Goal: Information Seeking & Learning: Learn about a topic

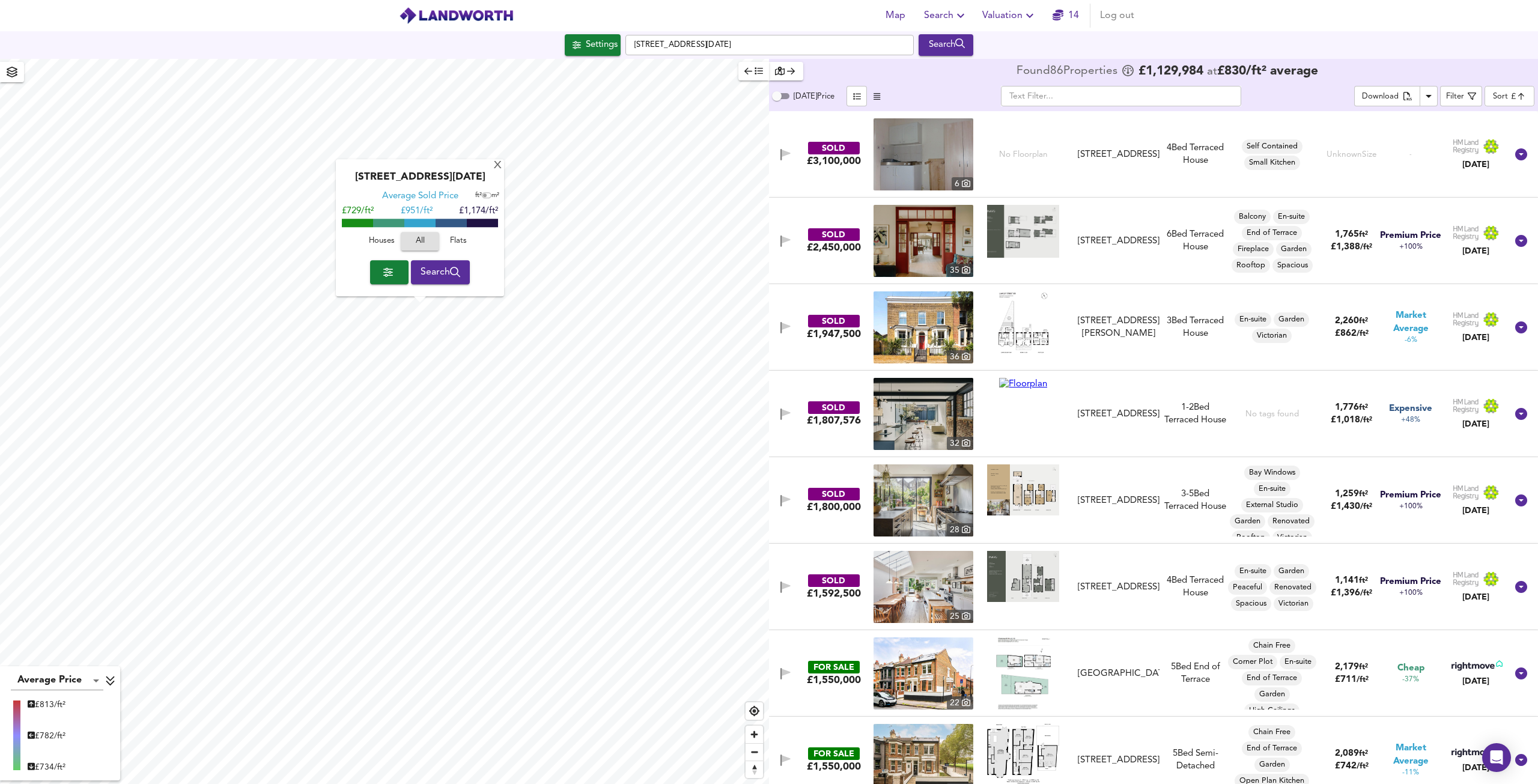
click at [375, 239] on span "Houses" at bounding box center [381, 242] width 32 height 14
click at [438, 280] on button "Search" at bounding box center [441, 272] width 59 height 24
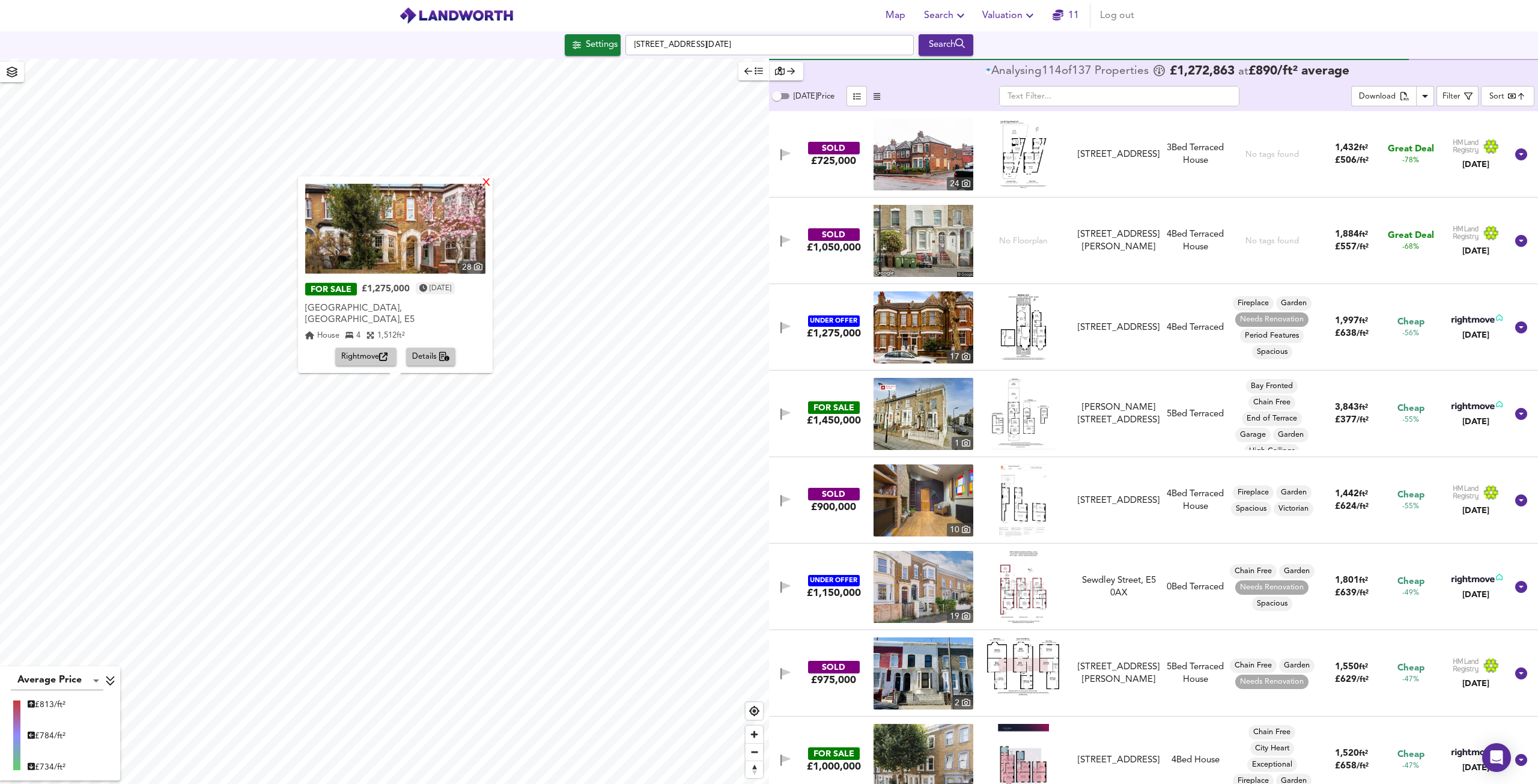
click at [484, 189] on div "X" at bounding box center [486, 183] width 10 height 11
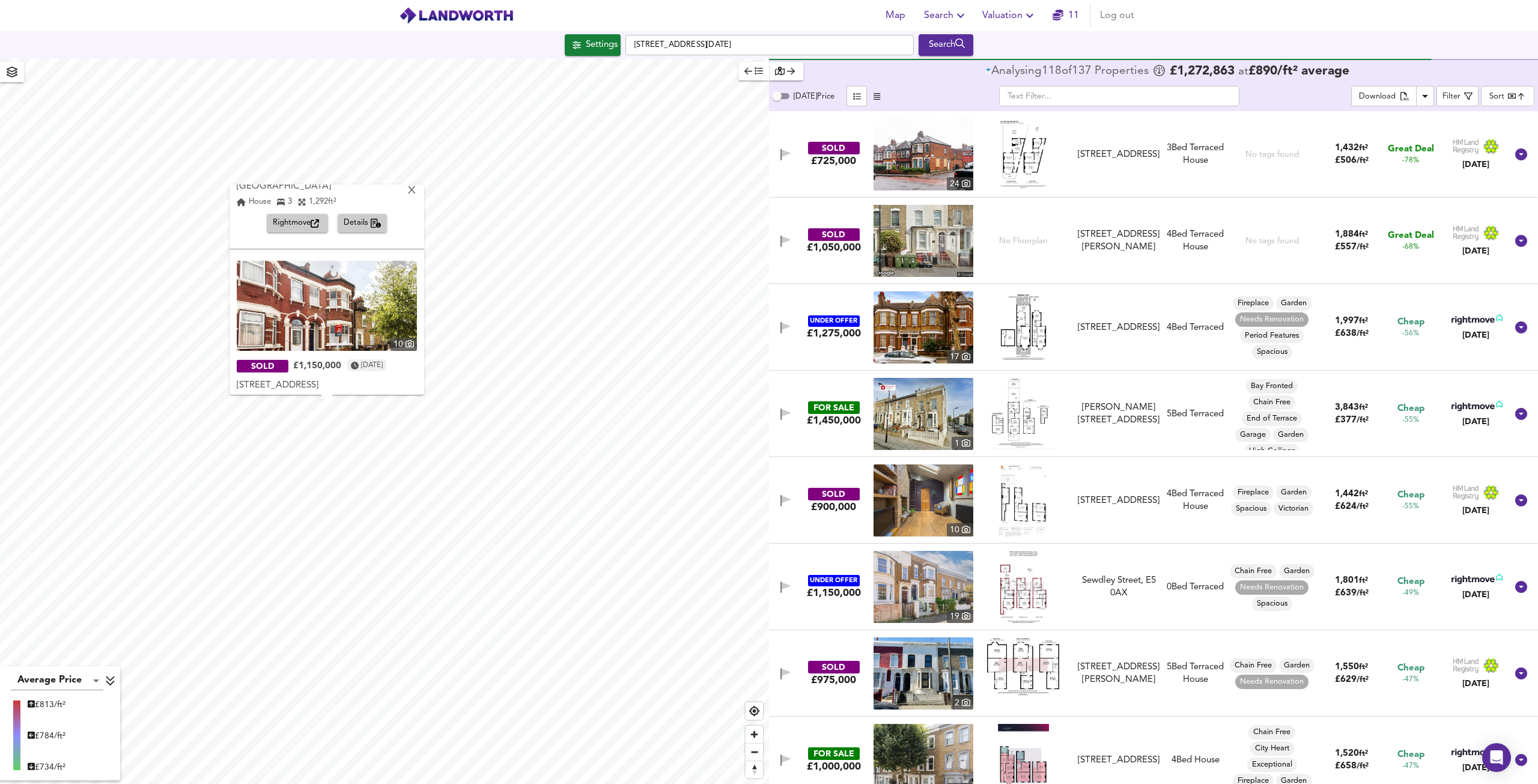
scroll to position [374, 0]
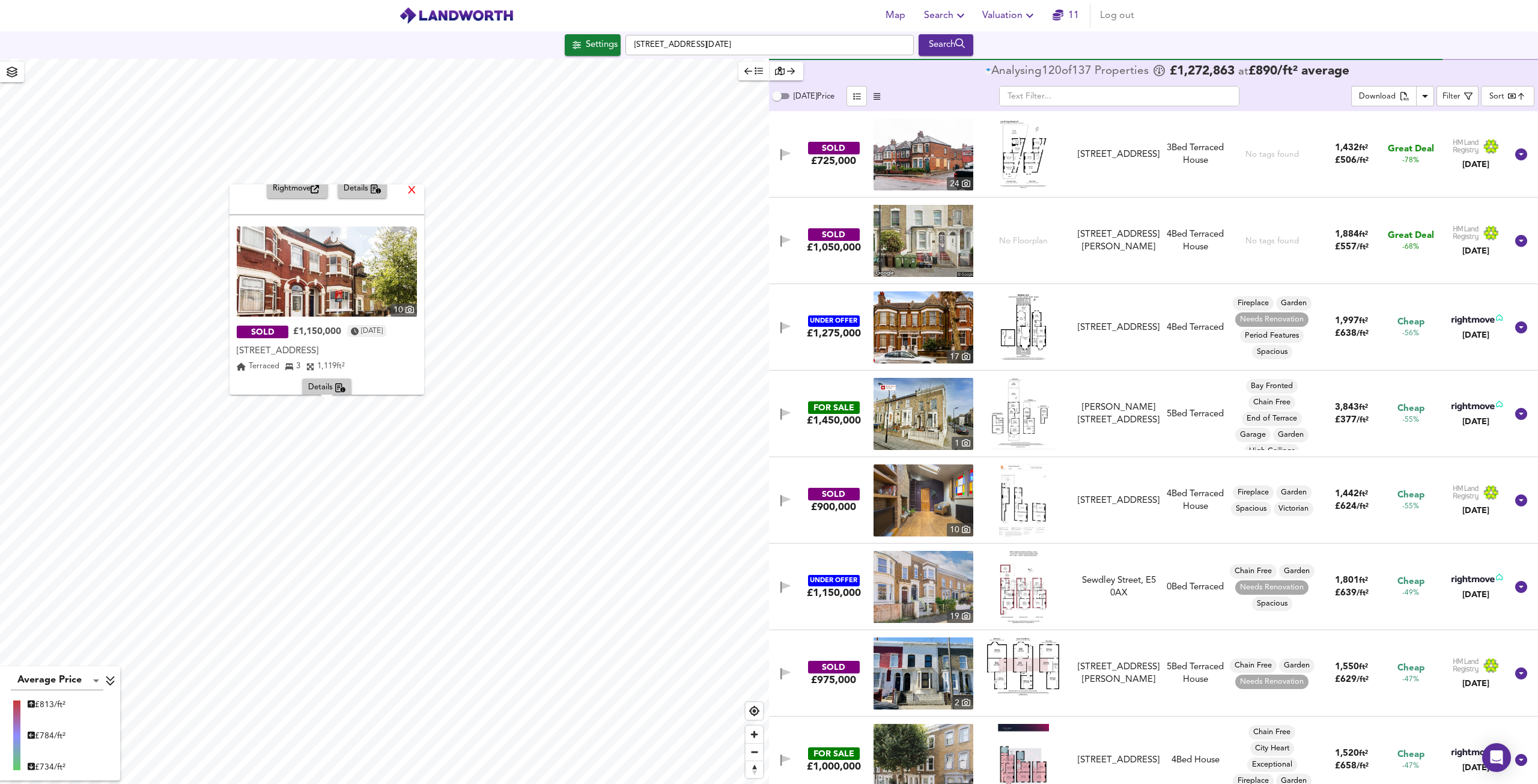
click at [415, 191] on div "X" at bounding box center [411, 191] width 10 height 11
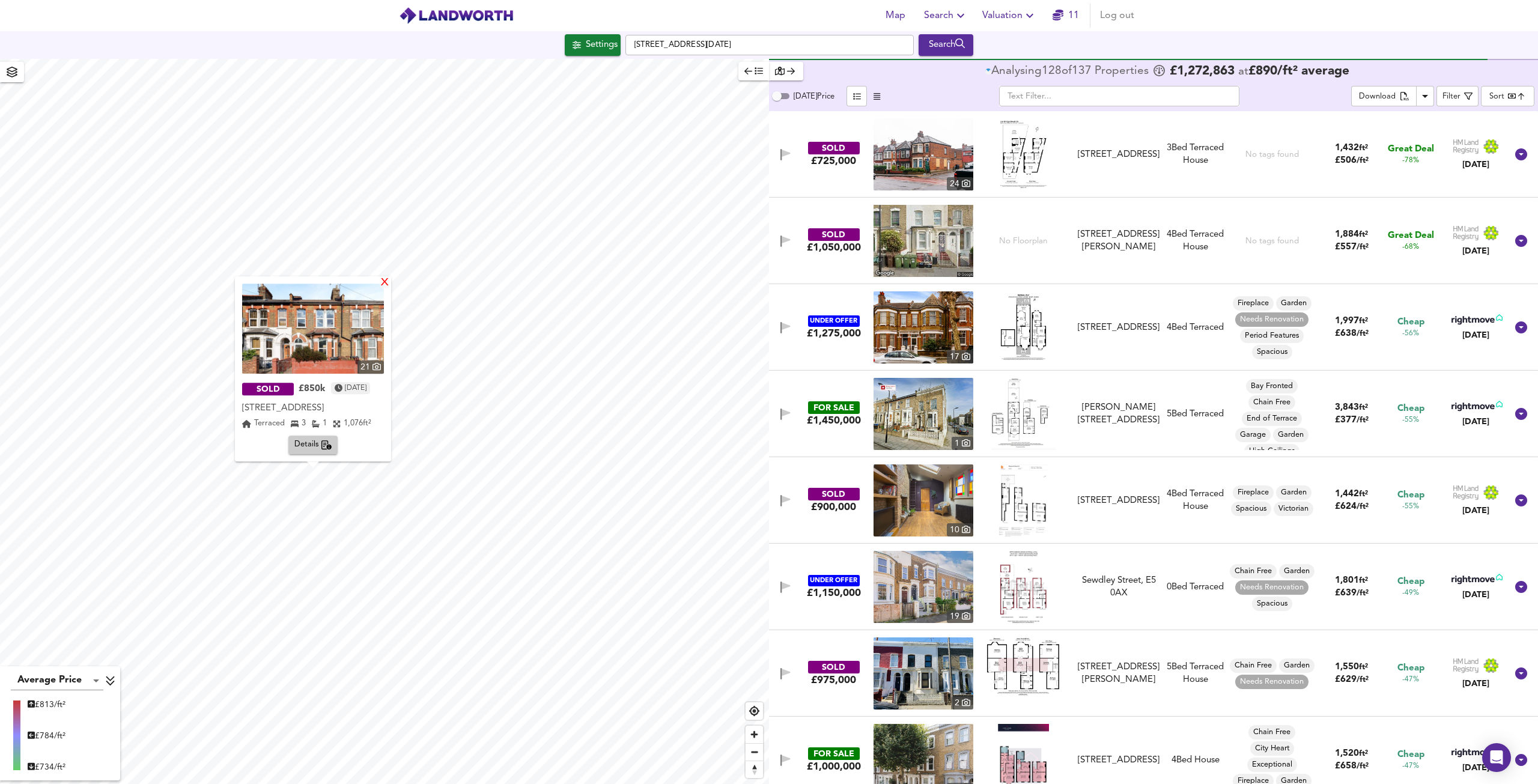
click at [387, 282] on div "X" at bounding box center [384, 283] width 10 height 11
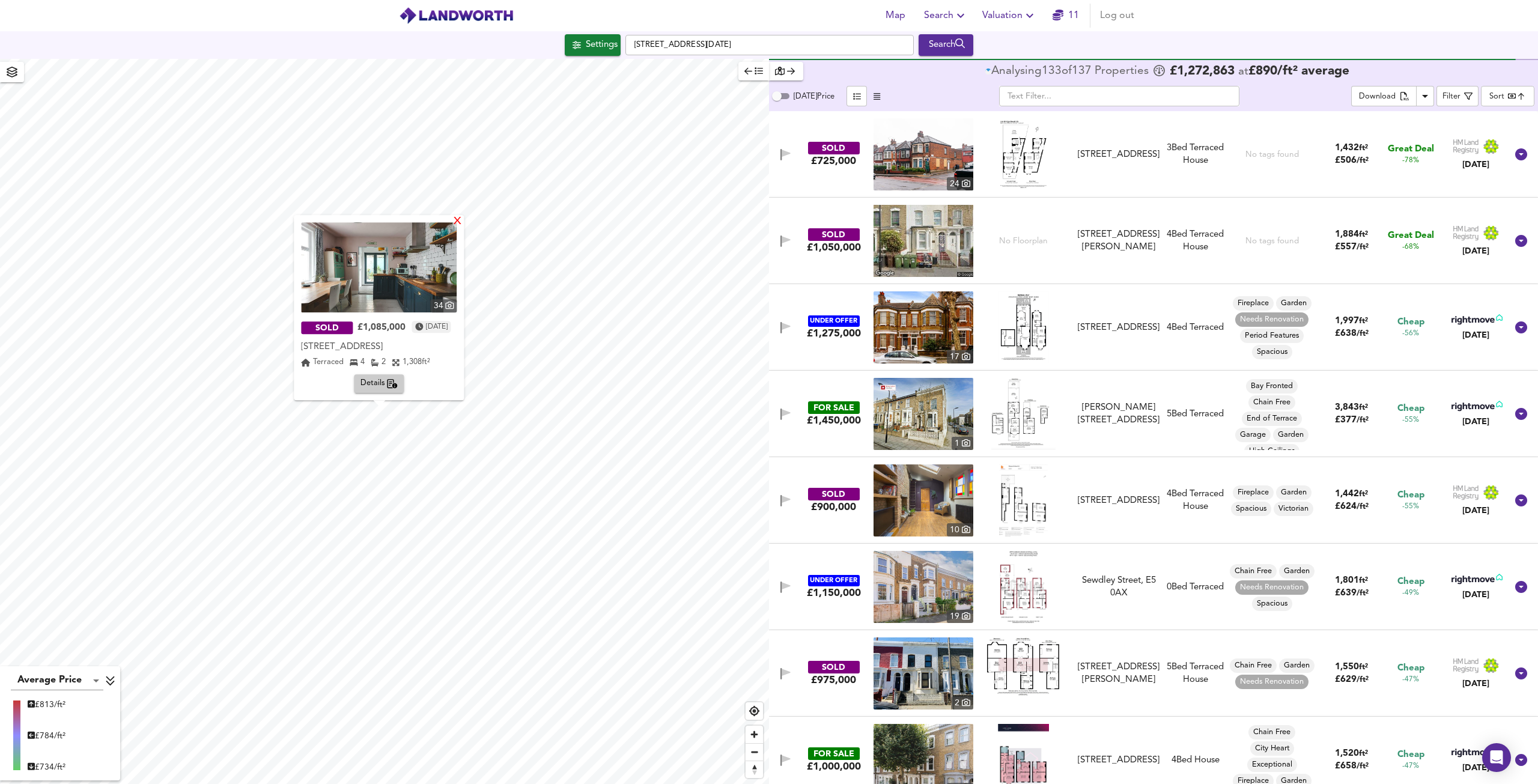
click at [463, 220] on div "X" at bounding box center [457, 222] width 10 height 11
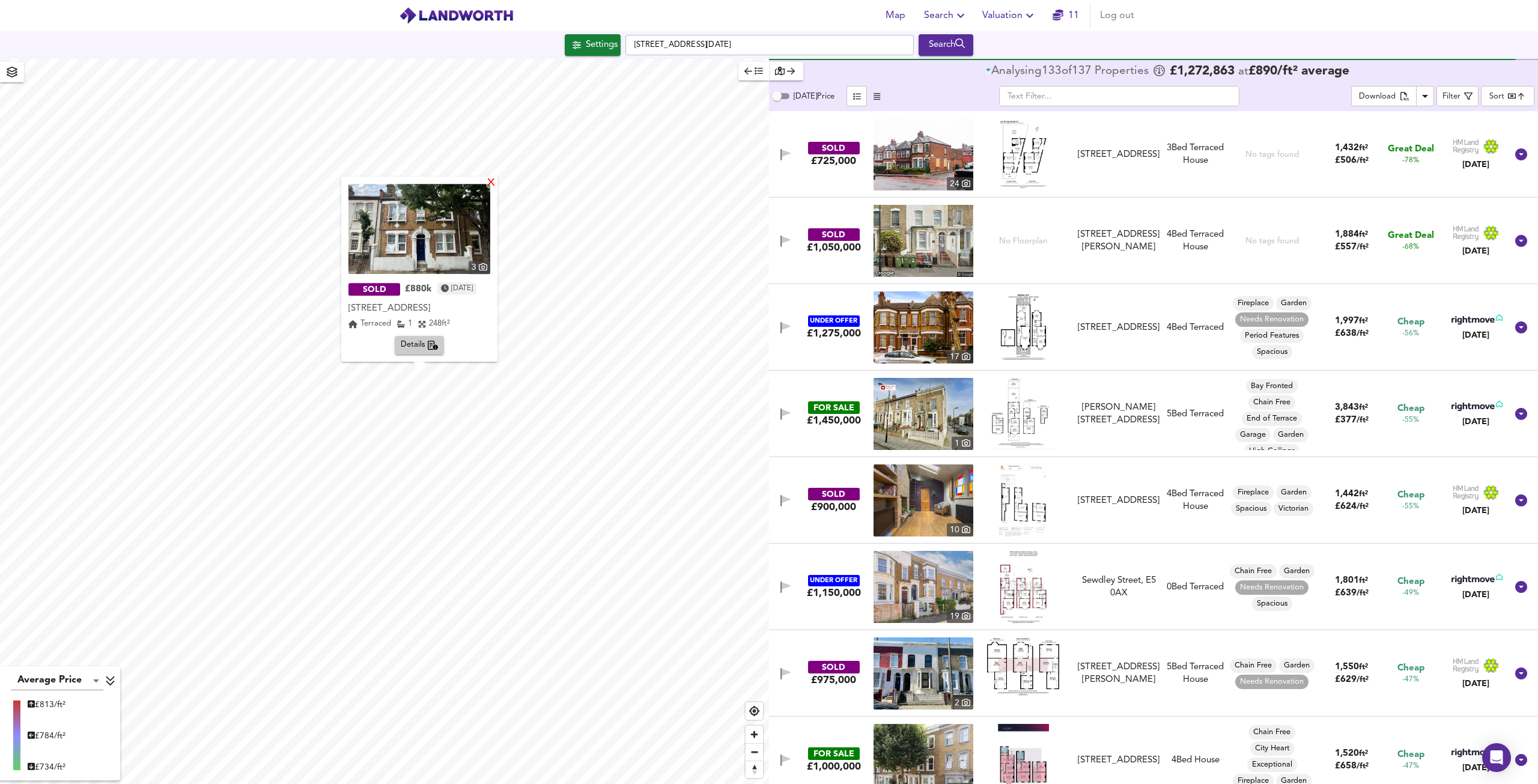
click at [494, 185] on div "X" at bounding box center [490, 183] width 10 height 11
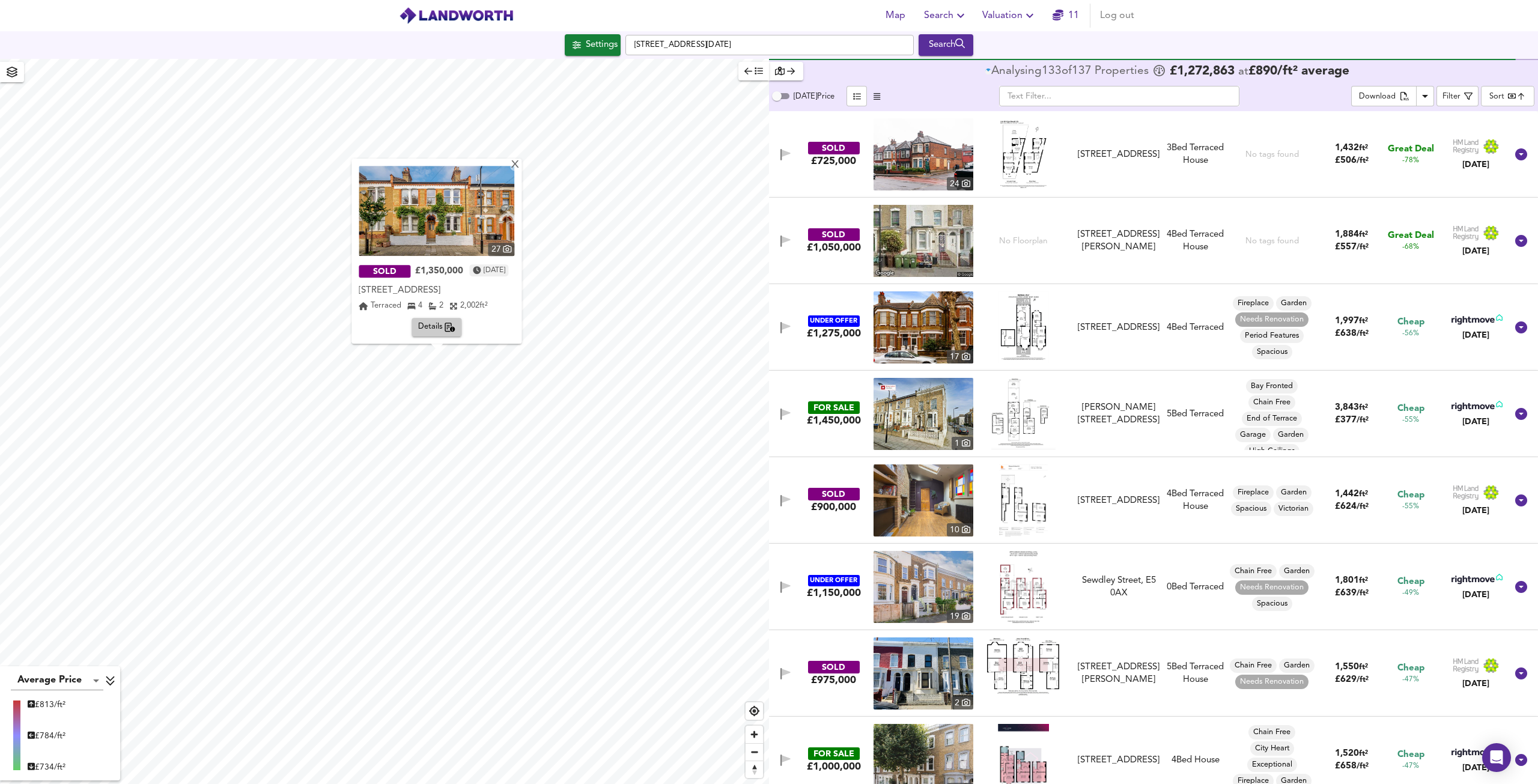
click at [465, 217] on img at bounding box center [436, 211] width 156 height 90
click at [521, 166] on div "X" at bounding box center [516, 165] width 10 height 11
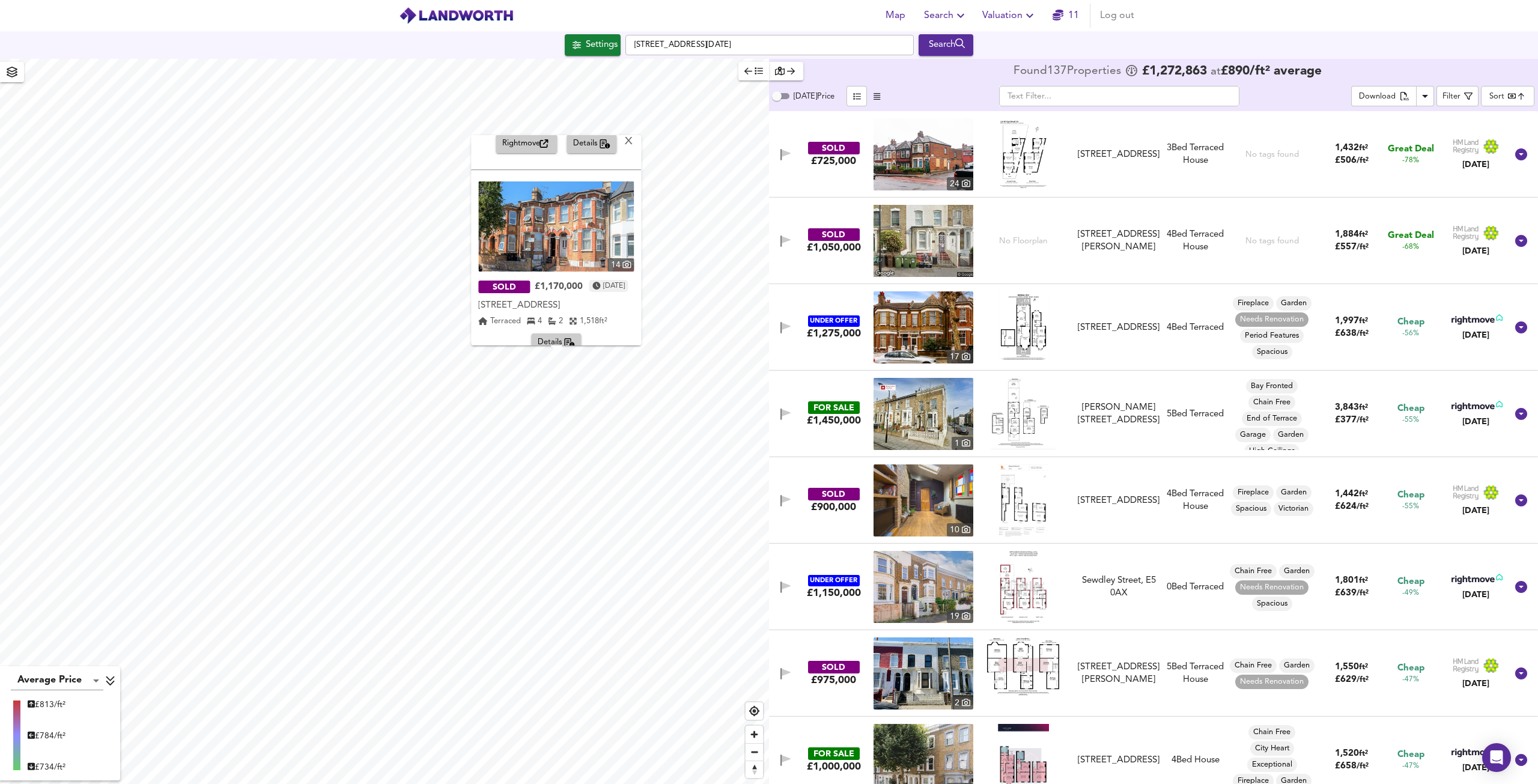
scroll to position [177, 0]
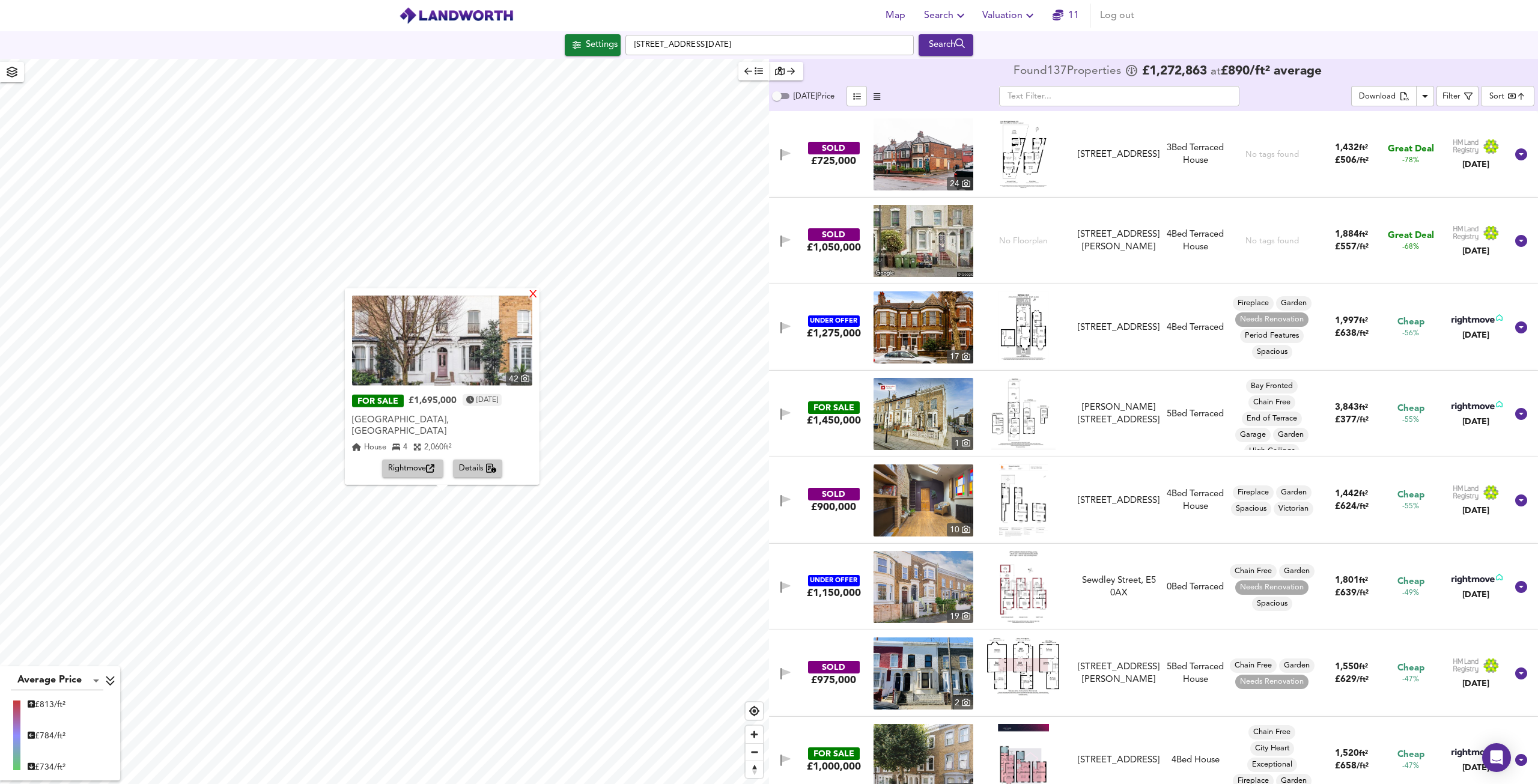
click at [530, 300] on div "X" at bounding box center [533, 294] width 10 height 11
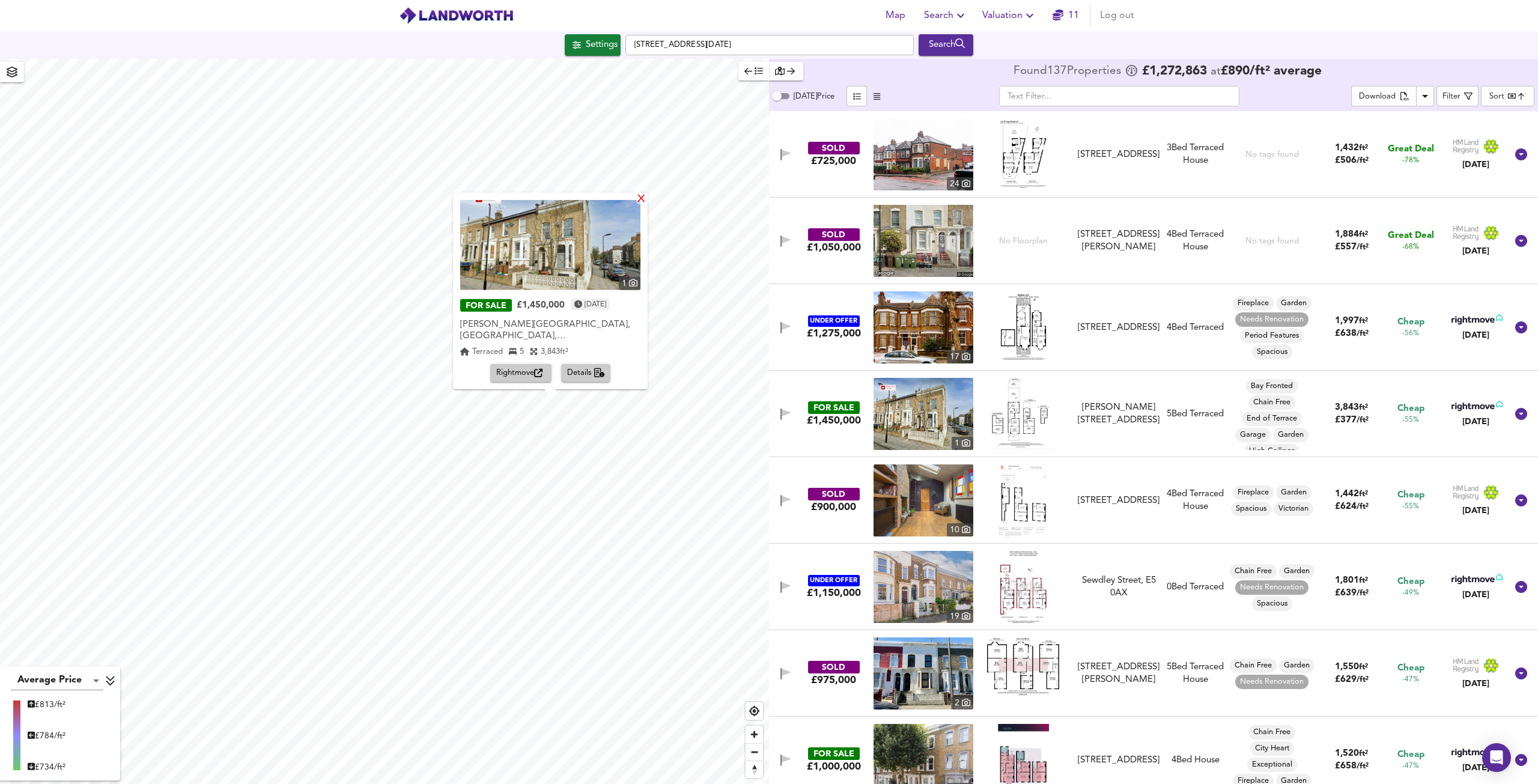
click at [637, 201] on div "X" at bounding box center [641, 199] width 10 height 11
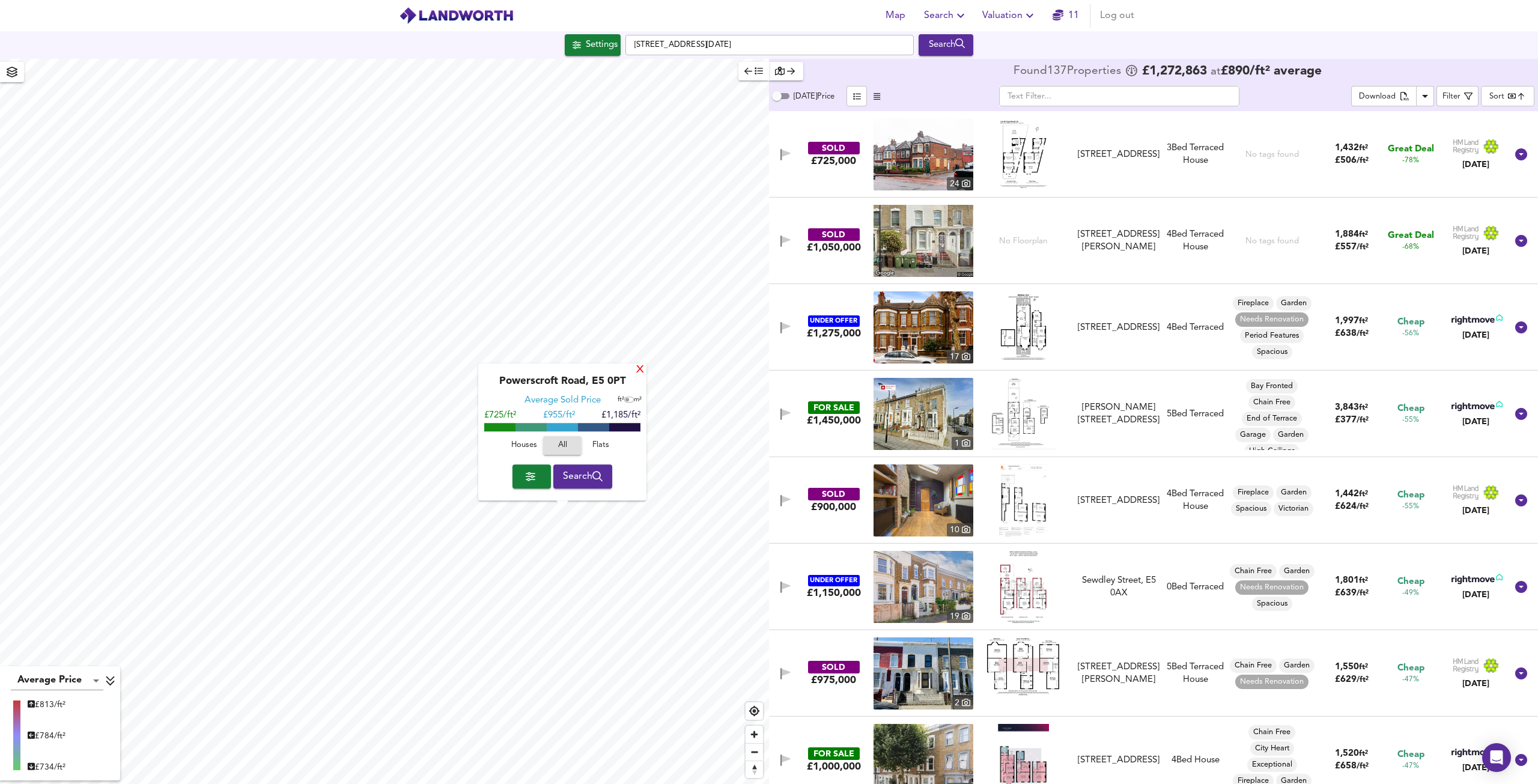
click at [640, 372] on div "X" at bounding box center [640, 370] width 10 height 11
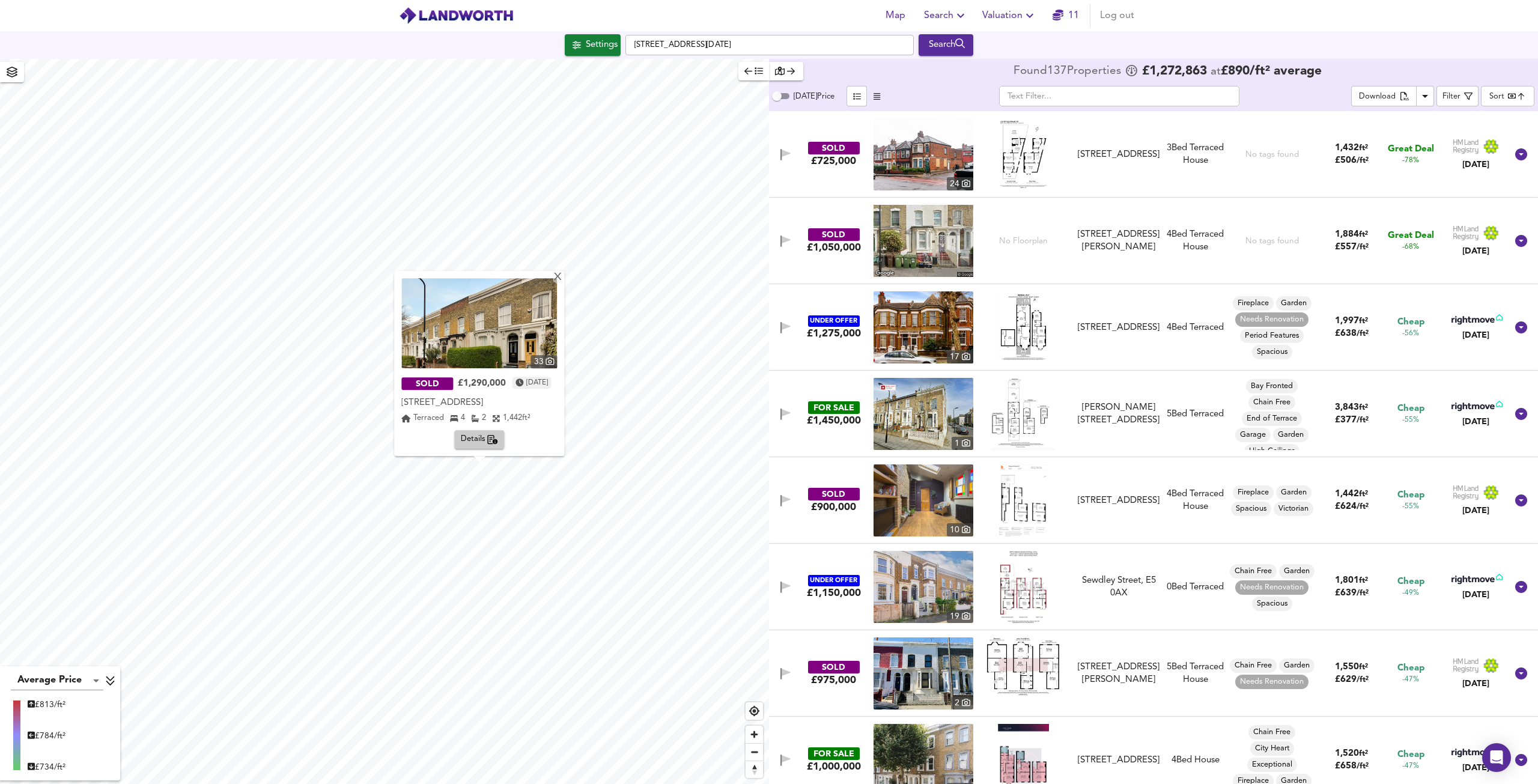
click at [481, 327] on img at bounding box center [479, 323] width 156 height 90
click at [562, 273] on div "X" at bounding box center [558, 277] width 10 height 11
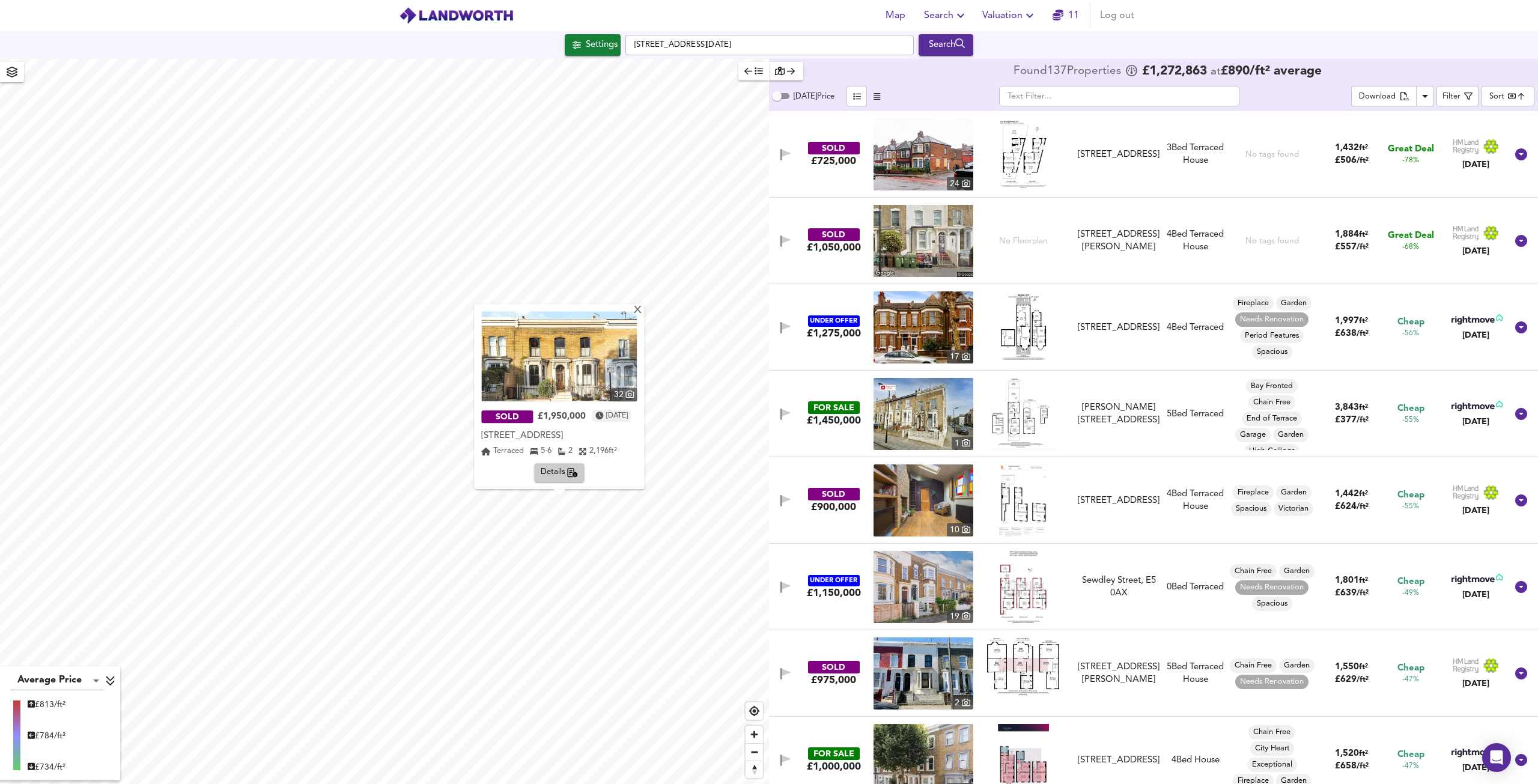
click at [562, 350] on img at bounding box center [559, 356] width 156 height 90
click at [642, 311] on div "X" at bounding box center [638, 310] width 10 height 11
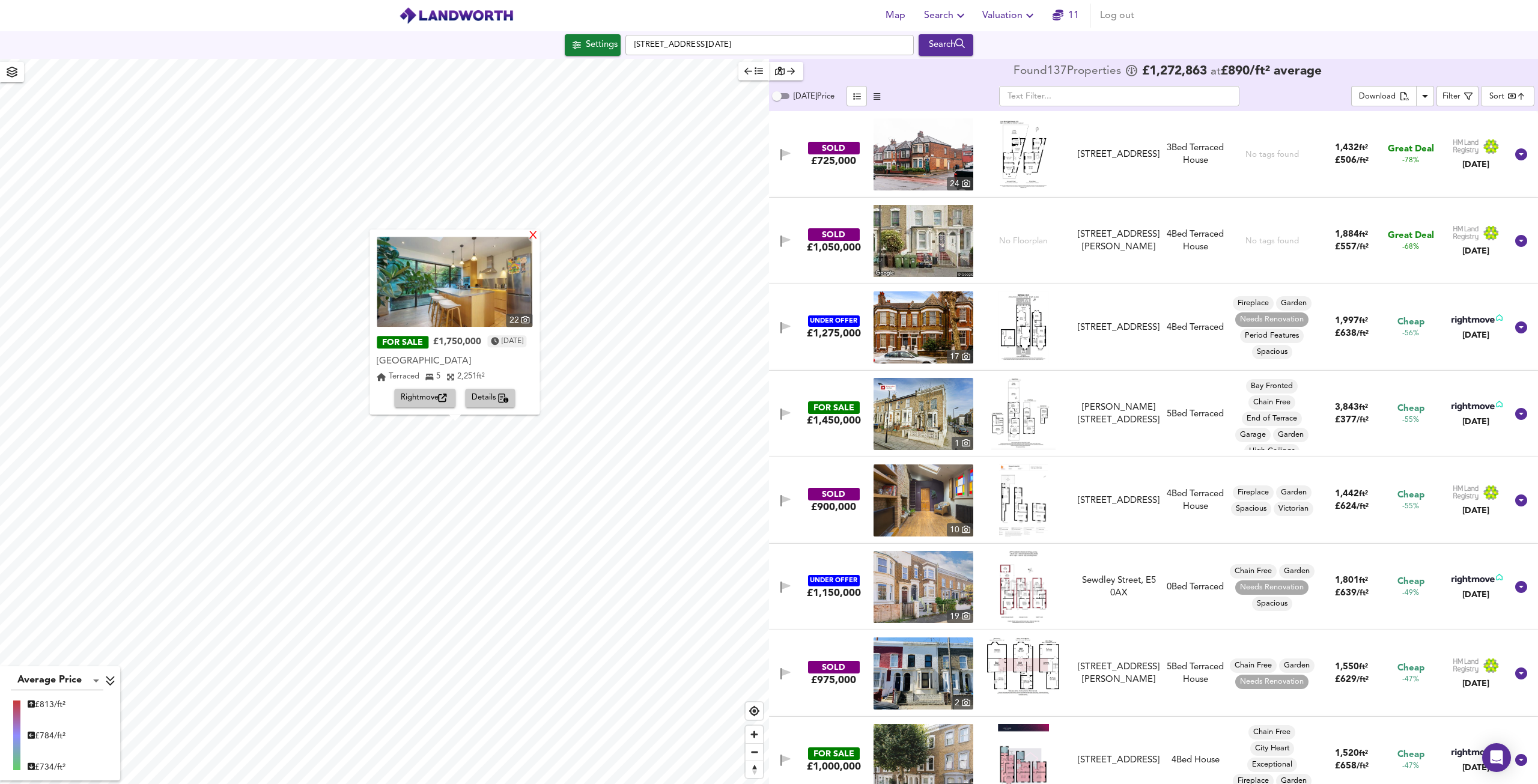
click at [538, 237] on div "X" at bounding box center [533, 236] width 10 height 11
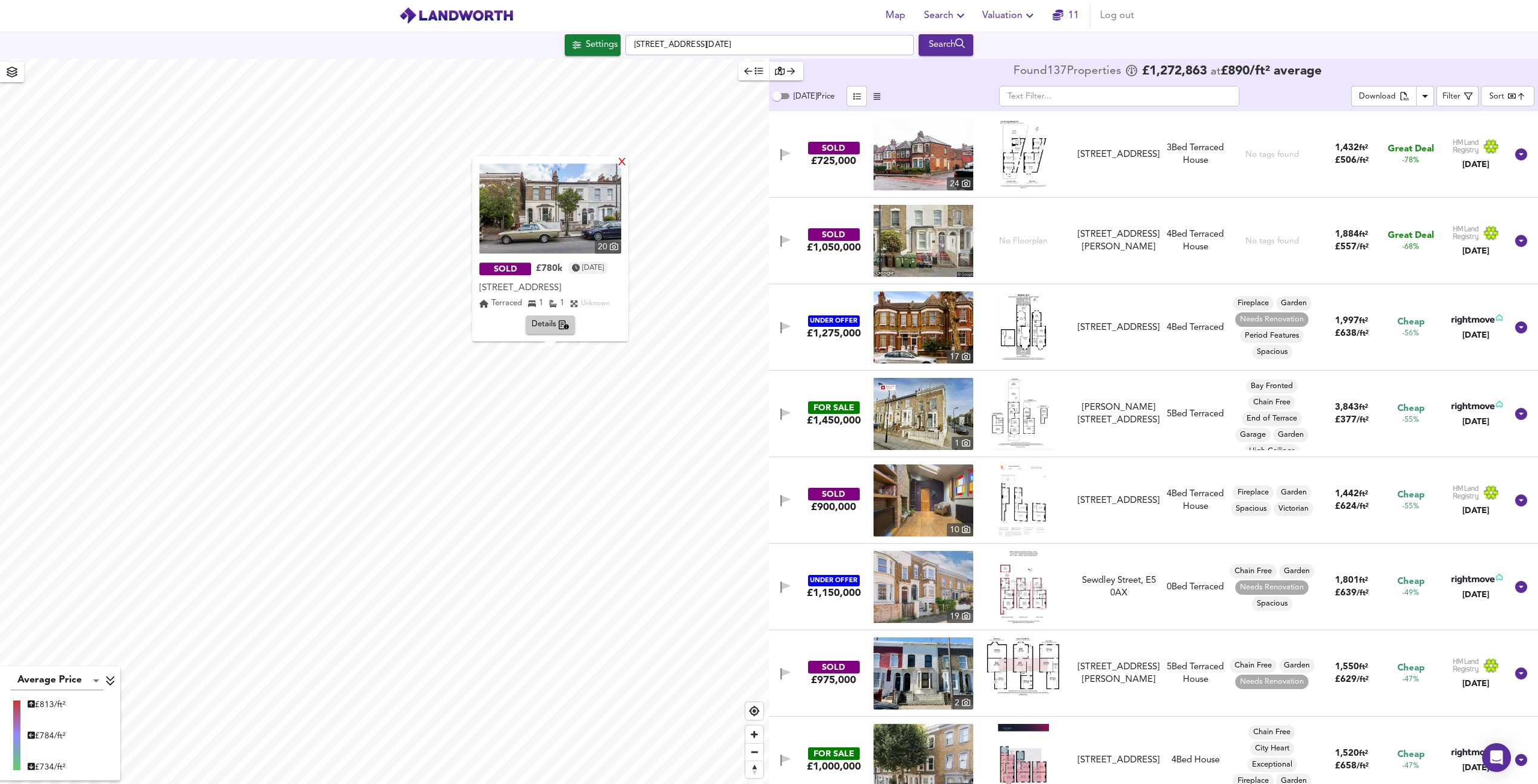
click at [623, 162] on div "X" at bounding box center [622, 163] width 10 height 11
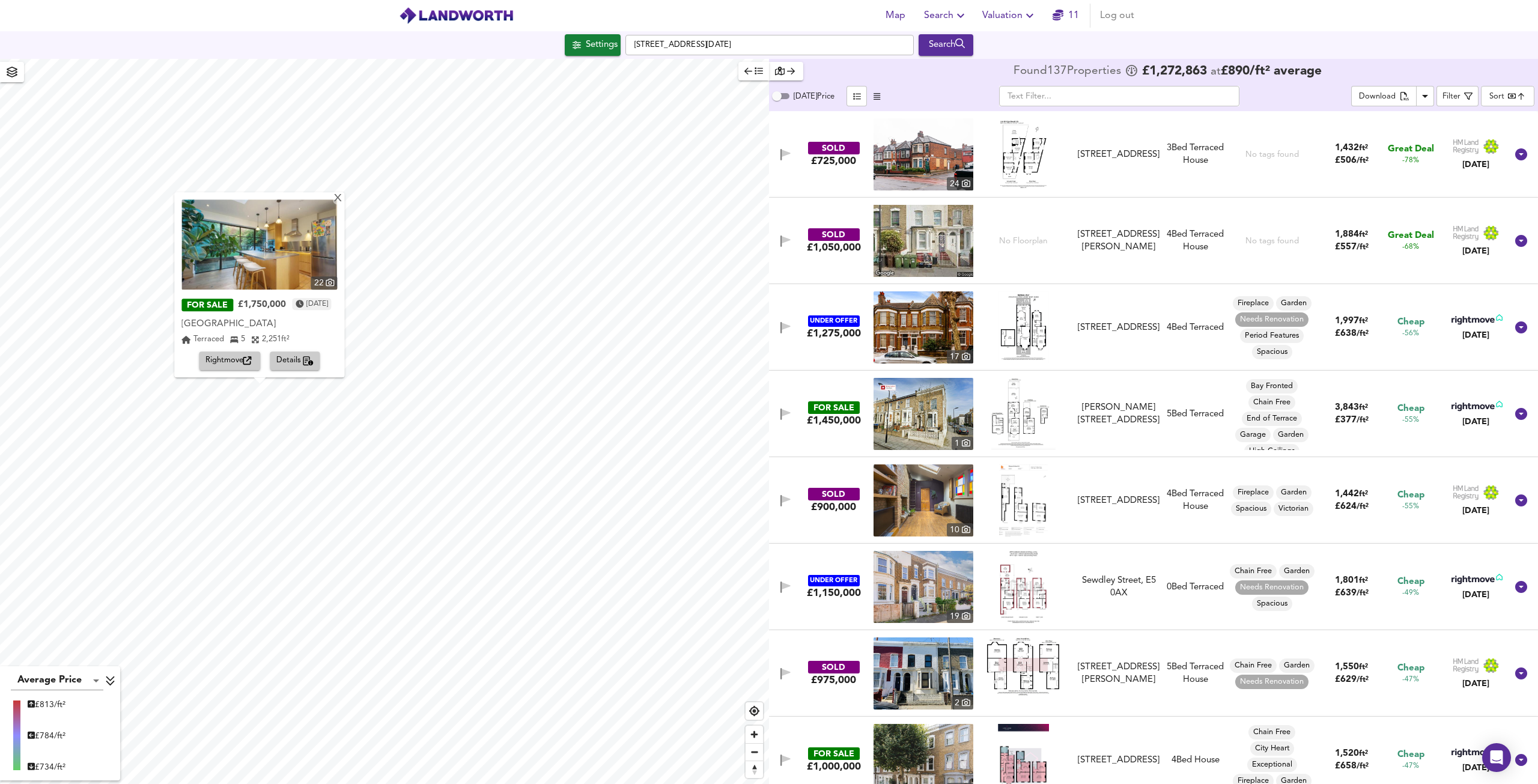
click at [298, 259] on img at bounding box center [259, 244] width 156 height 90
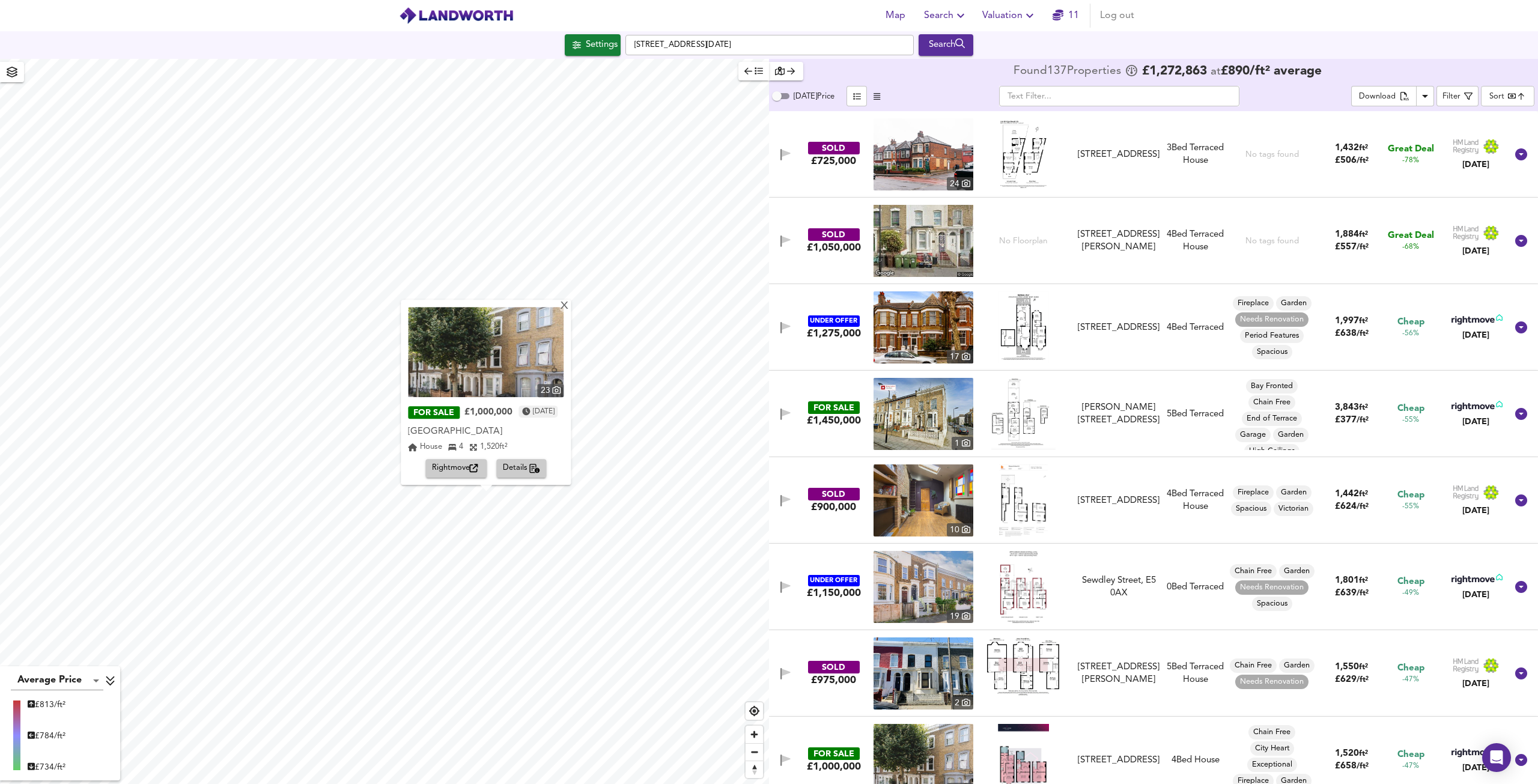
click at [486, 366] on img at bounding box center [486, 352] width 156 height 90
click at [568, 306] on div "X" at bounding box center [564, 306] width 10 height 11
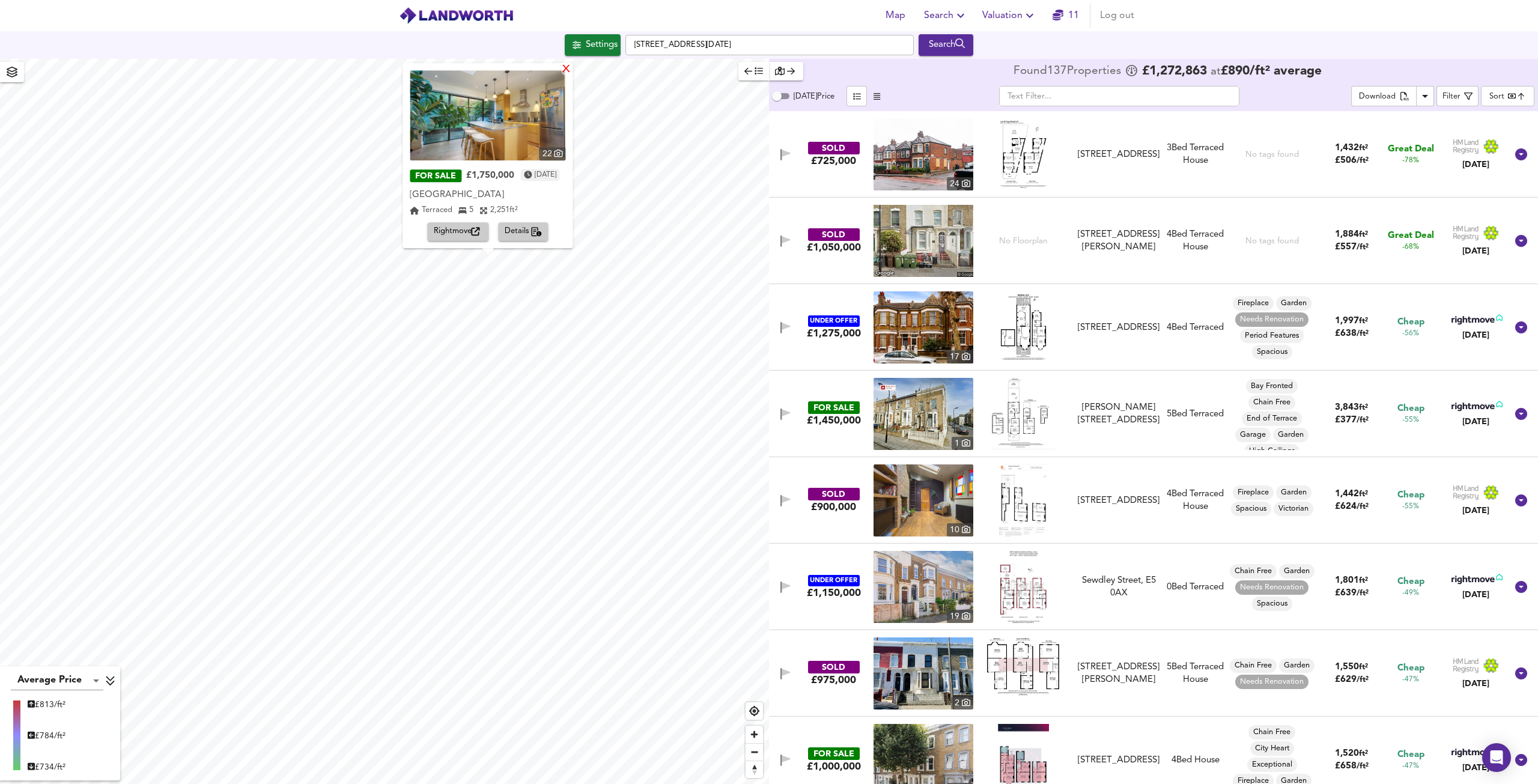
click at [572, 70] on div "X" at bounding box center [566, 69] width 10 height 11
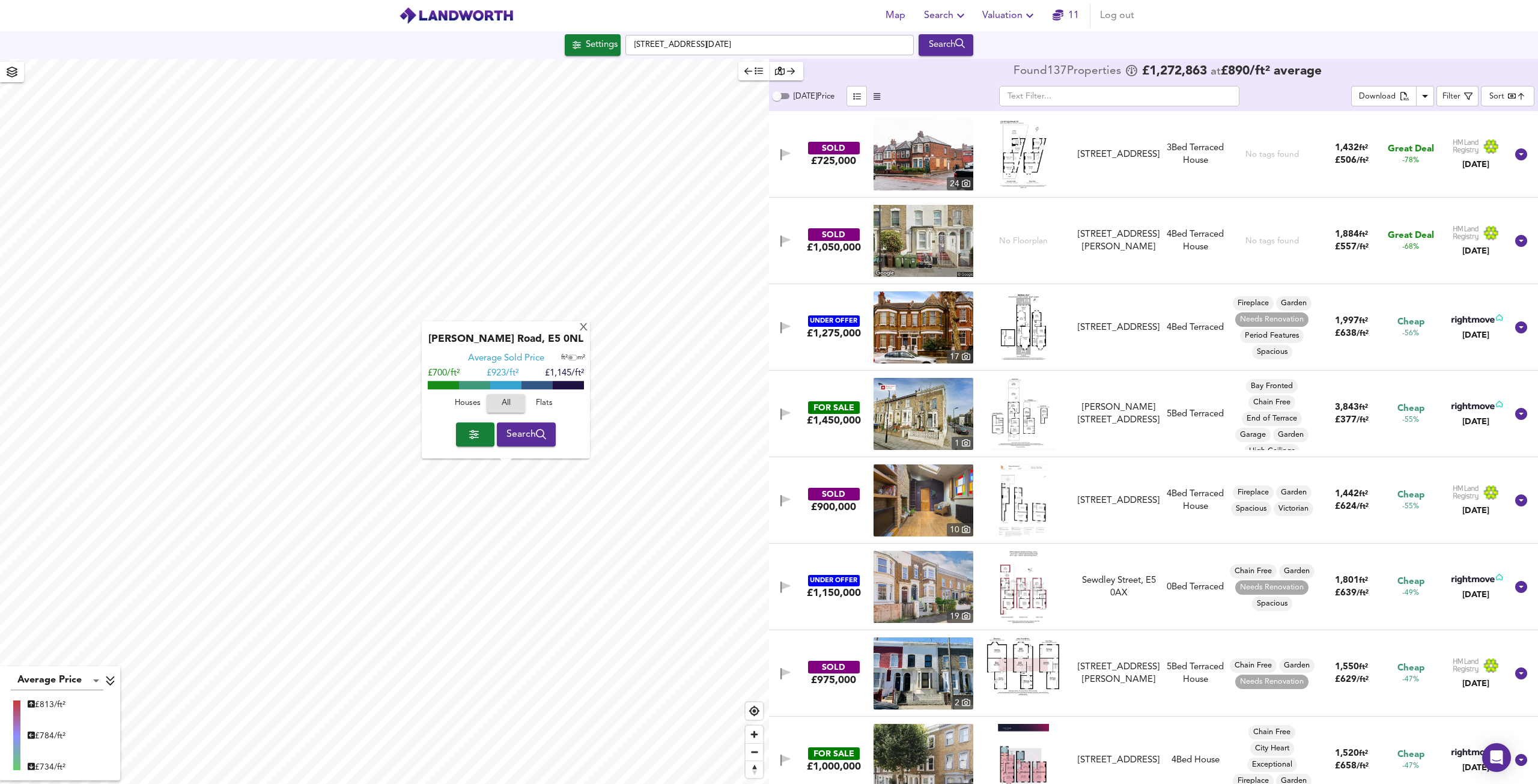
click at [469, 410] on button "Houses" at bounding box center [467, 404] width 38 height 18
click at [582, 325] on div "X" at bounding box center [584, 328] width 10 height 11
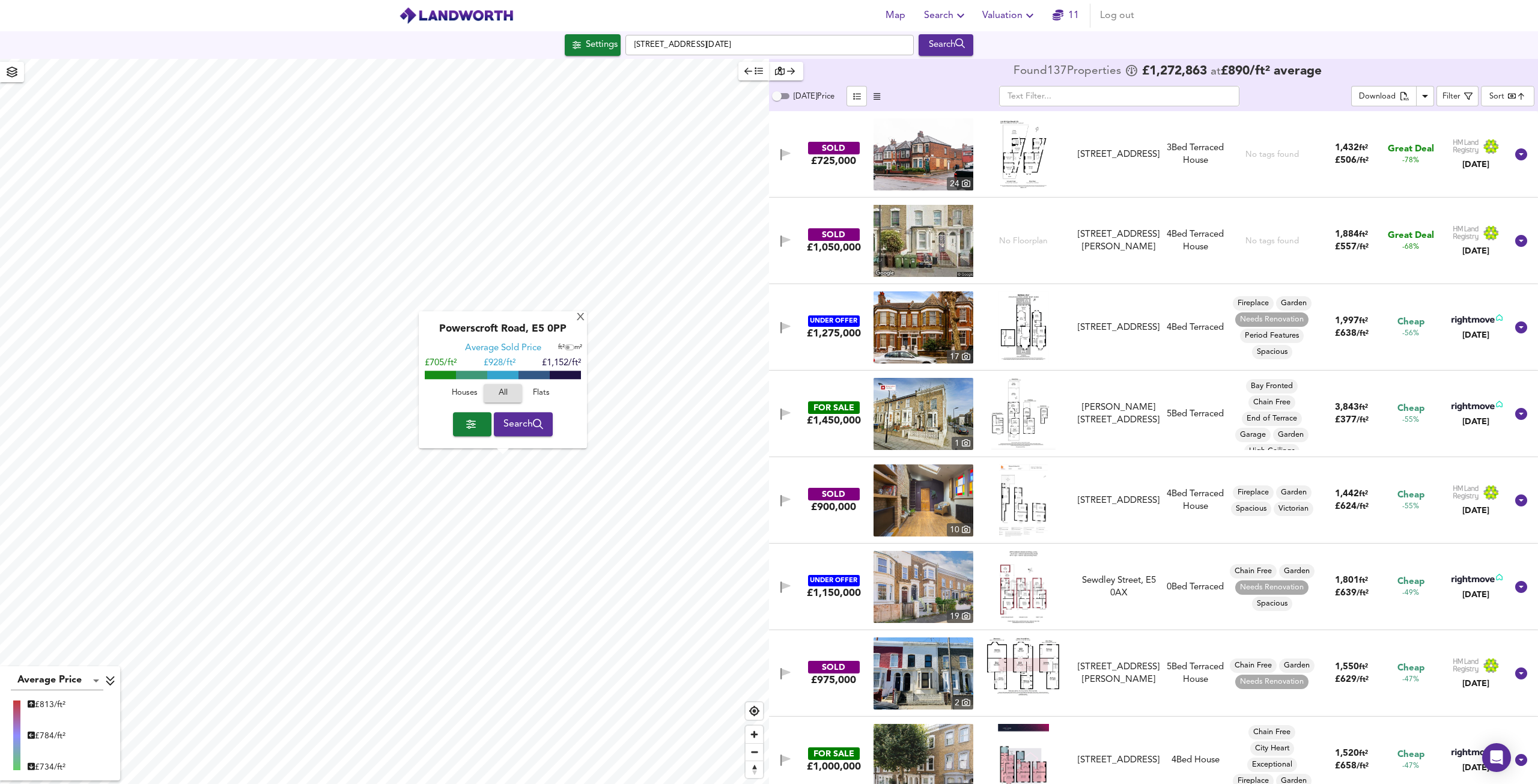
click at [466, 393] on span "Houses" at bounding box center [464, 393] width 32 height 14
click at [501, 392] on span "All" at bounding box center [502, 393] width 32 height 14
click at [582, 315] on div "X" at bounding box center [580, 317] width 10 height 11
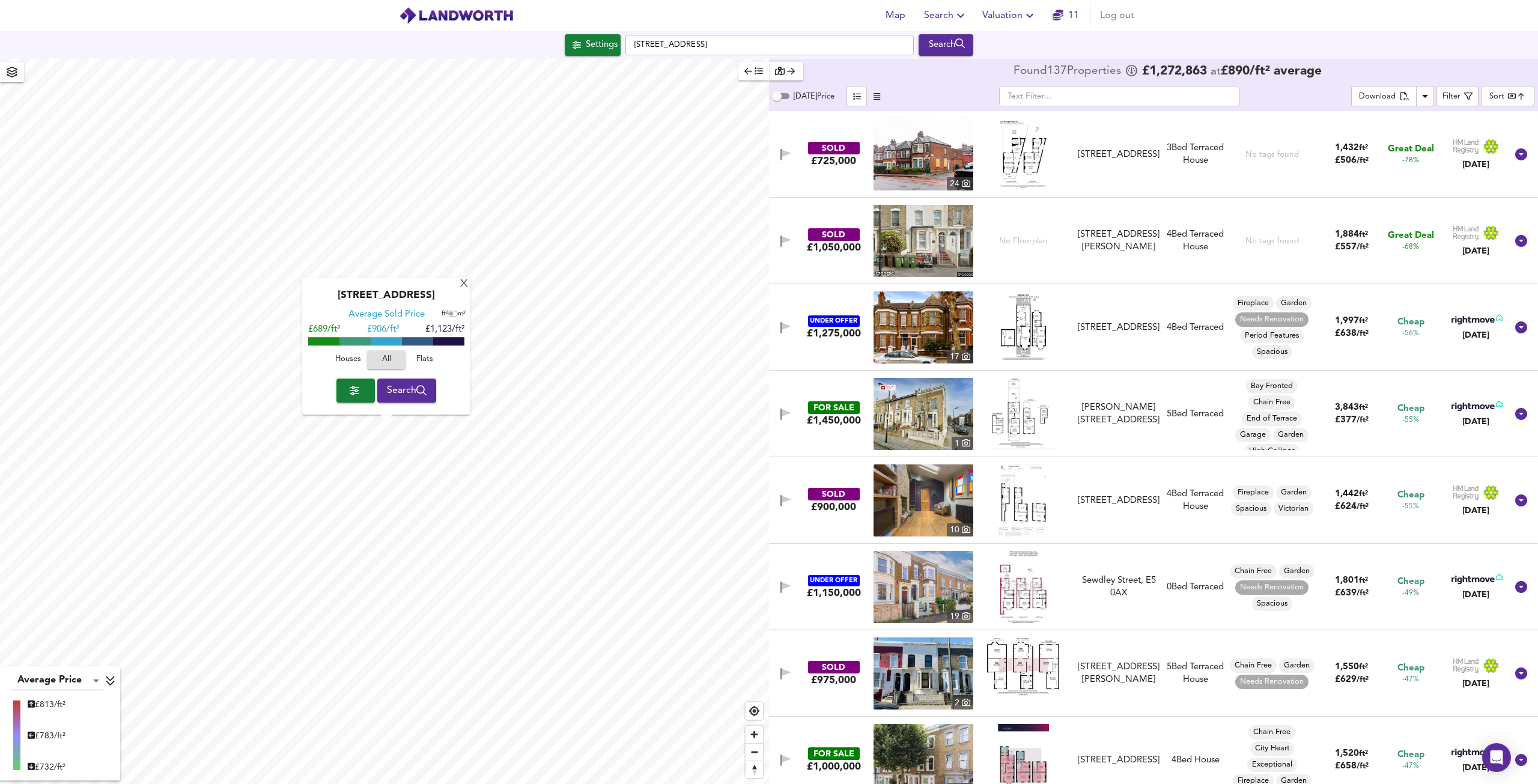
click at [352, 358] on span "Houses" at bounding box center [348, 360] width 32 height 14
click at [407, 386] on span "Search" at bounding box center [407, 390] width 40 height 16
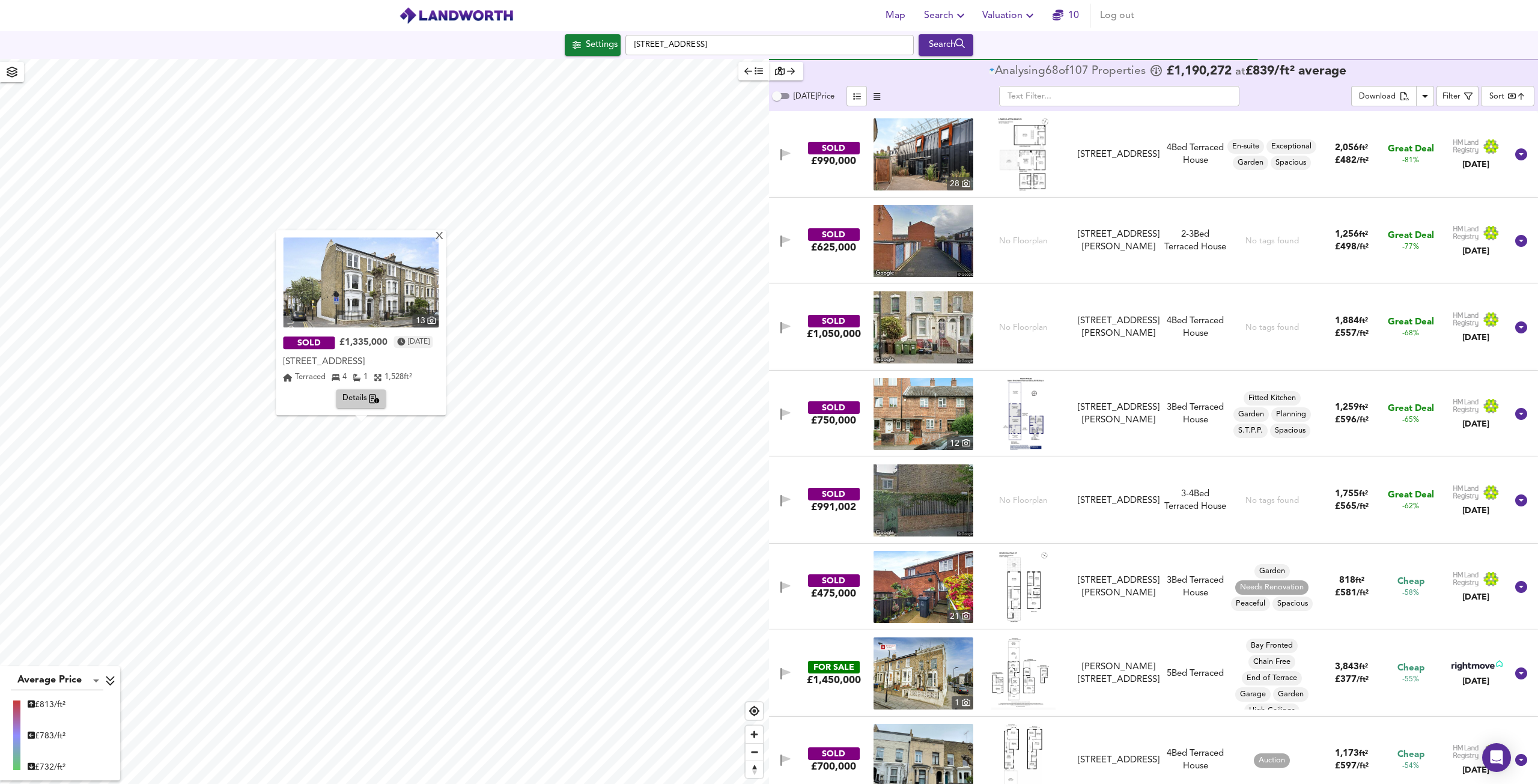
click at [392, 291] on img at bounding box center [361, 282] width 156 height 90
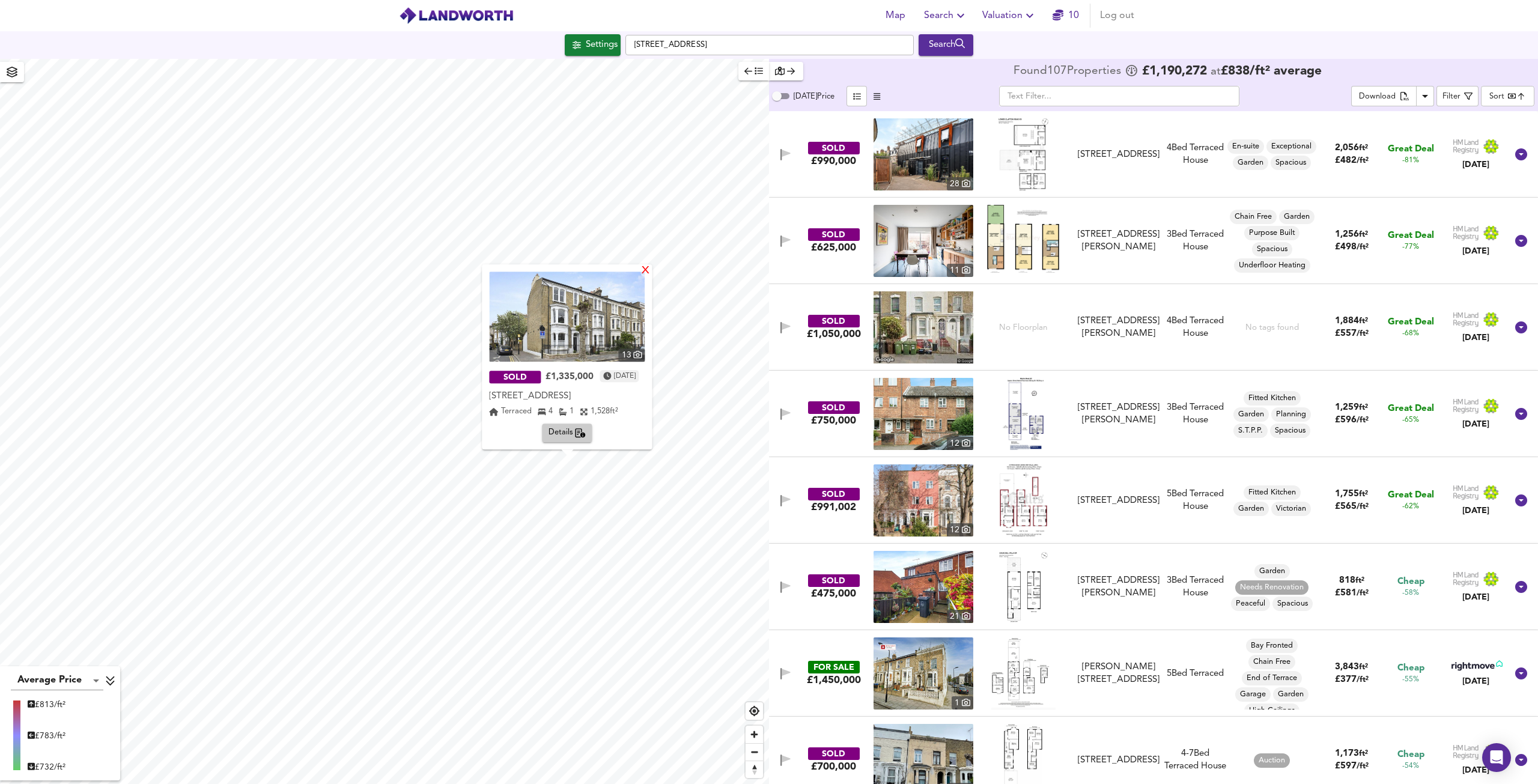
click at [652, 266] on div "X" at bounding box center [646, 271] width 10 height 11
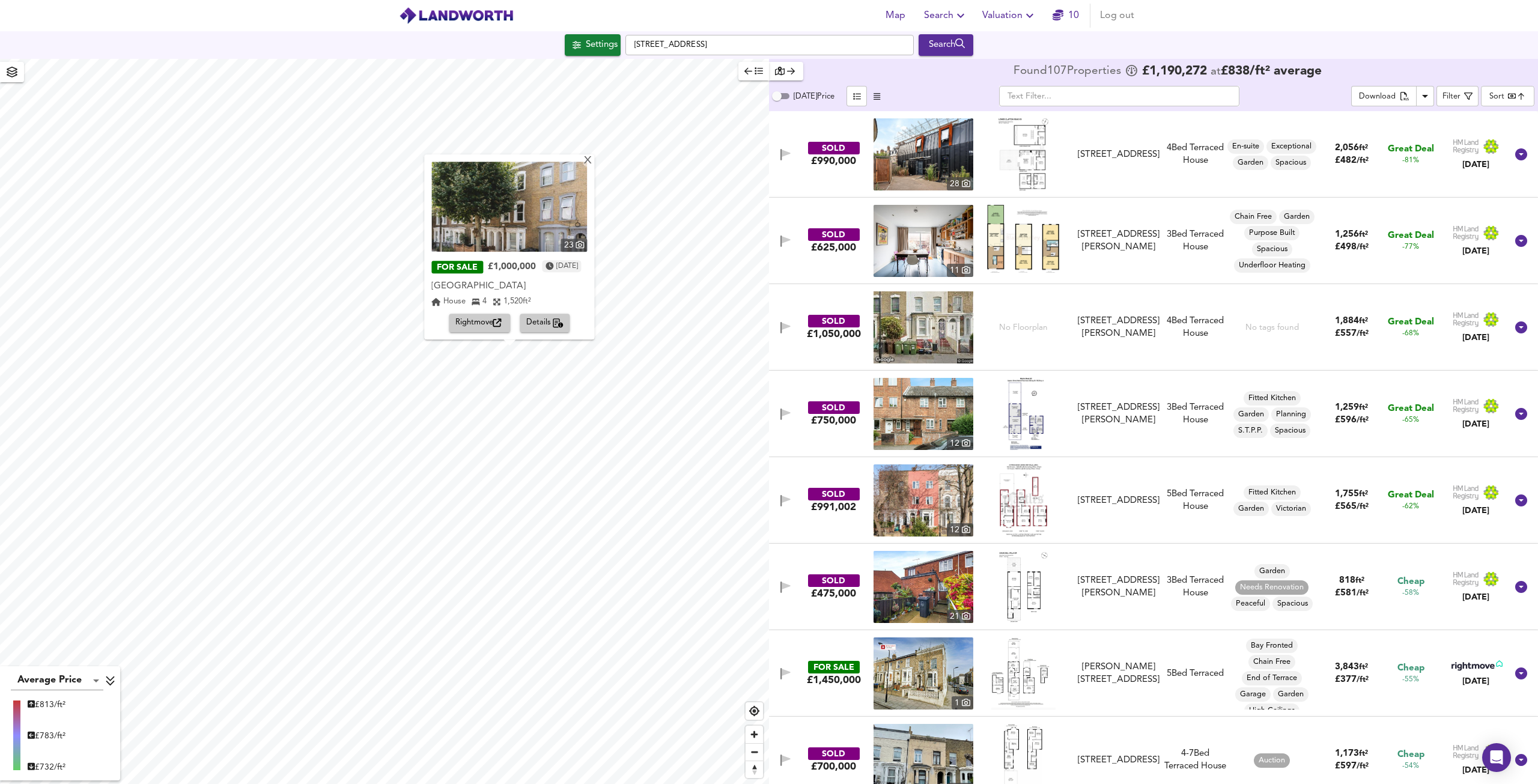
click at [500, 217] on img at bounding box center [510, 207] width 156 height 90
click at [593, 164] on div "X" at bounding box center [588, 161] width 10 height 11
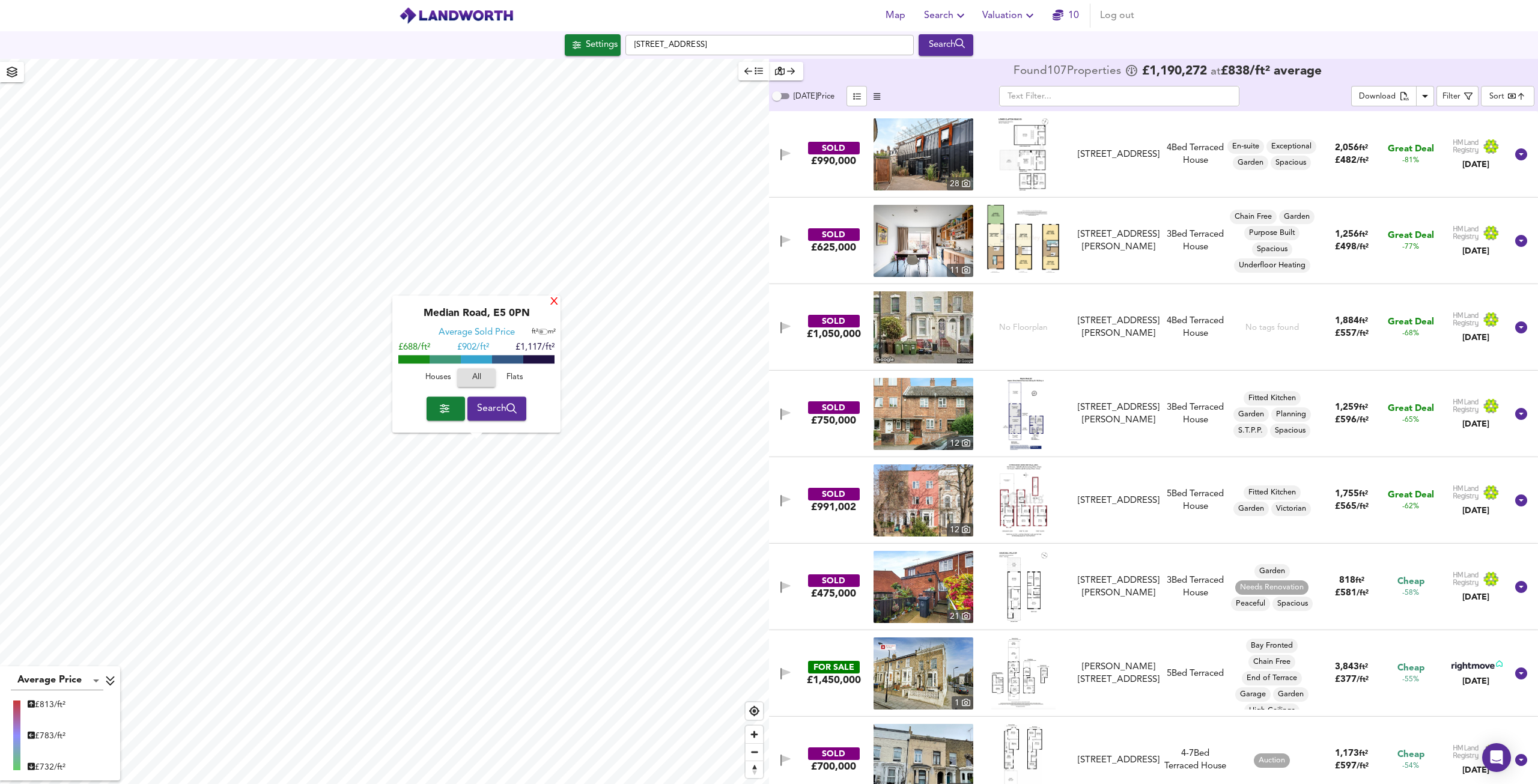
click at [556, 298] on div "X" at bounding box center [554, 302] width 10 height 11
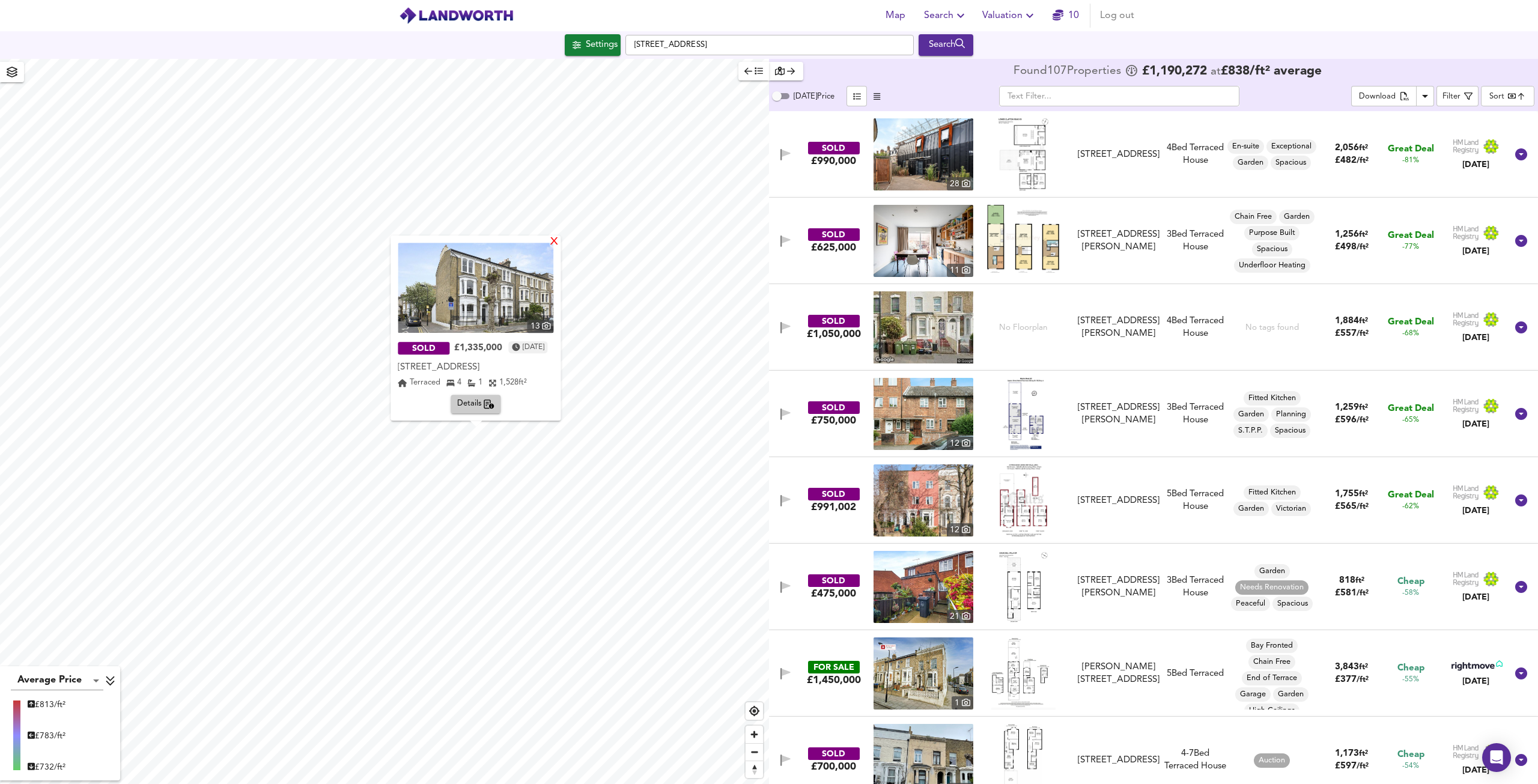
click at [560, 245] on div "X" at bounding box center [554, 242] width 10 height 11
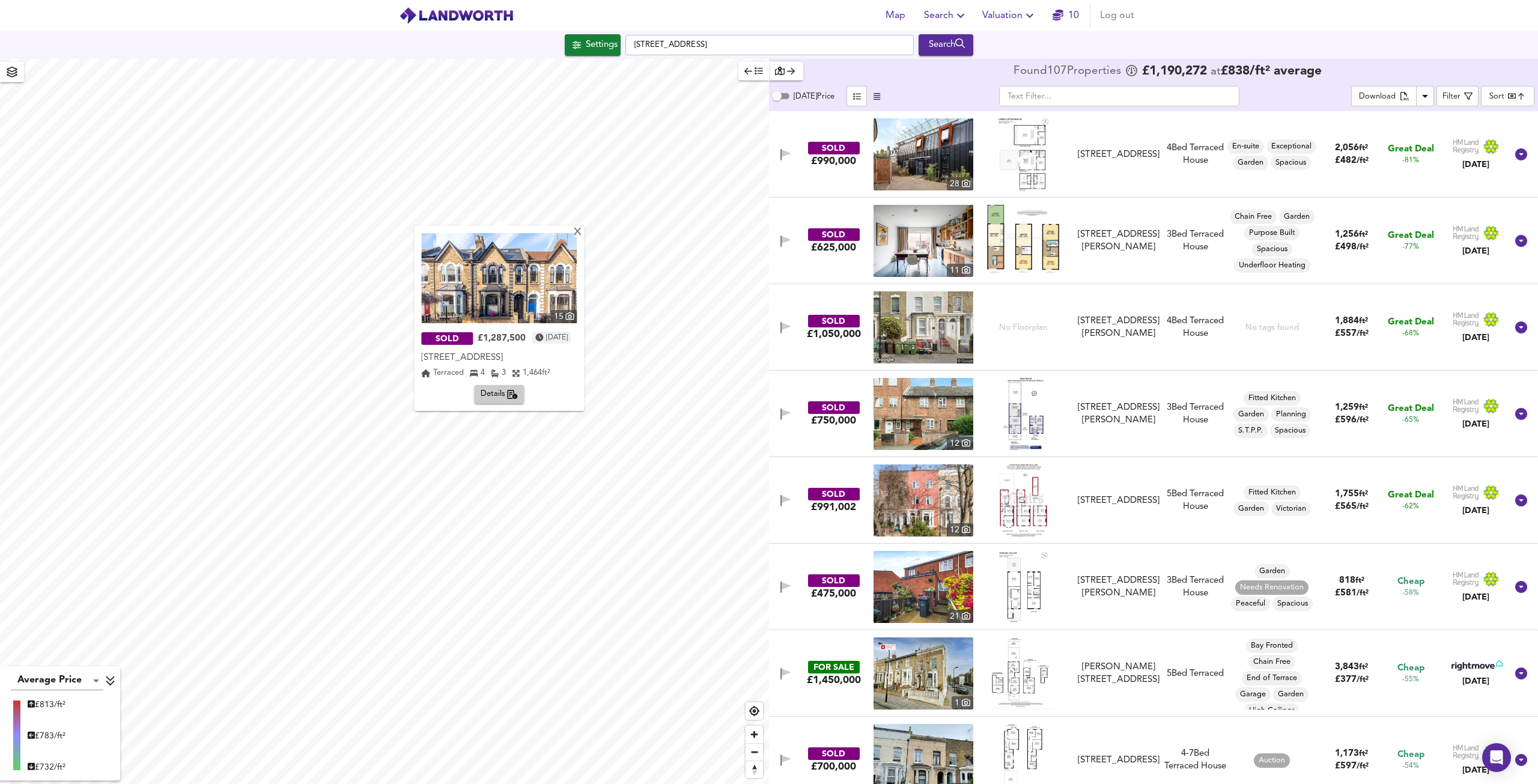
click at [477, 289] on div "X 15 SOLD £1,287,500 [DATE] [STREET_ADDRESS][GEOGRAPHIC_DATA][STREET_ADDRESS] 4…" at bounding box center [384, 421] width 769 height 725
click at [584, 228] on div "X" at bounding box center [578, 232] width 10 height 11
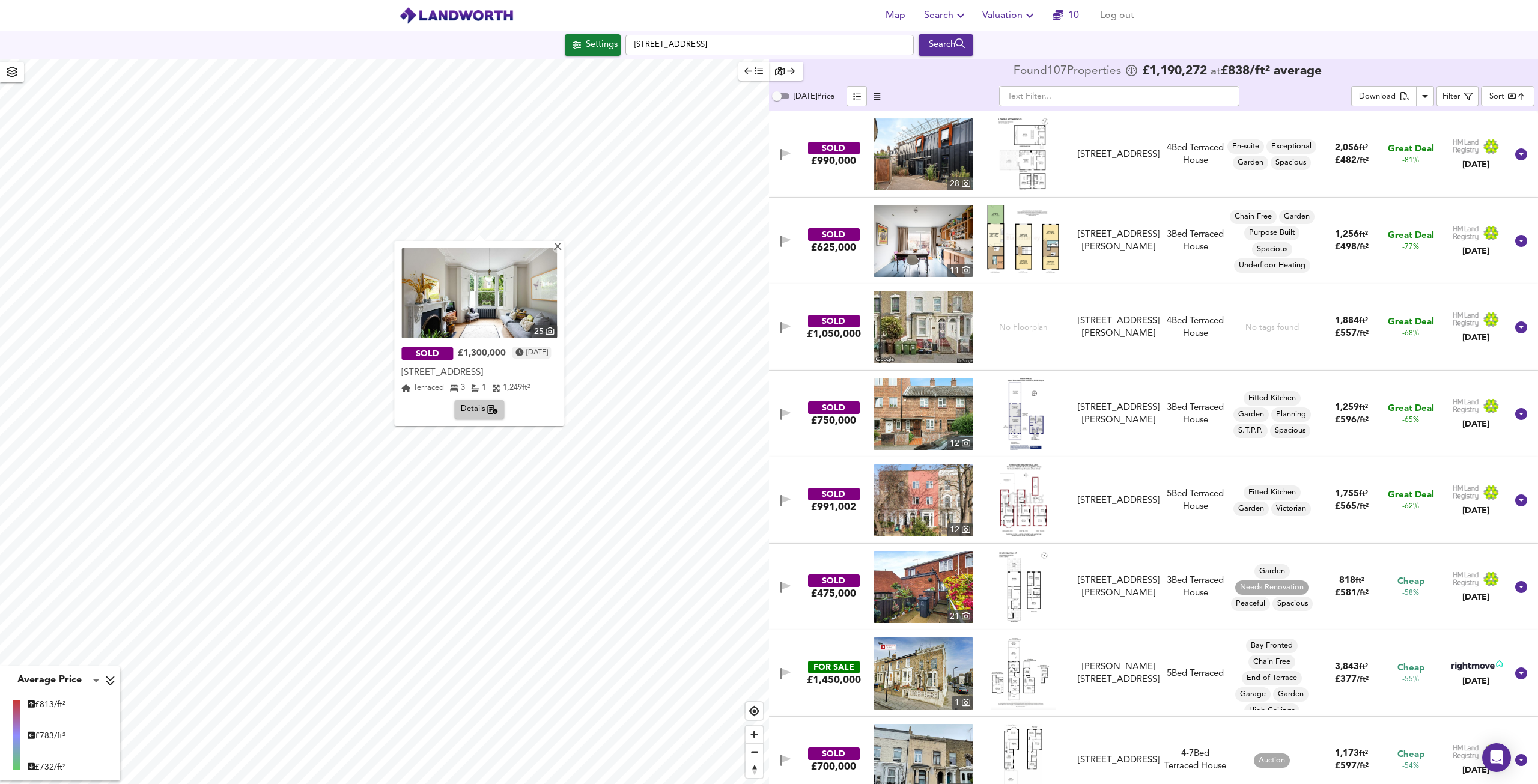
click at [413, 282] on div "X 25 SOLD £1,300,000 [DATE] [STREET_ADDRESS][GEOGRAPHIC_DATA][STREET_ADDRESS] 3…" at bounding box center [384, 421] width 769 height 725
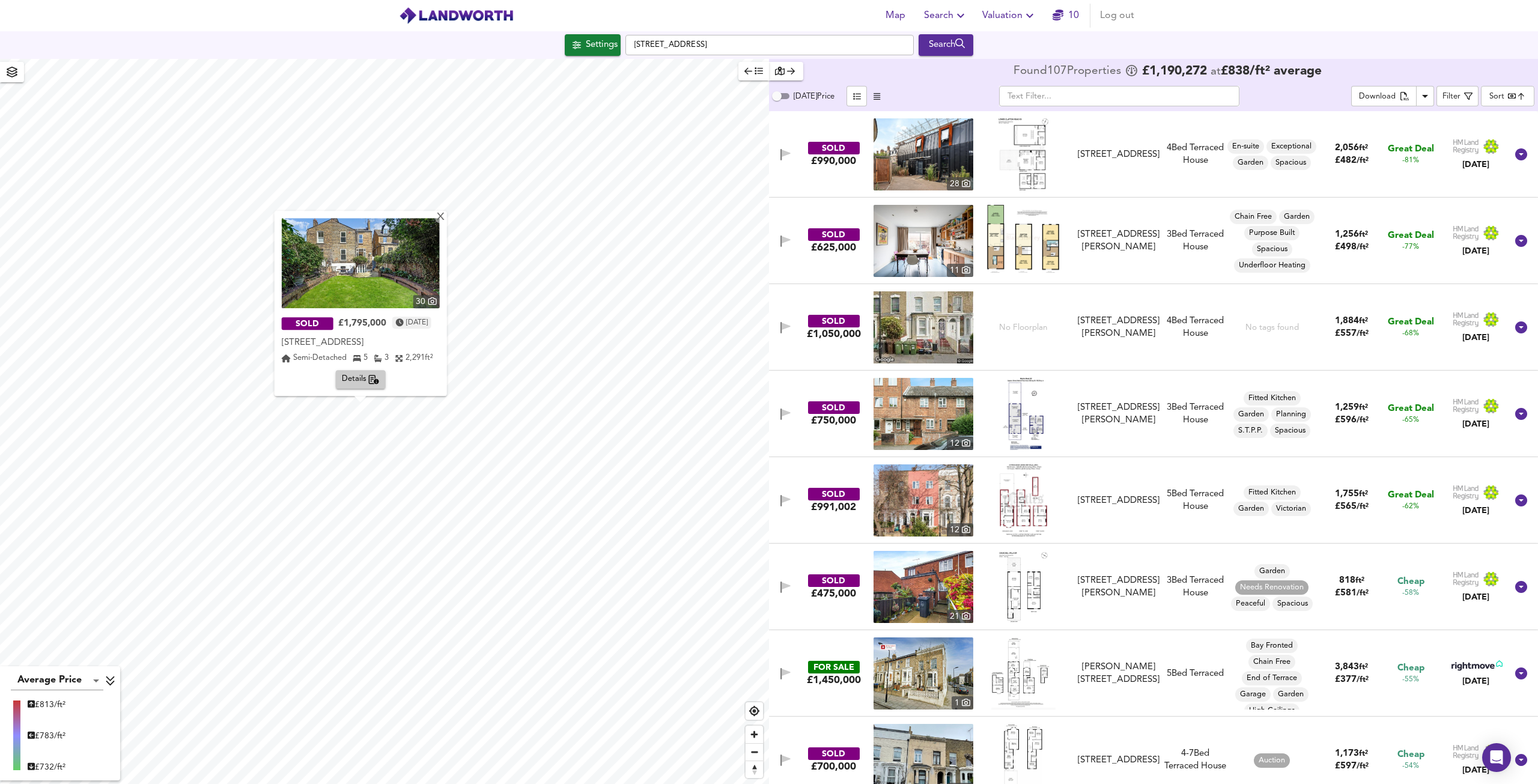
click at [379, 273] on img at bounding box center [360, 263] width 158 height 90
click at [446, 217] on div "X" at bounding box center [440, 217] width 10 height 11
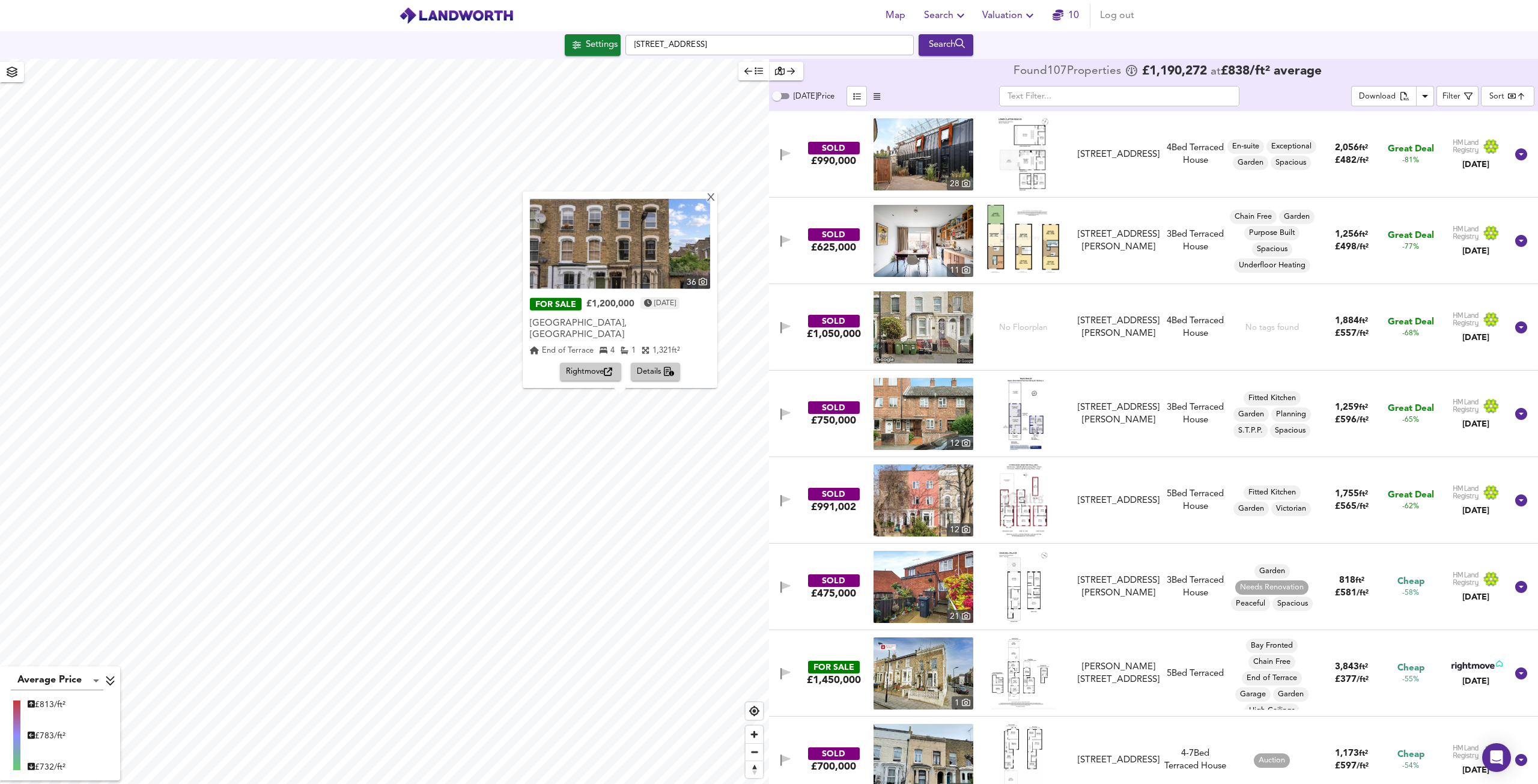
click at [609, 263] on img at bounding box center [620, 244] width 180 height 90
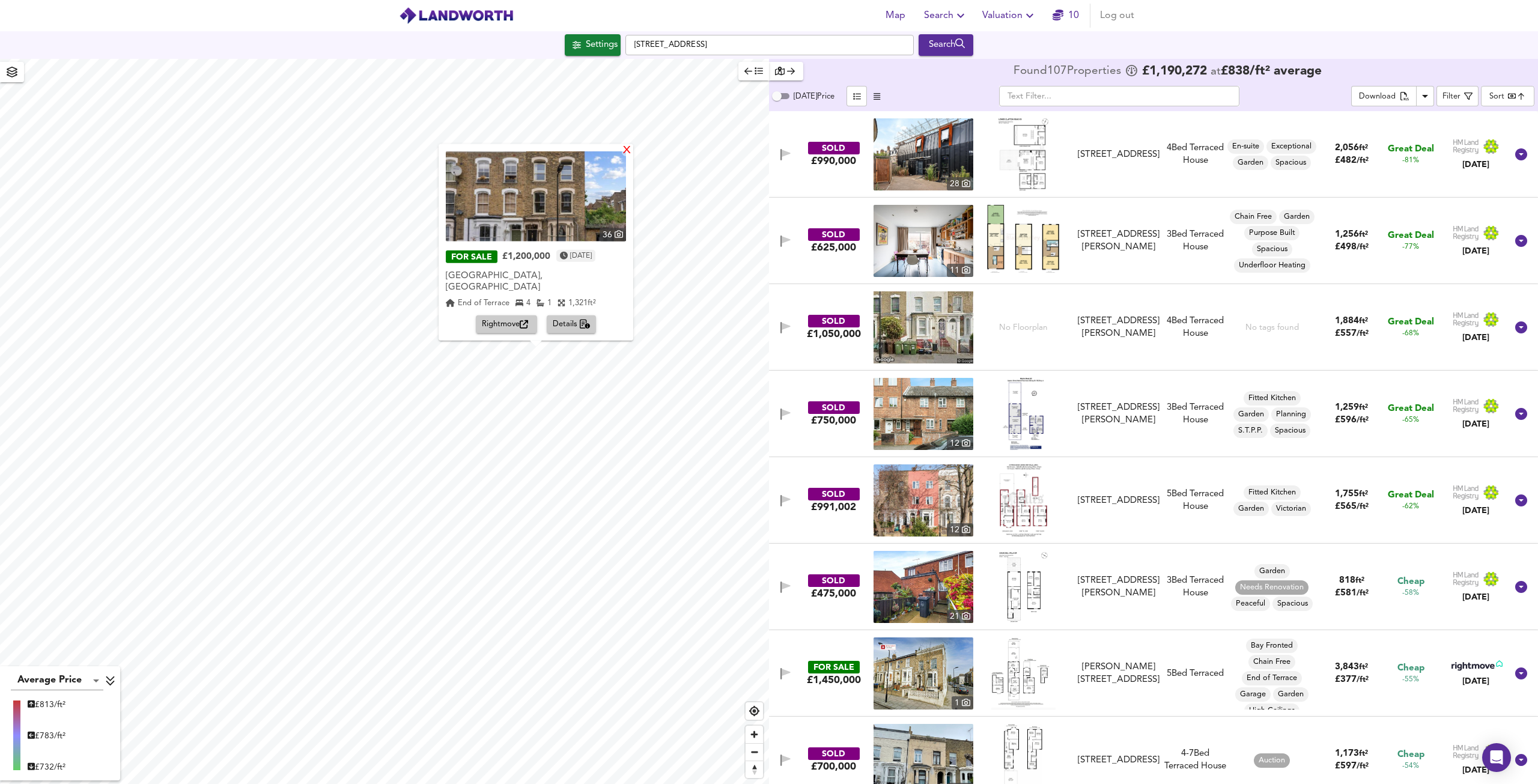
click at [622, 156] on div "X" at bounding box center [626, 150] width 10 height 11
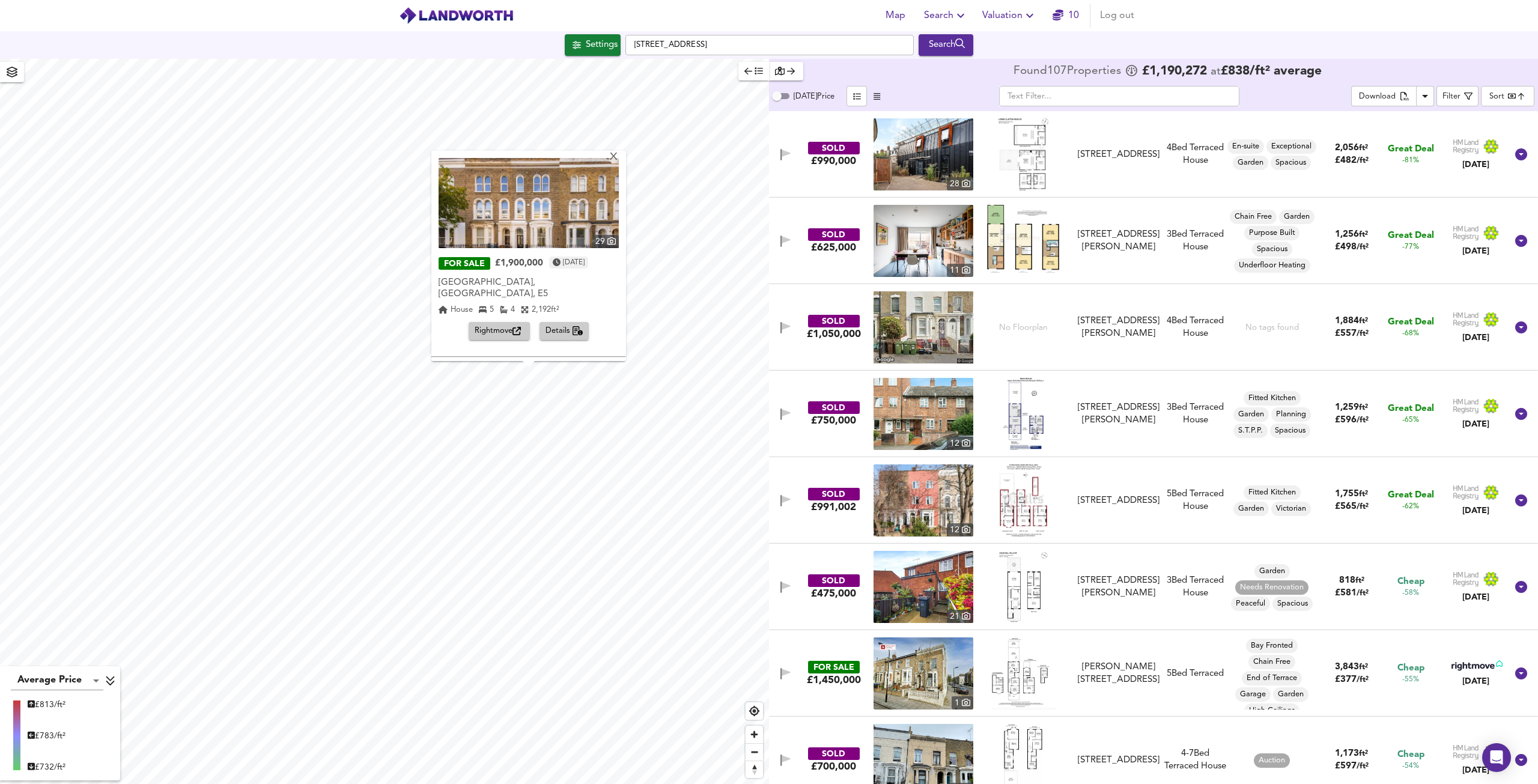
click at [551, 218] on img at bounding box center [529, 203] width 180 height 90
click at [615, 157] on div "X" at bounding box center [613, 157] width 10 height 11
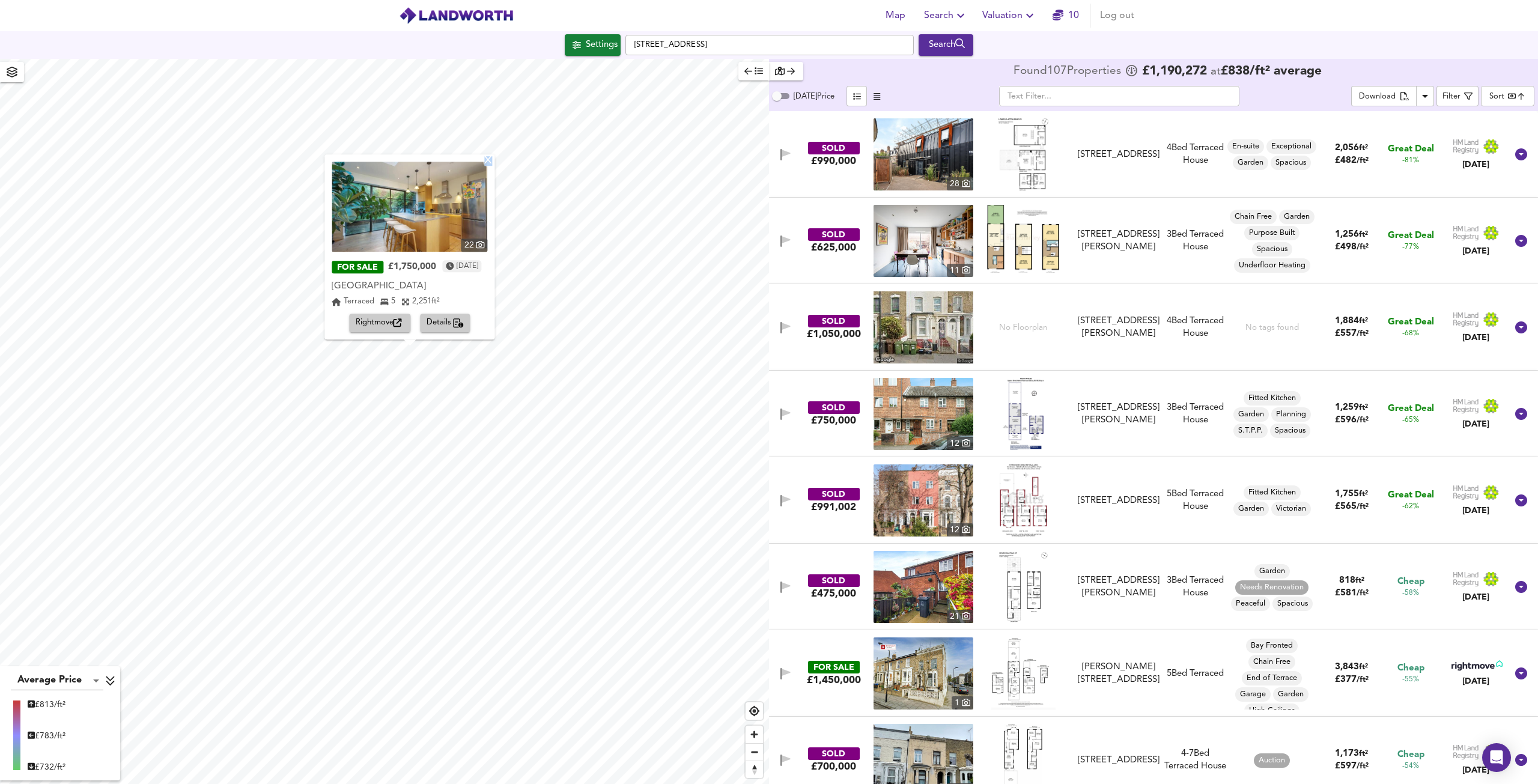
click at [494, 166] on div "X" at bounding box center [488, 161] width 10 height 11
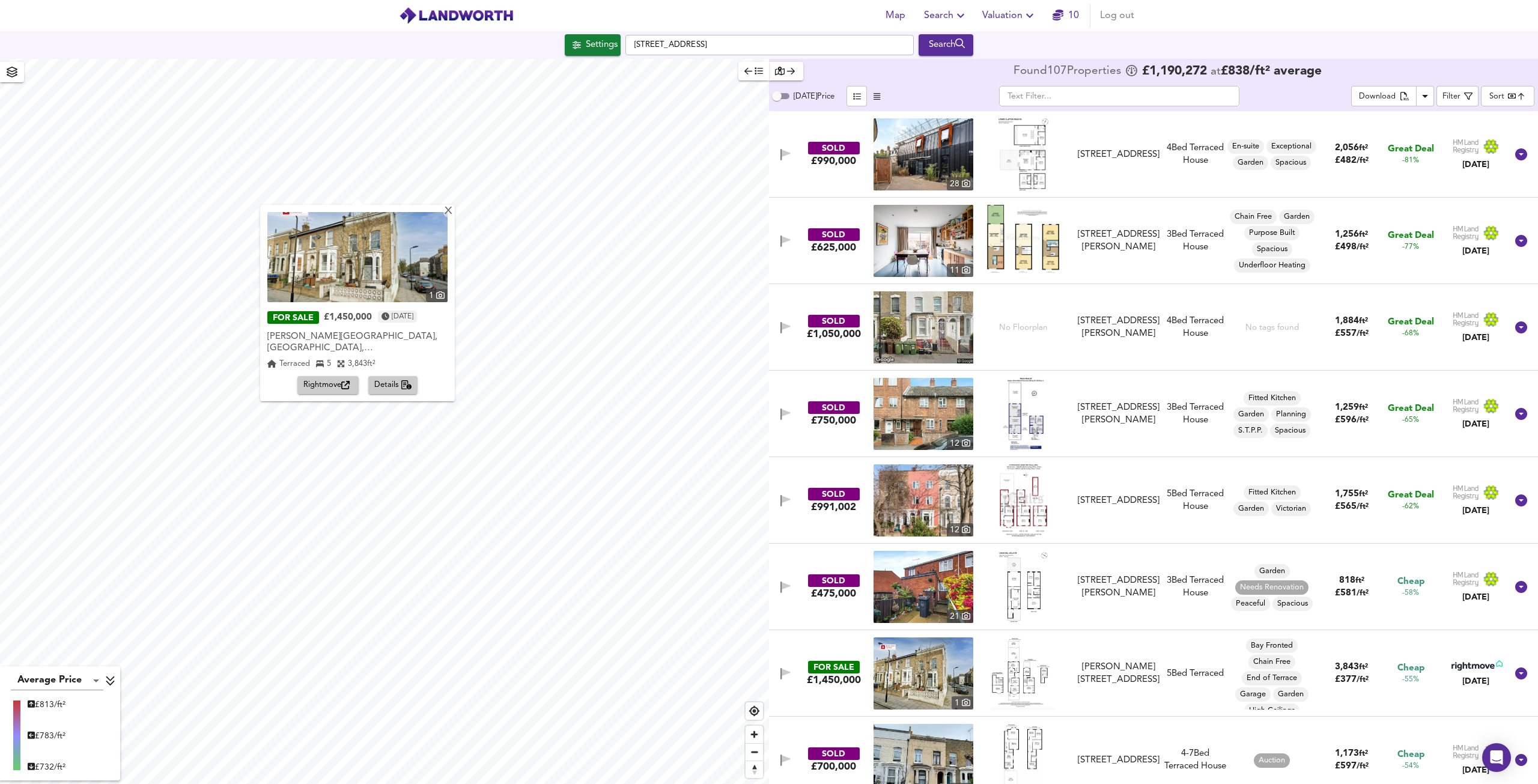
click at [363, 255] on img at bounding box center [357, 257] width 180 height 90
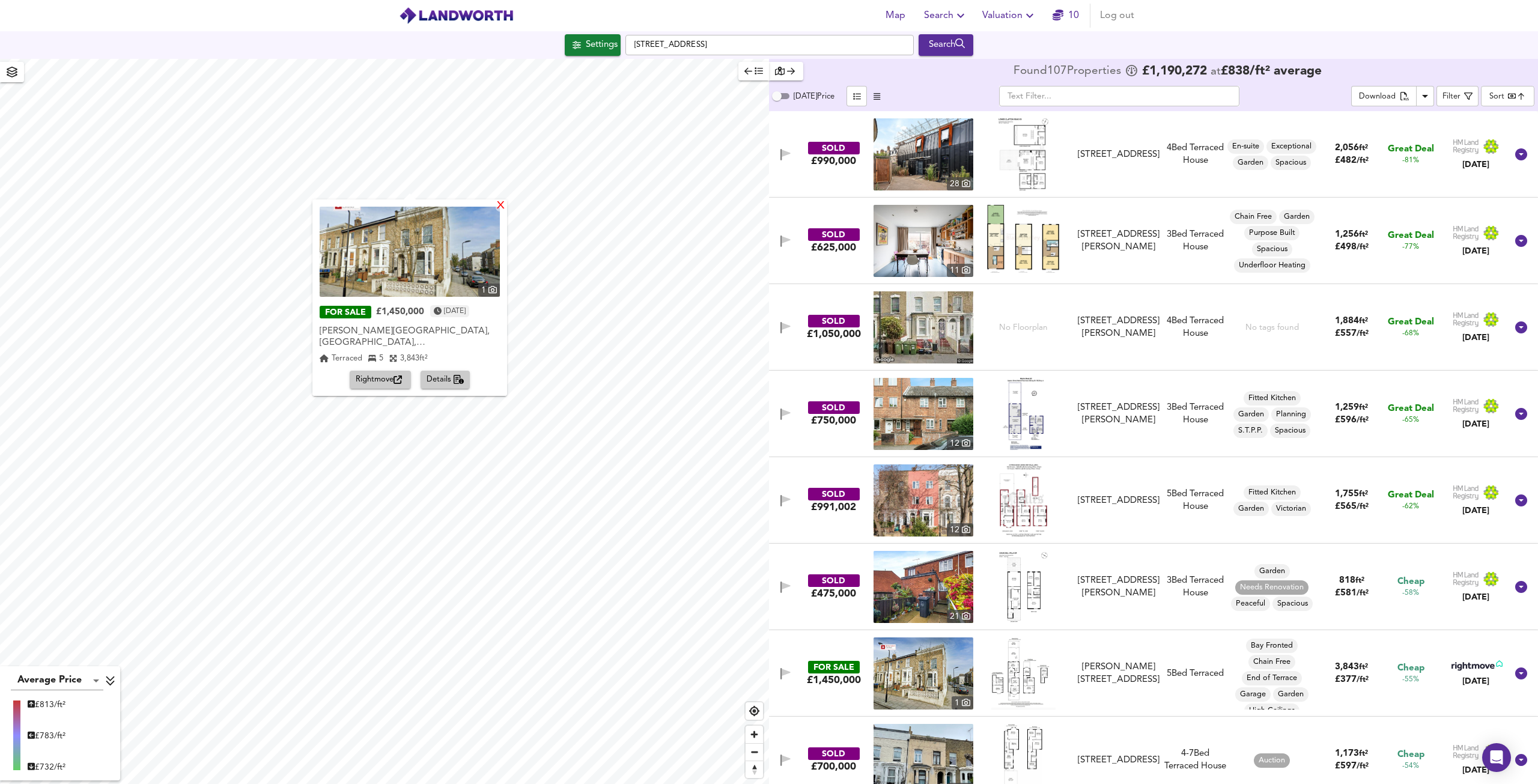
click at [502, 205] on div "X" at bounding box center [500, 206] width 10 height 11
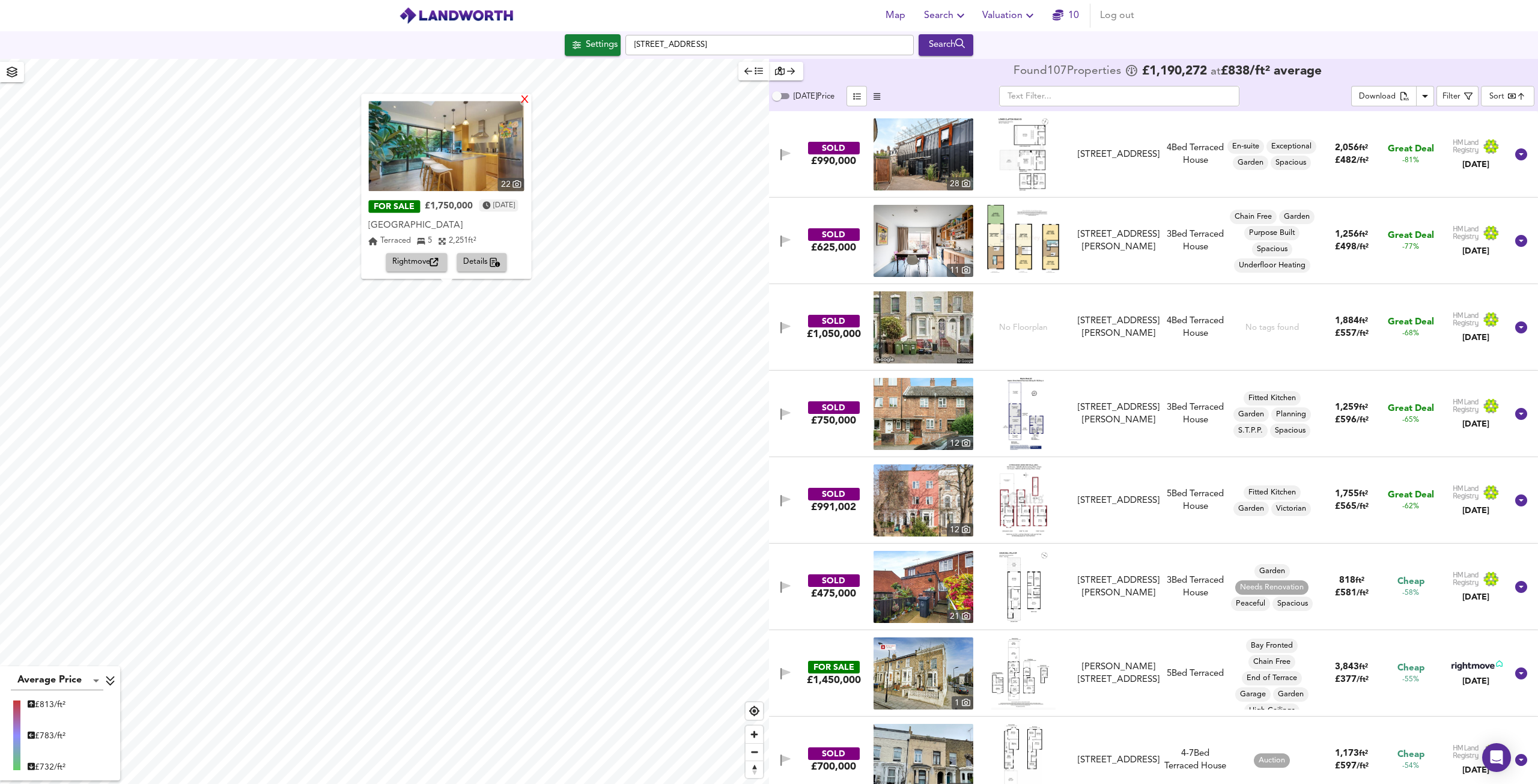
click at [531, 100] on div "X" at bounding box center [525, 100] width 10 height 11
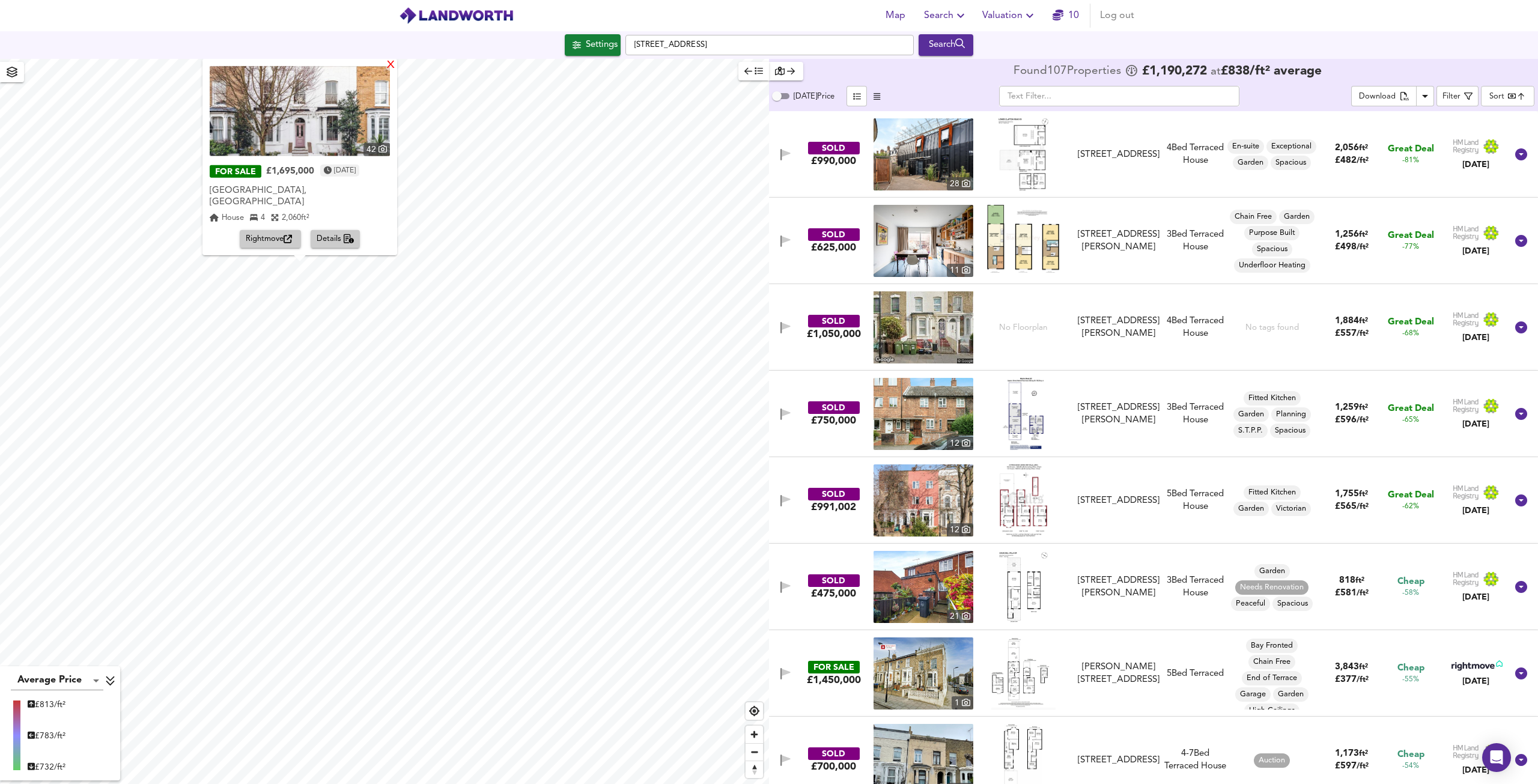
click at [394, 71] on div "X" at bounding box center [390, 65] width 10 height 11
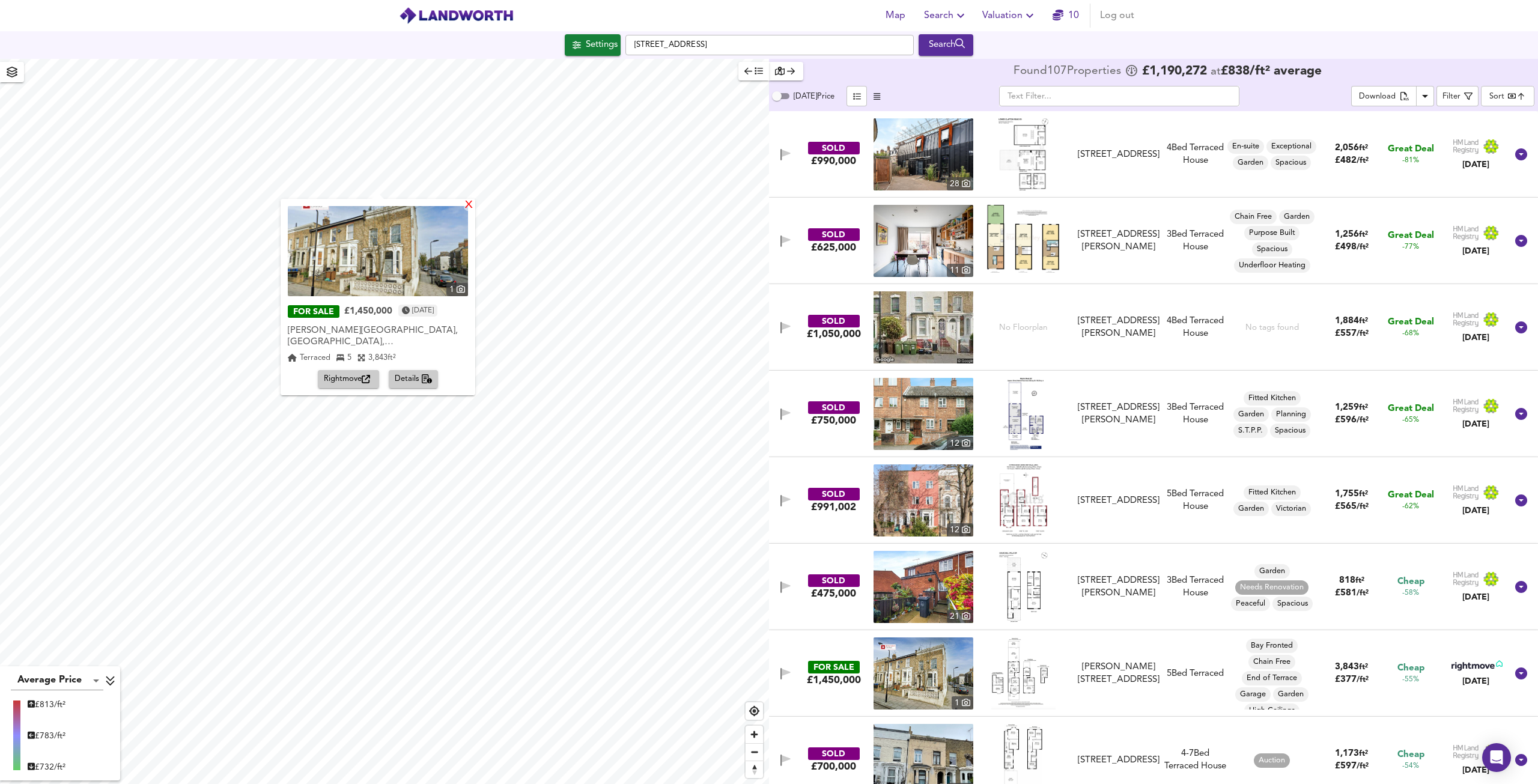
click at [467, 203] on div "X" at bounding box center [469, 205] width 10 height 11
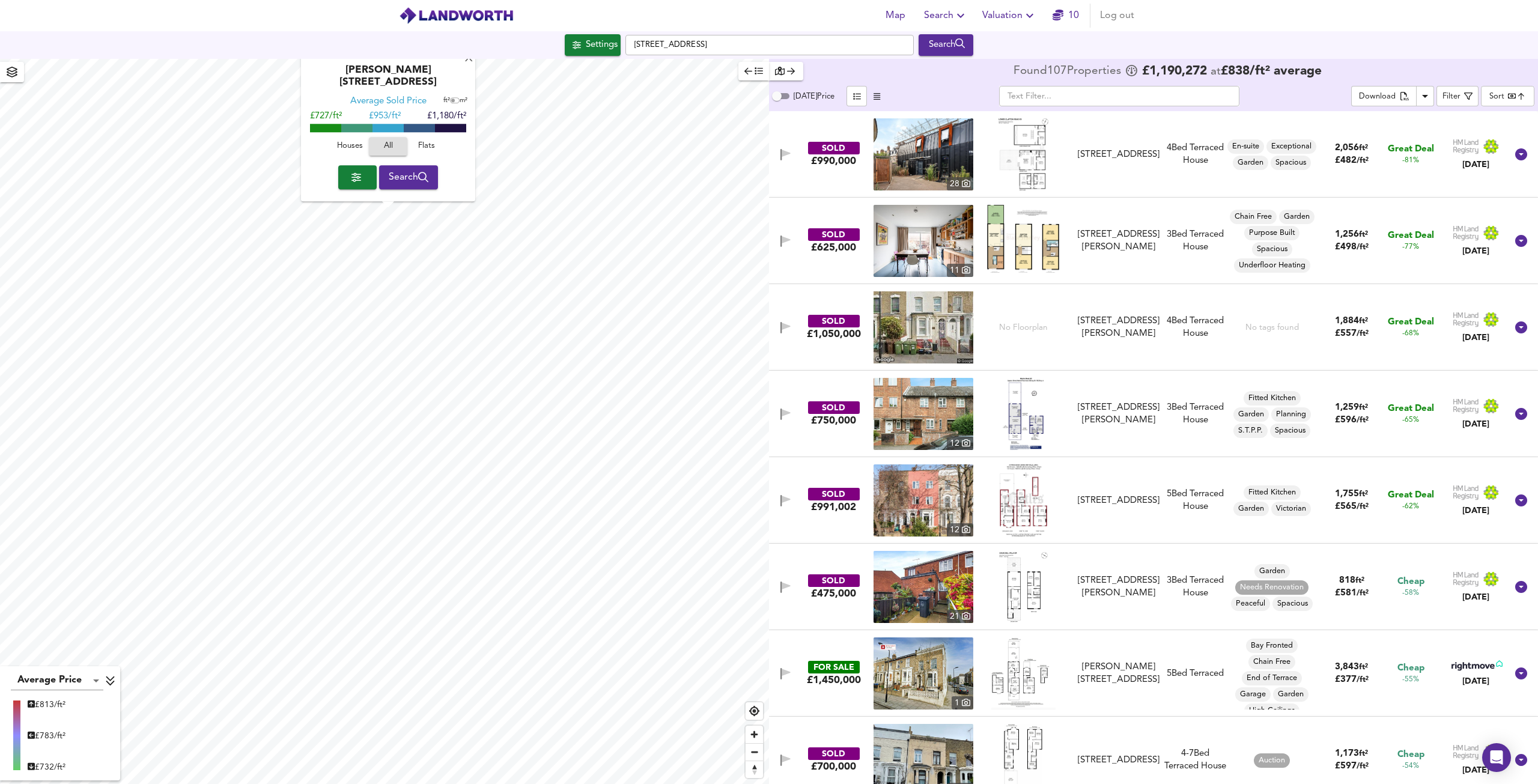
click at [339, 140] on span "Houses" at bounding box center [349, 147] width 32 height 14
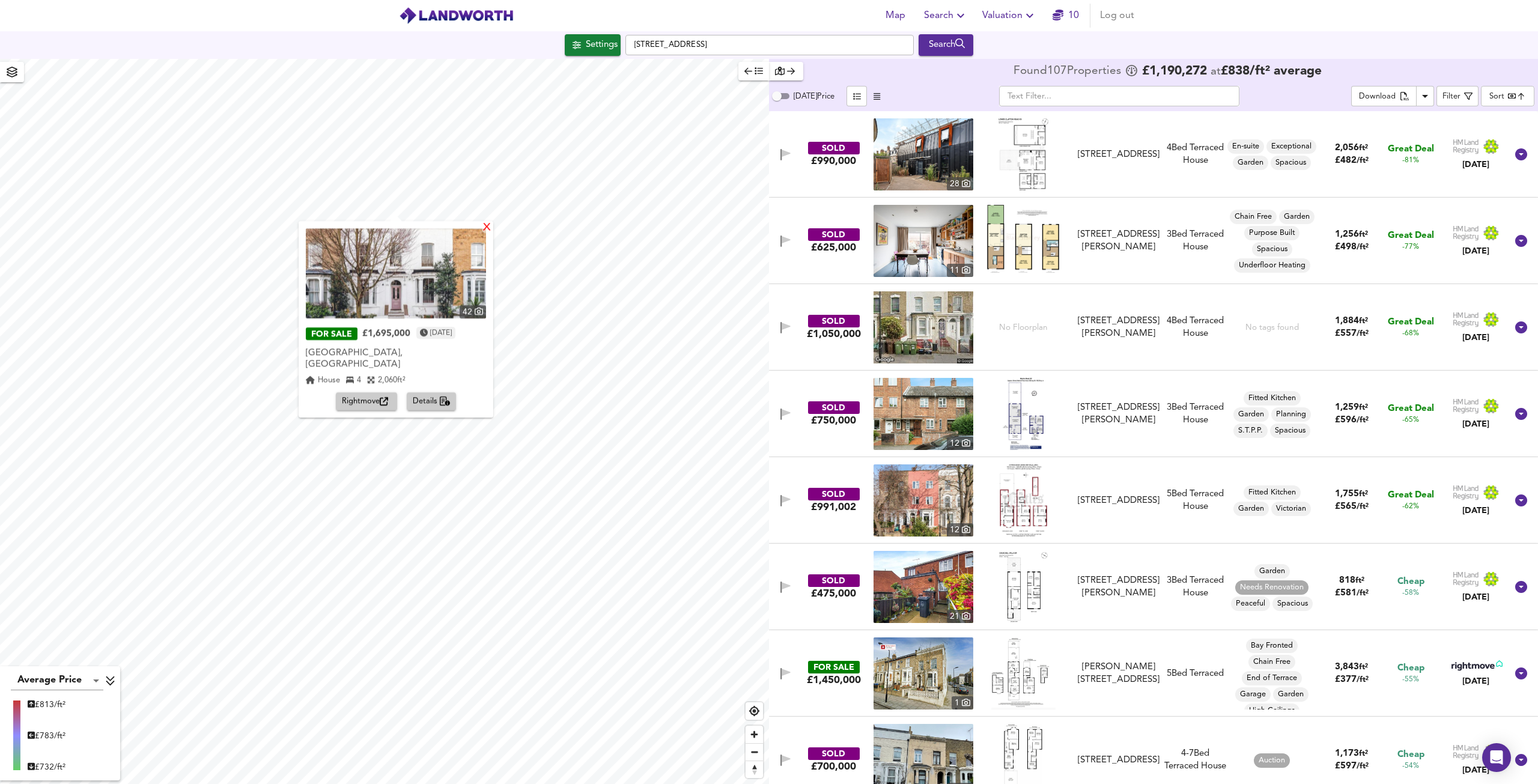
click at [485, 231] on div "X" at bounding box center [486, 228] width 10 height 11
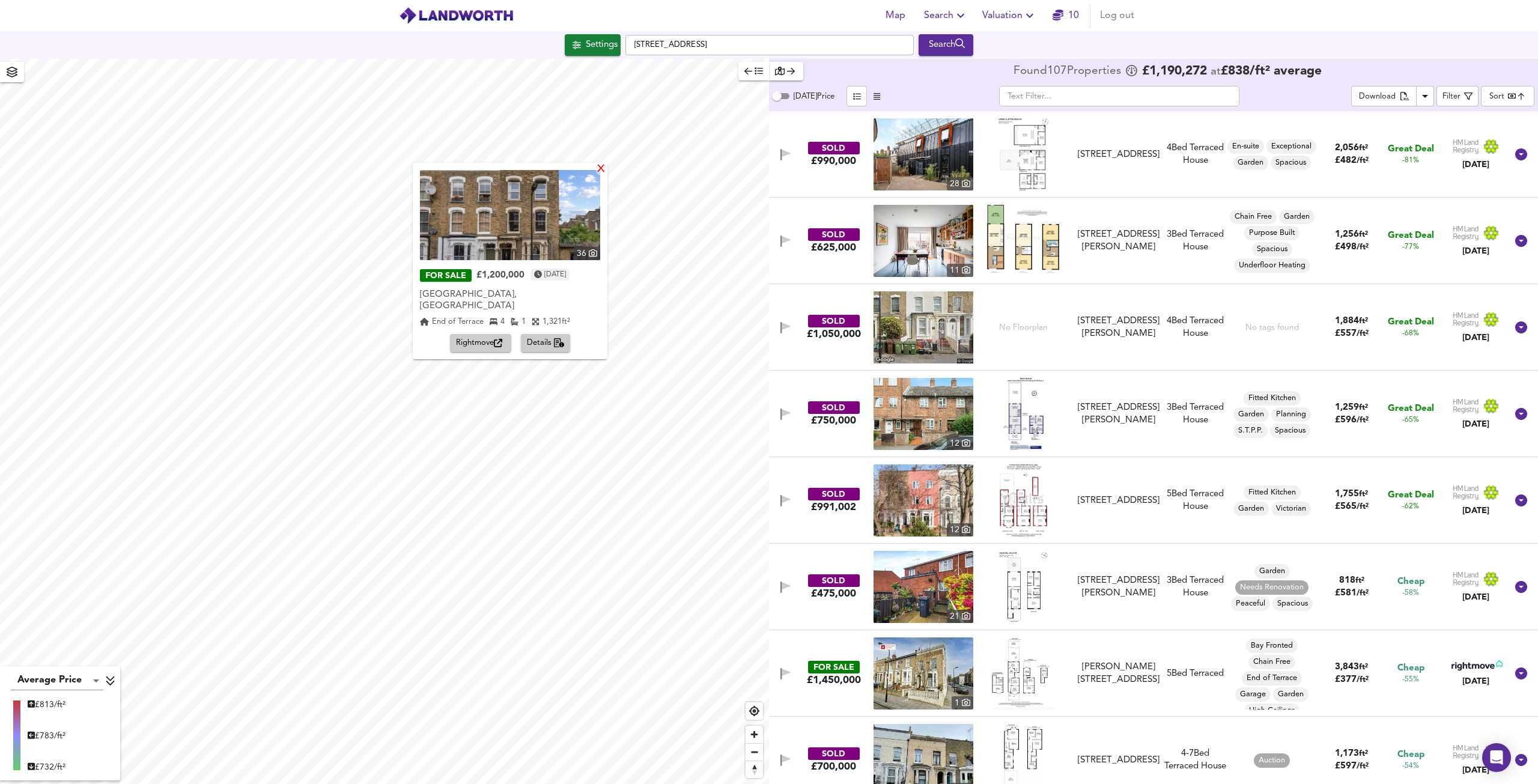
click at [597, 166] on div "X" at bounding box center [601, 170] width 10 height 11
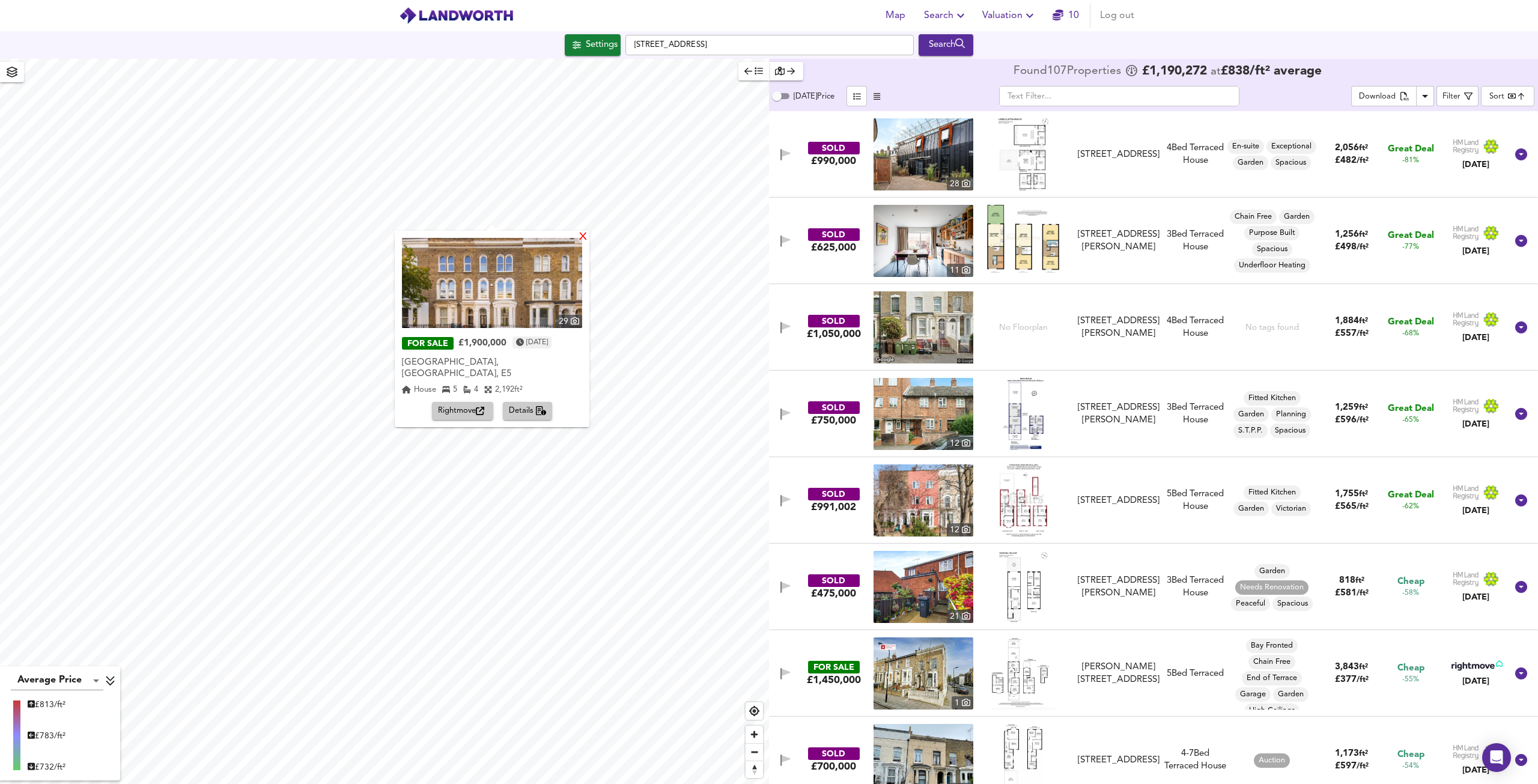
click at [584, 235] on div "X" at bounding box center [583, 237] width 10 height 11
click at [486, 298] on img at bounding box center [492, 282] width 180 height 90
click at [579, 236] on div "X" at bounding box center [583, 237] width 10 height 11
click at [578, 240] on div "X" at bounding box center [583, 237] width 10 height 11
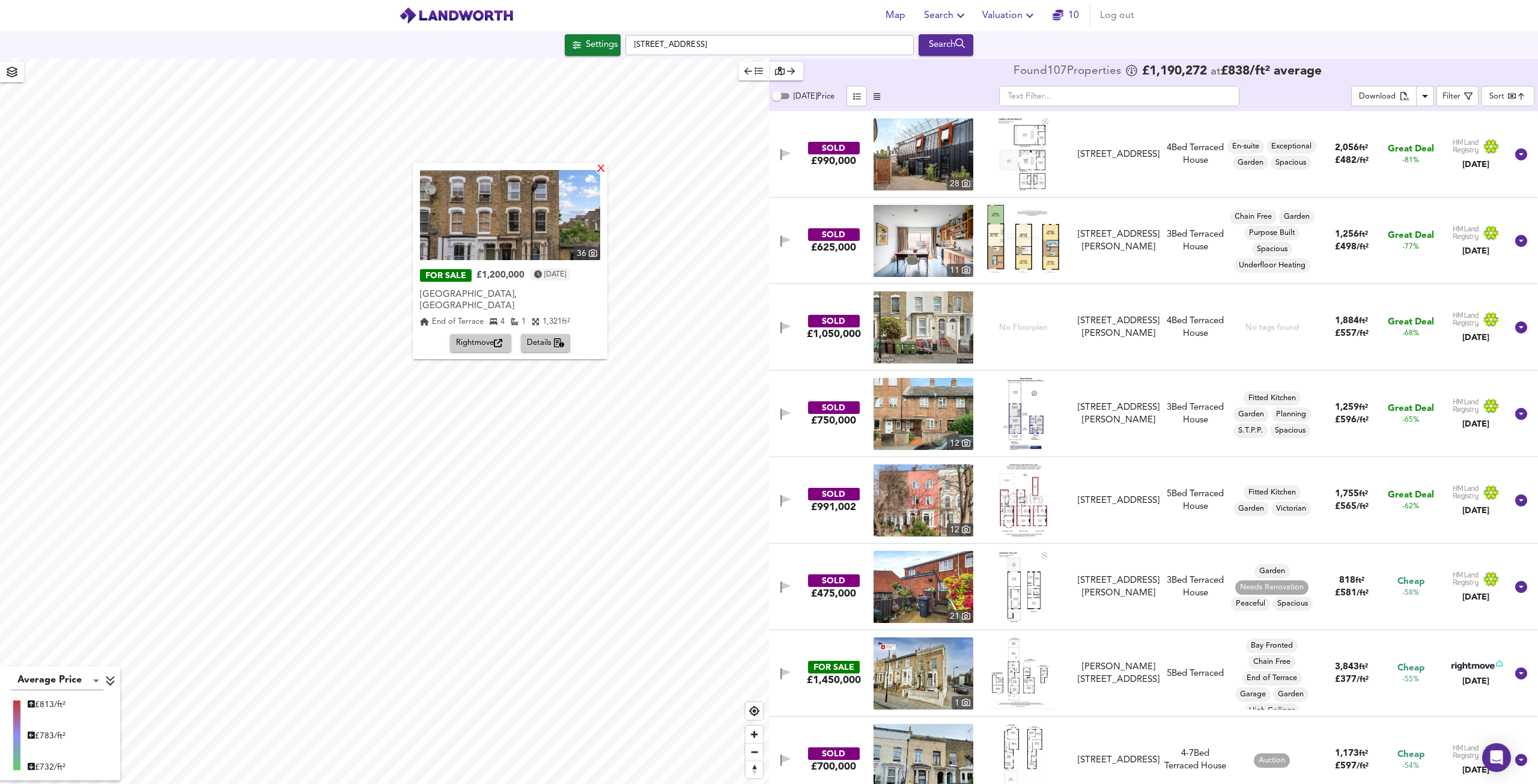
click at [597, 172] on div "X" at bounding box center [601, 170] width 10 height 11
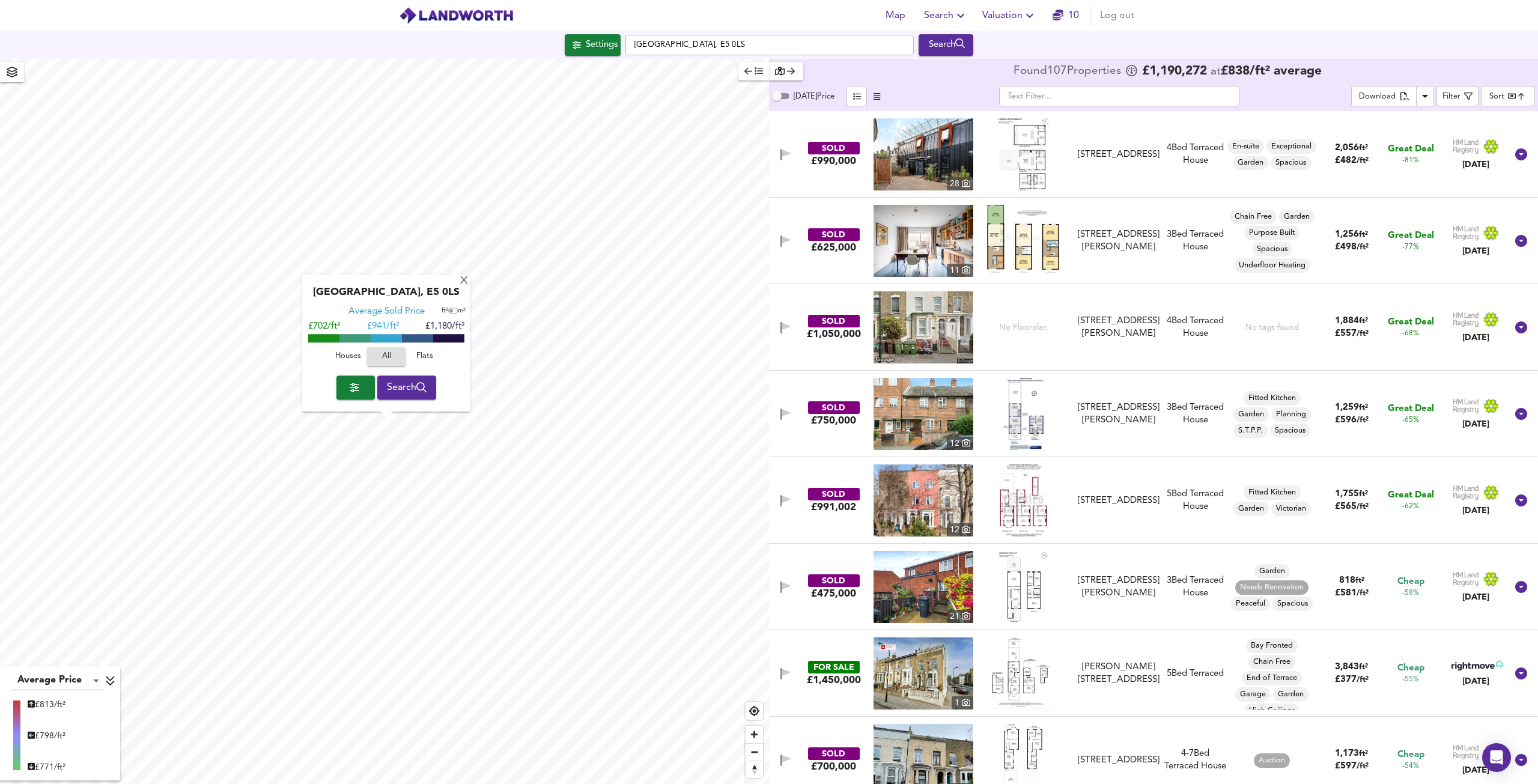
click at [399, 390] on span "Search" at bounding box center [407, 387] width 40 height 16
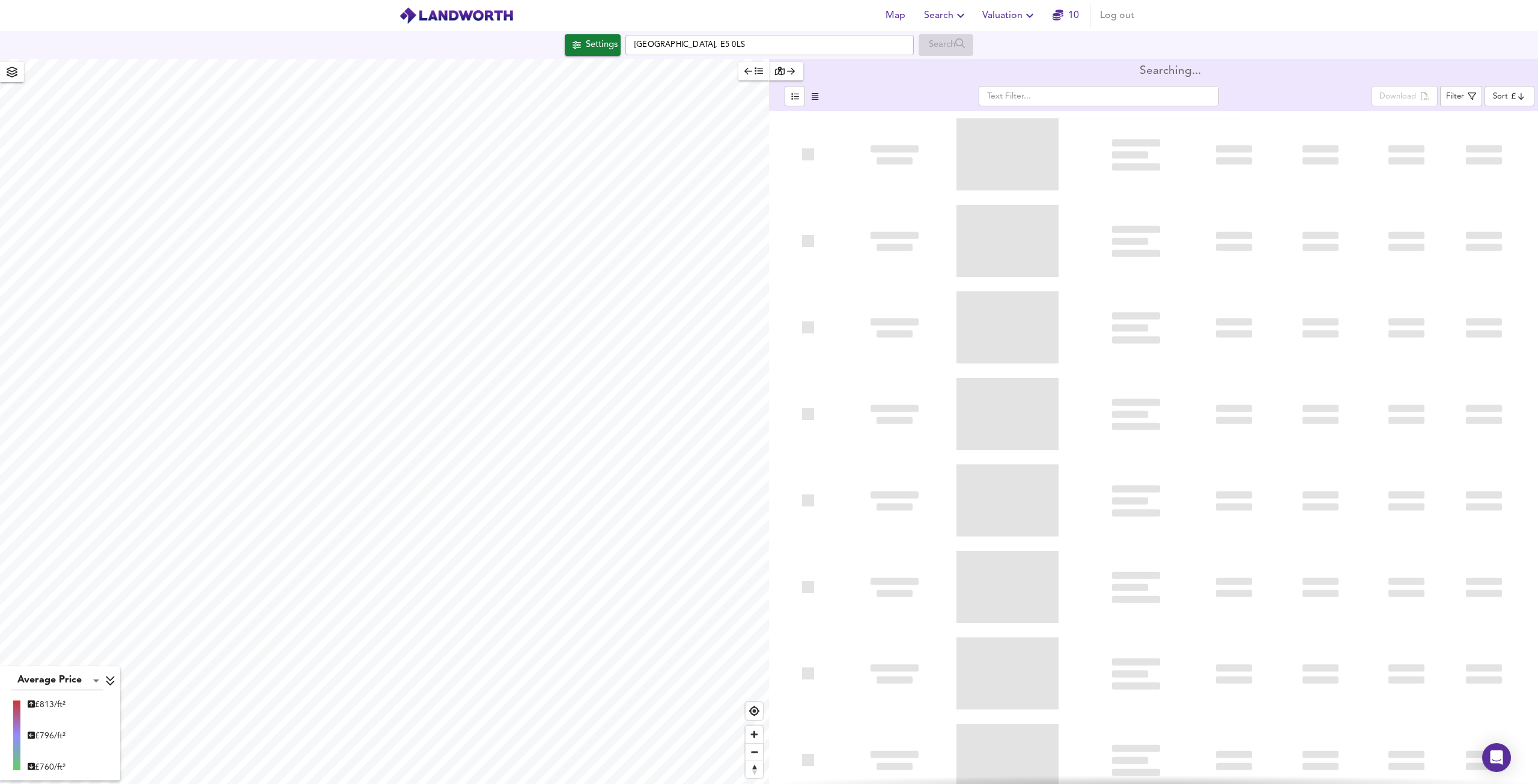
type input "bestdeal"
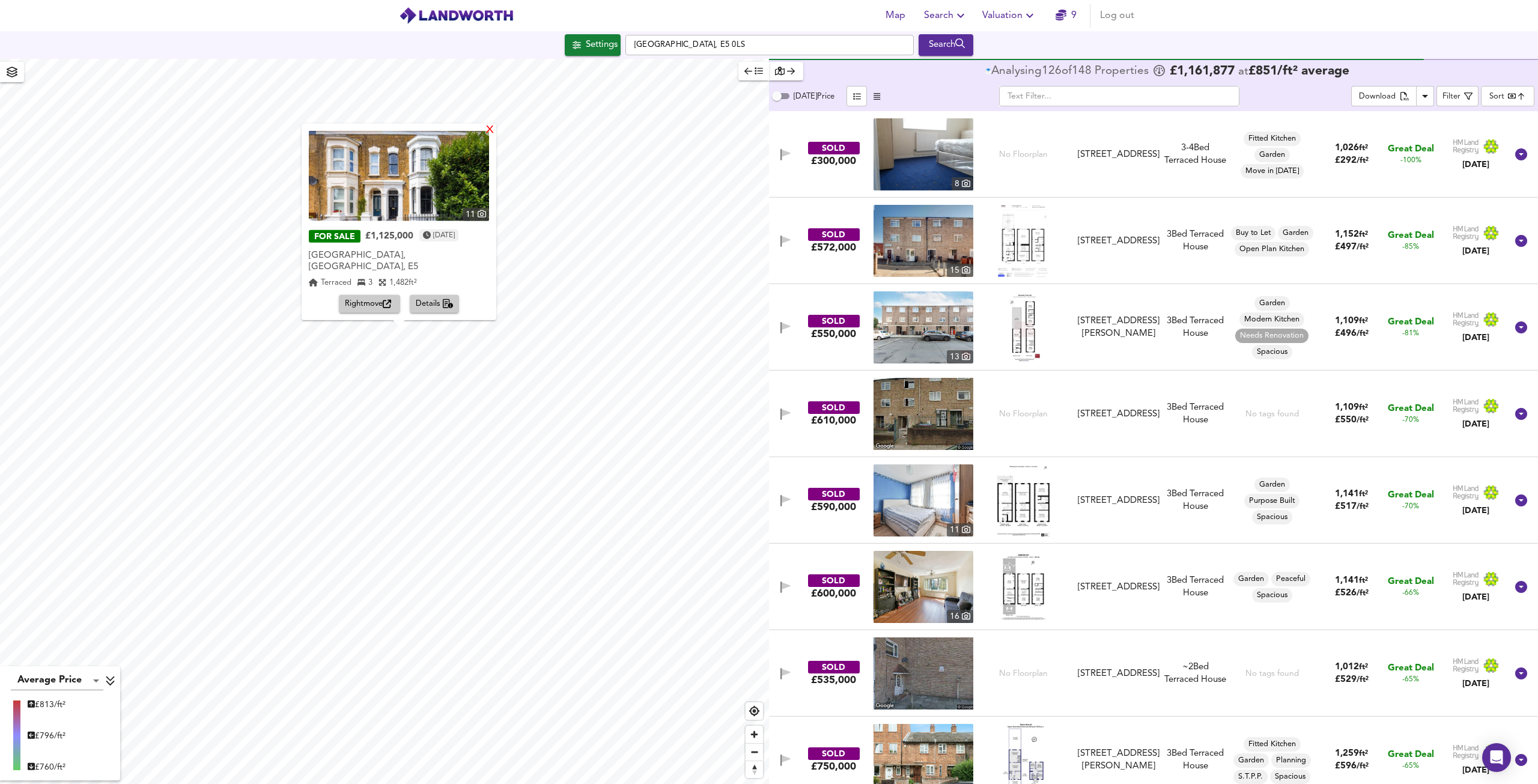
click at [489, 136] on div "X" at bounding box center [490, 129] width 10 height 11
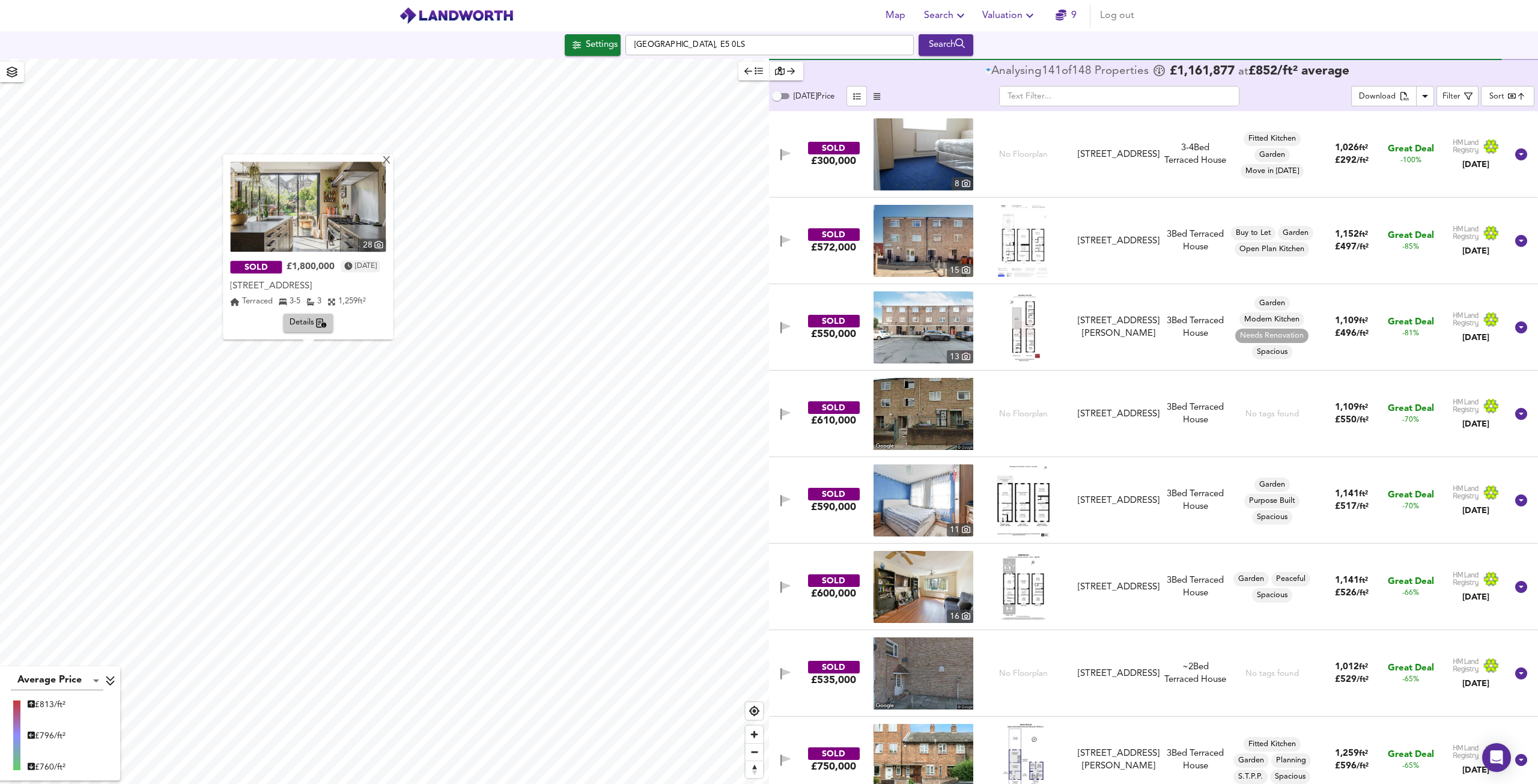
click at [312, 330] on button "Details" at bounding box center [309, 323] width 50 height 18
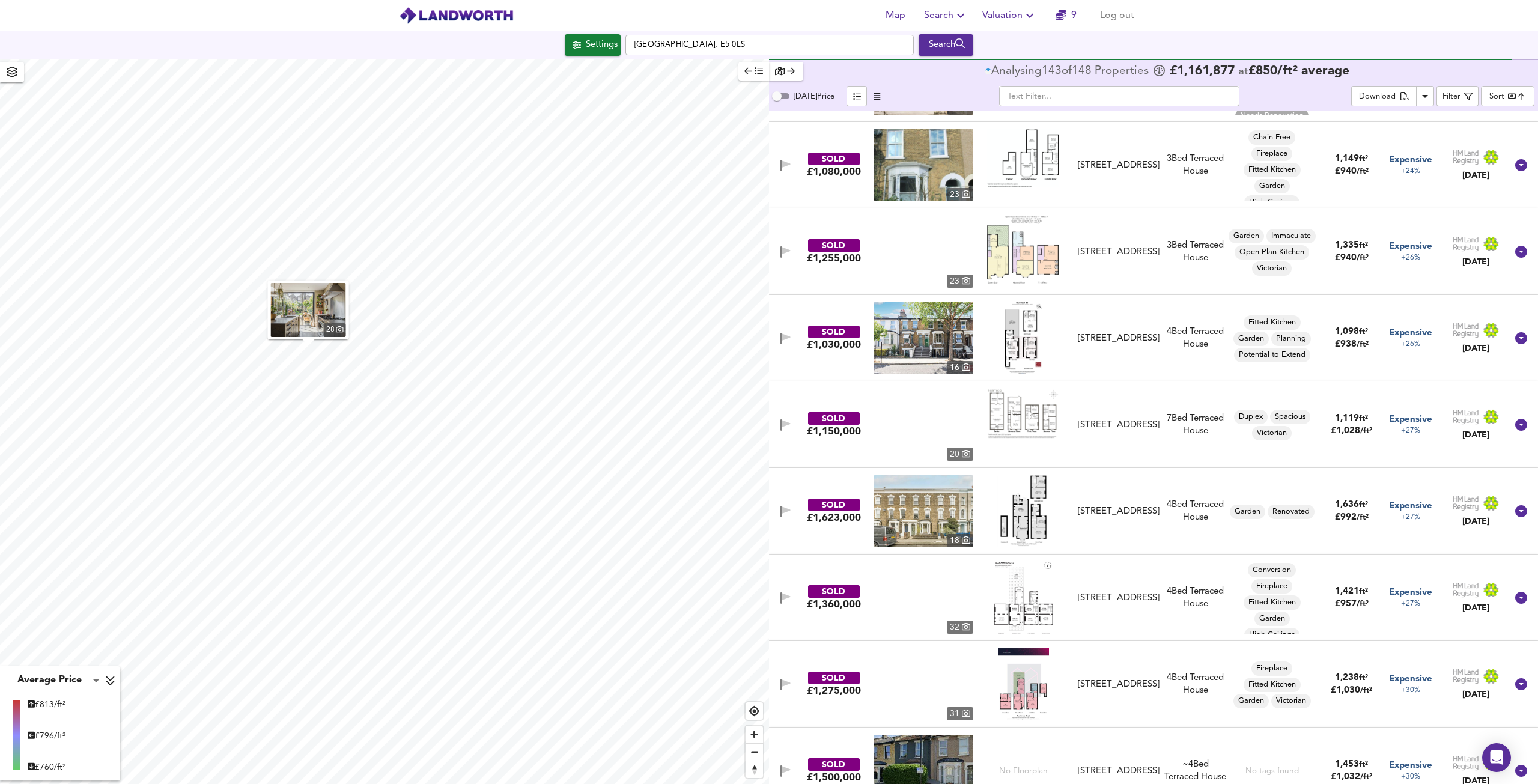
scroll to position [12025, 0]
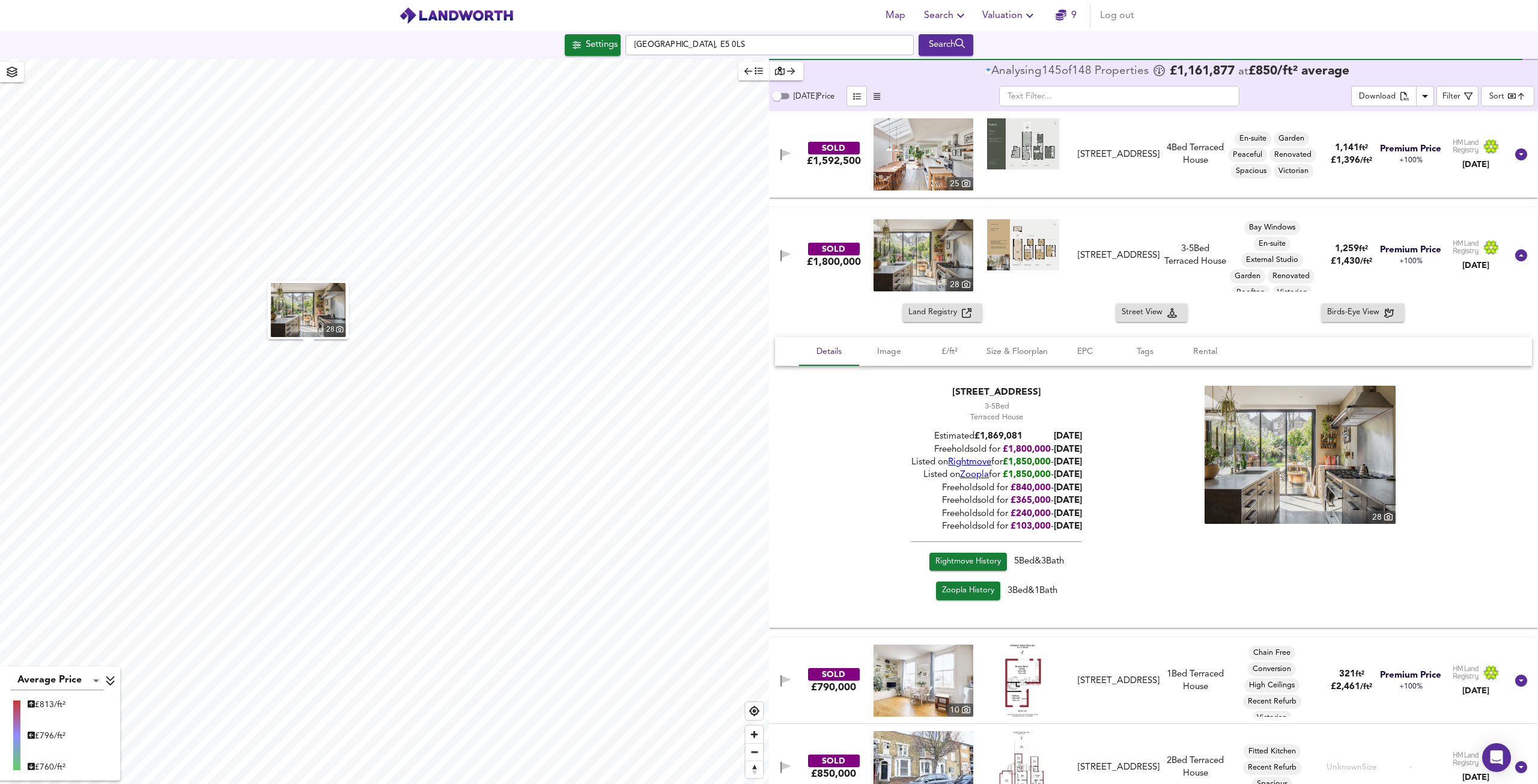
click at [987, 563] on span "Rightmove History" at bounding box center [968, 562] width 65 height 14
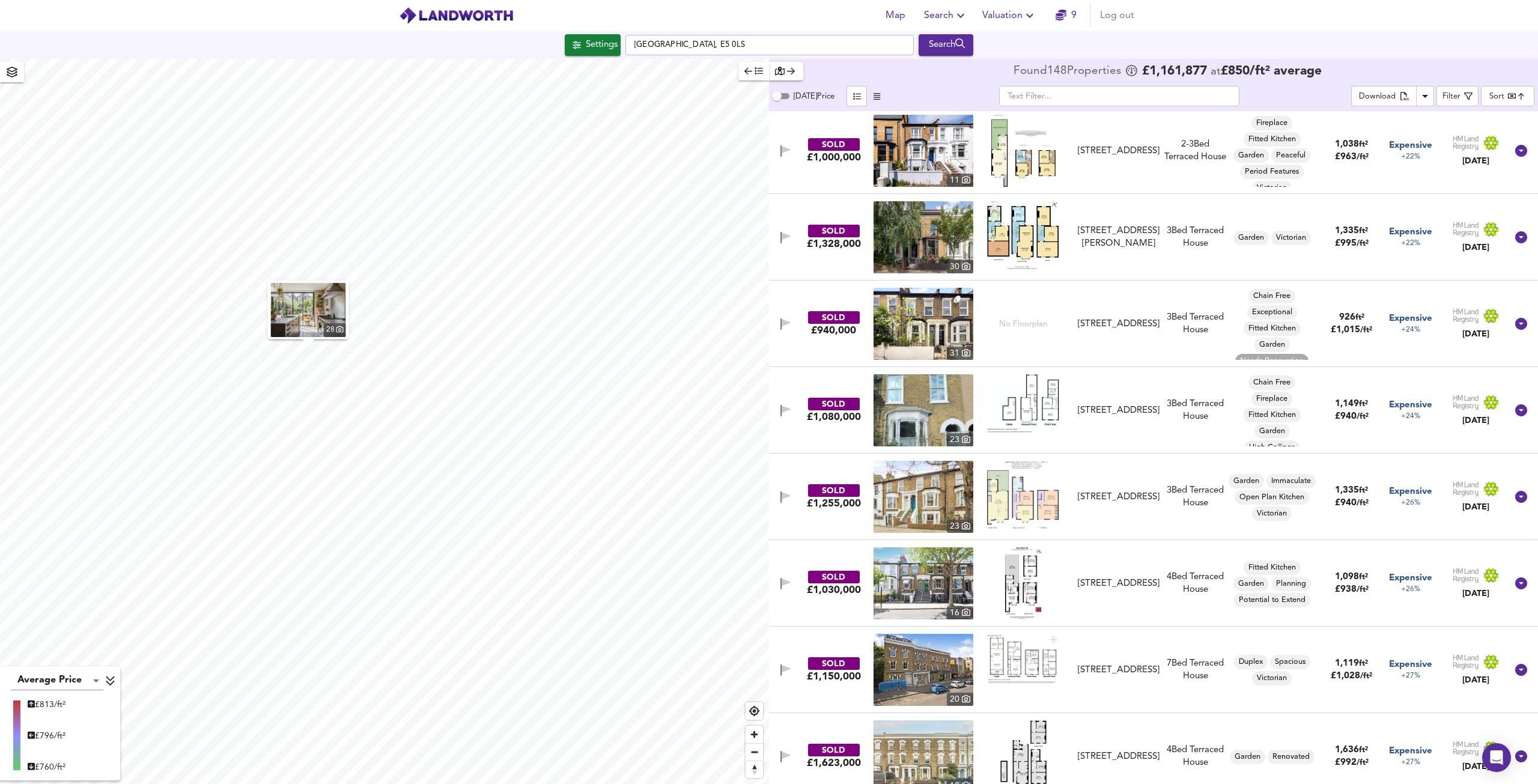
scroll to position [9562, 0]
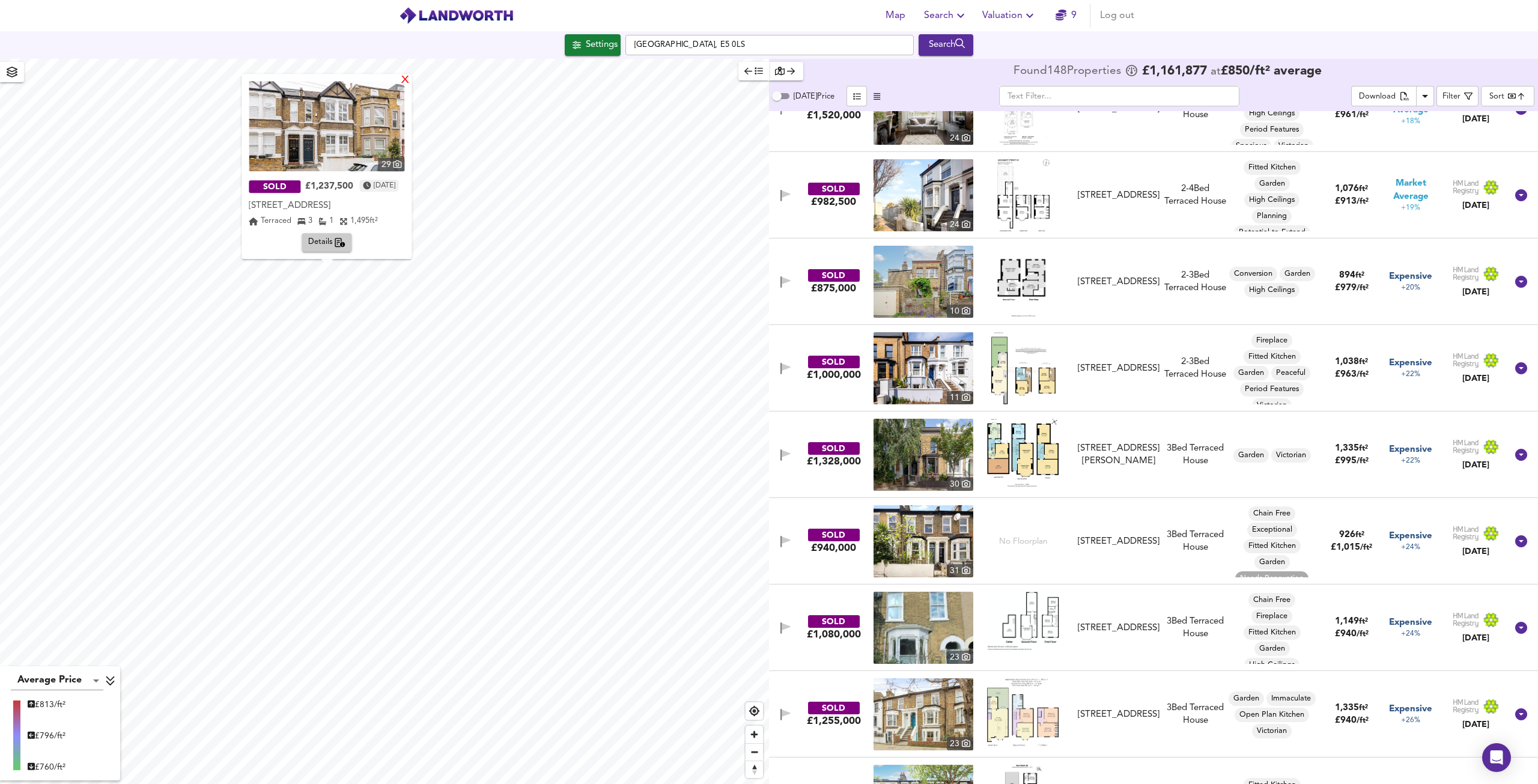
click at [411, 82] on div "X" at bounding box center [405, 81] width 10 height 11
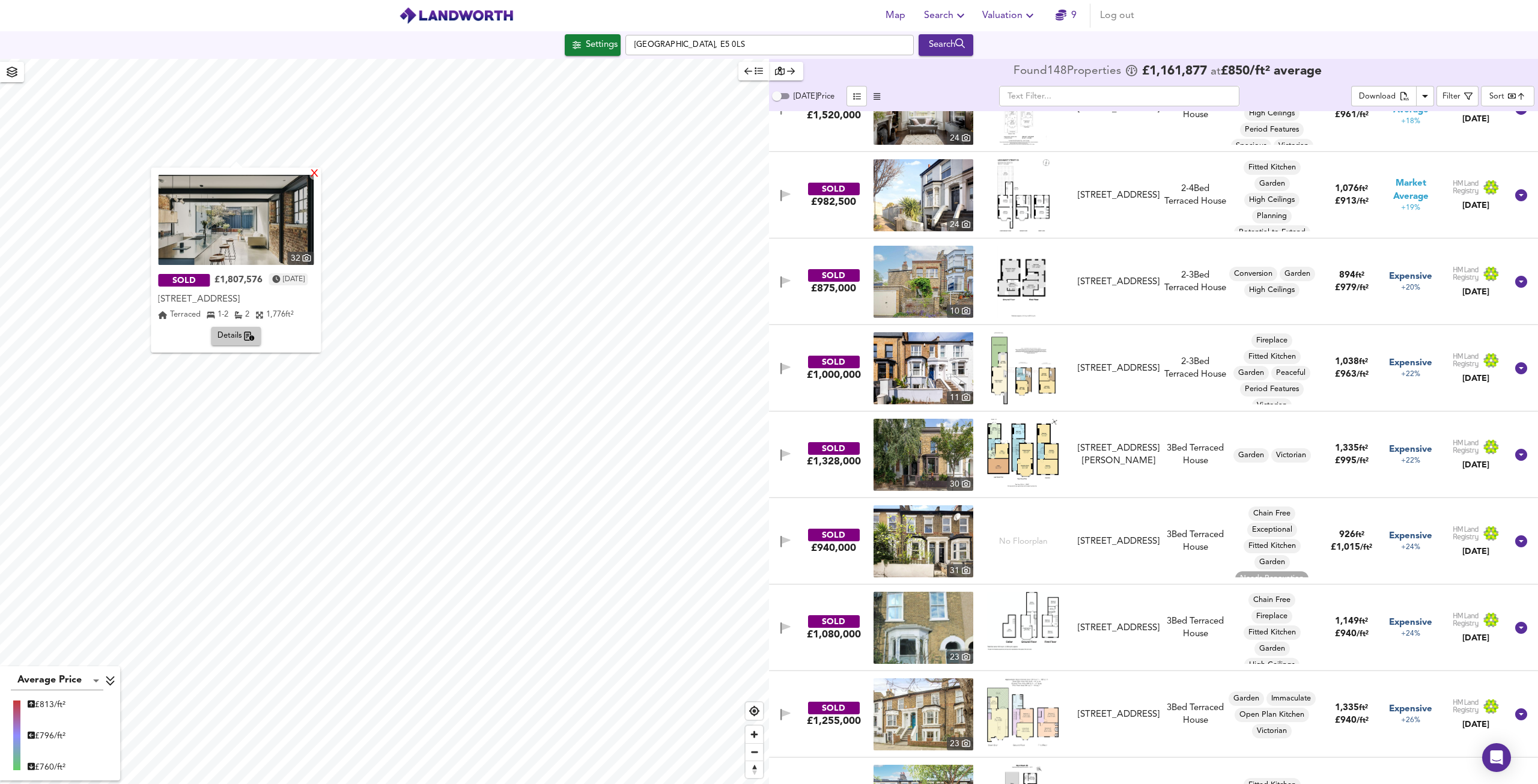
click at [314, 176] on img at bounding box center [236, 220] width 156 height 90
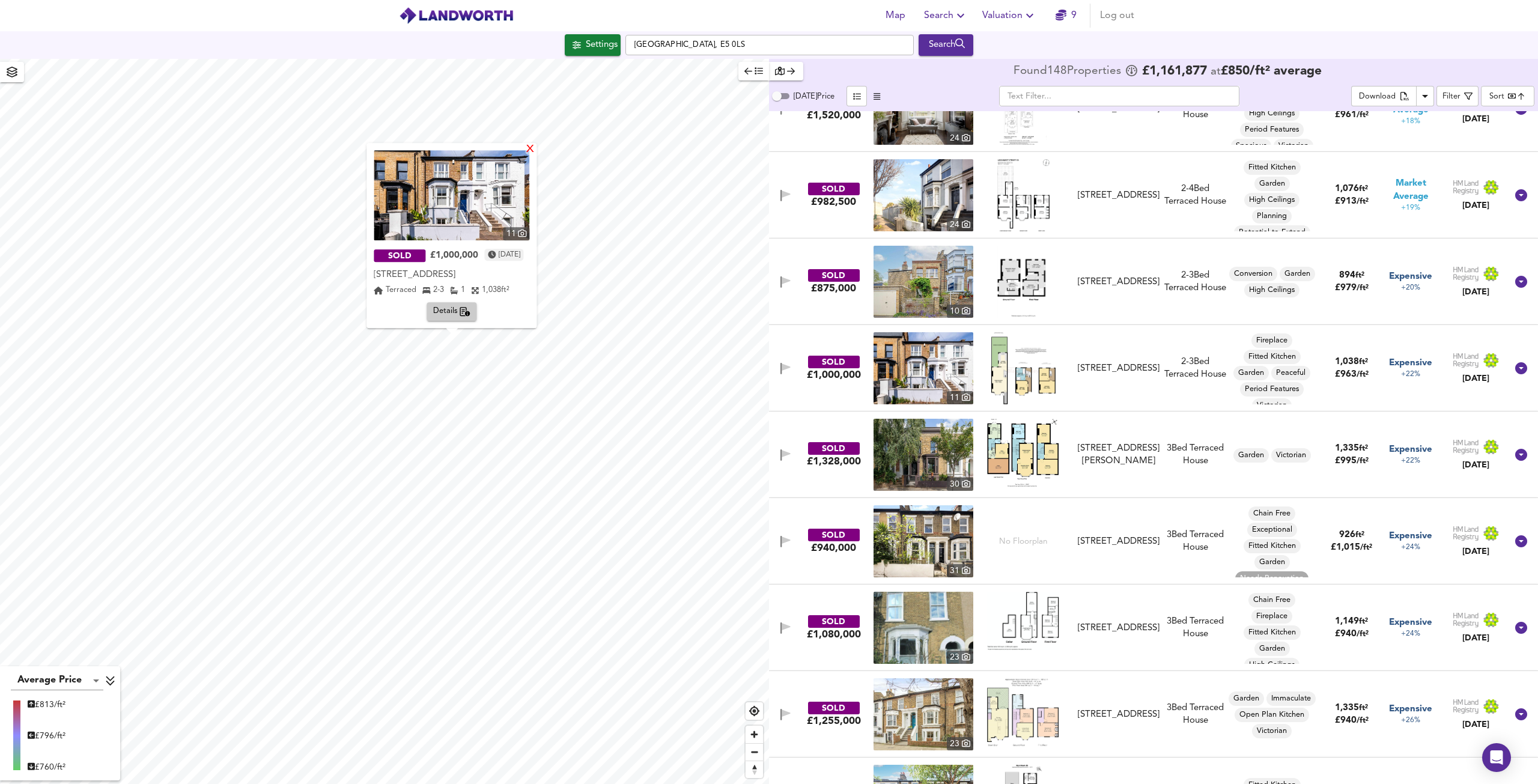
click at [536, 148] on div "X" at bounding box center [531, 149] width 10 height 11
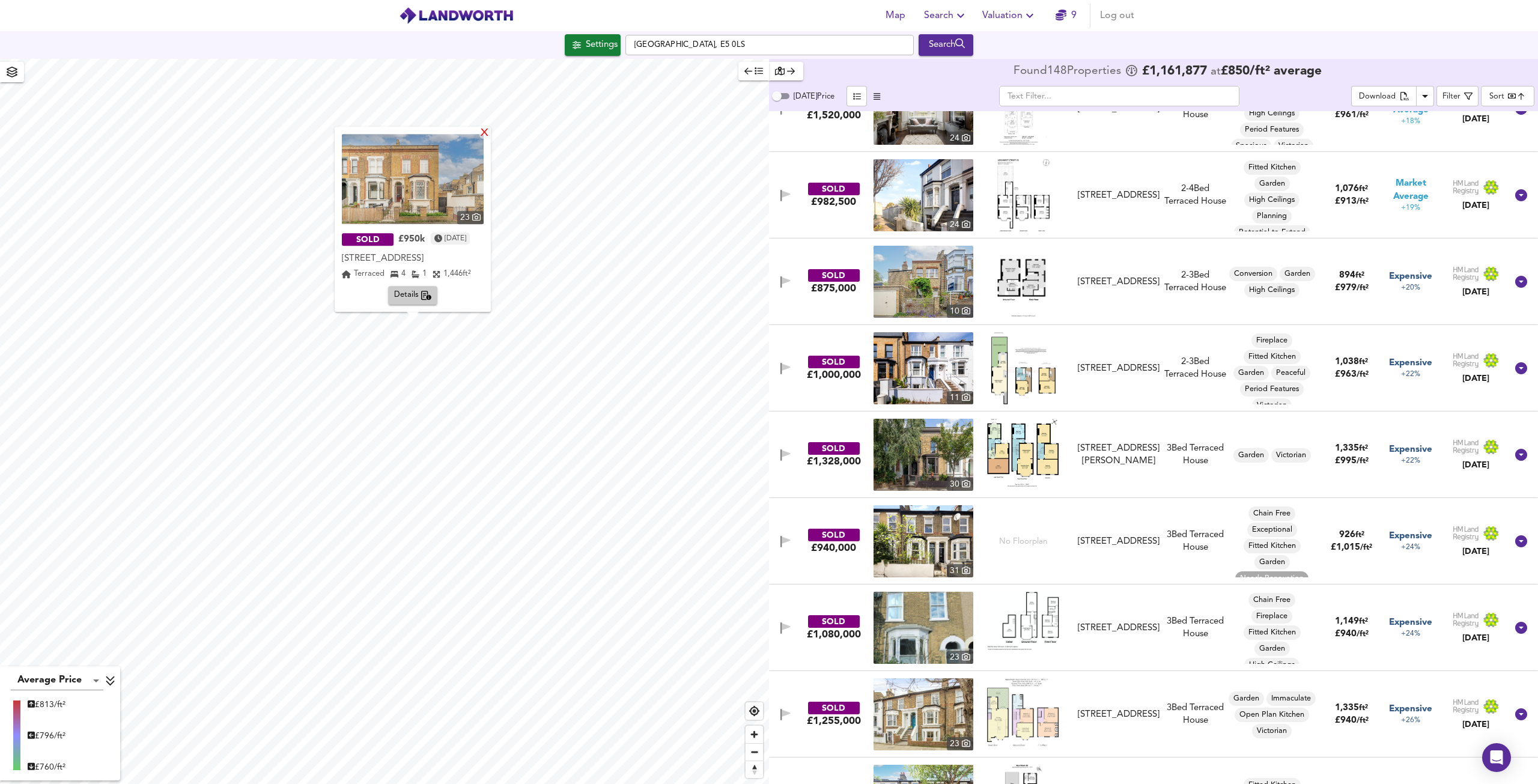
click at [490, 134] on div "X" at bounding box center [484, 133] width 10 height 11
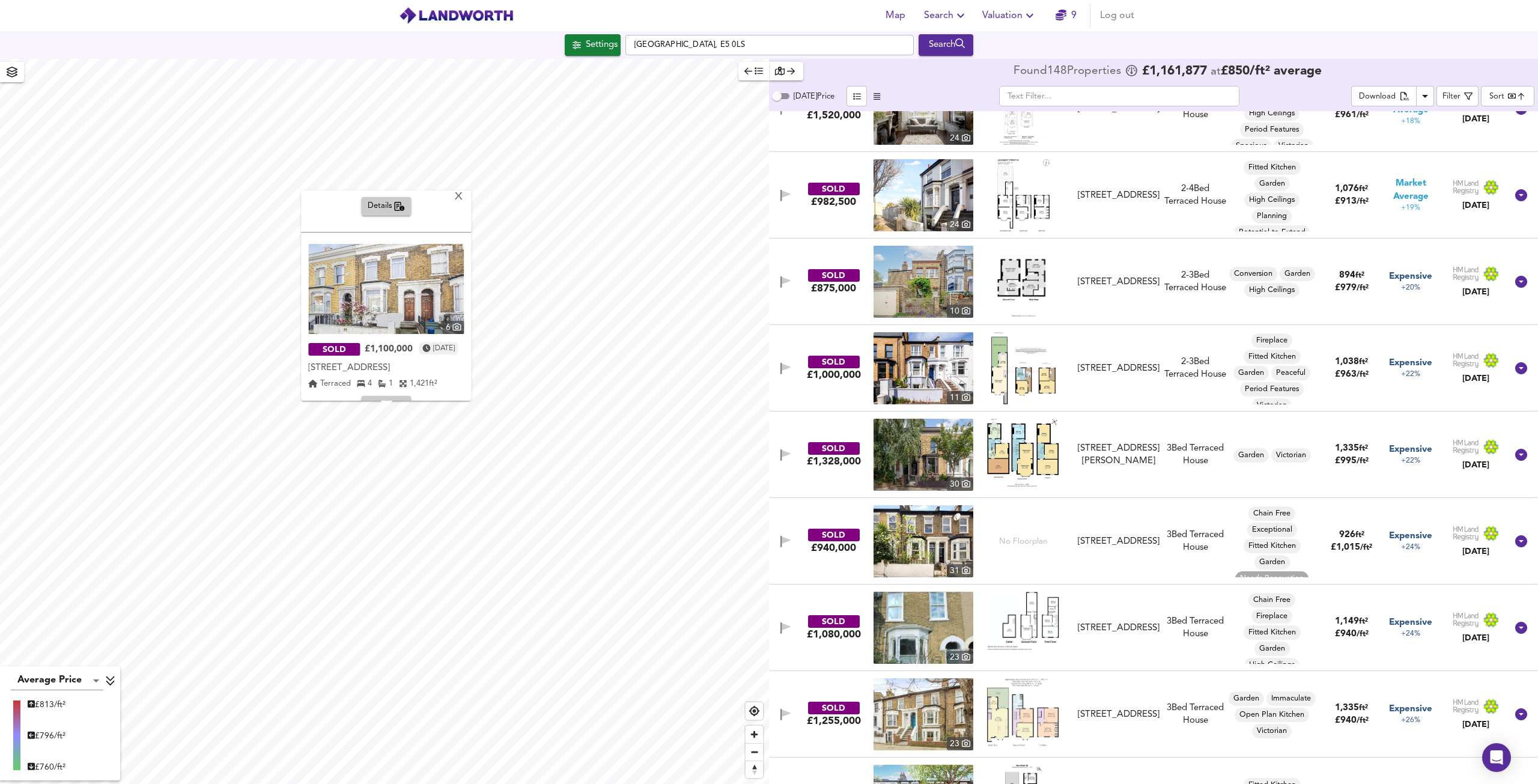
scroll to position [177, 0]
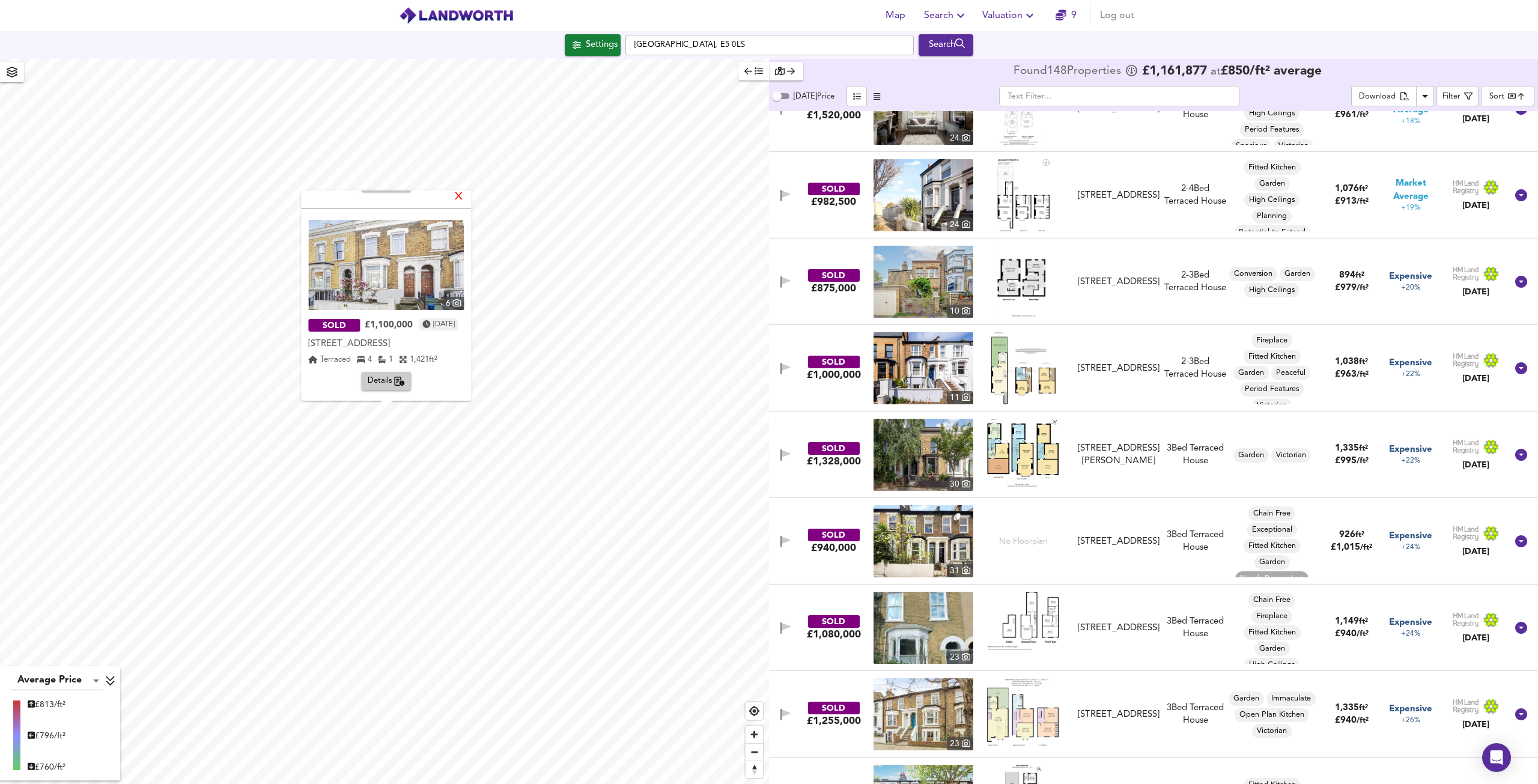
click at [465, 194] on div "X" at bounding box center [459, 197] width 10 height 11
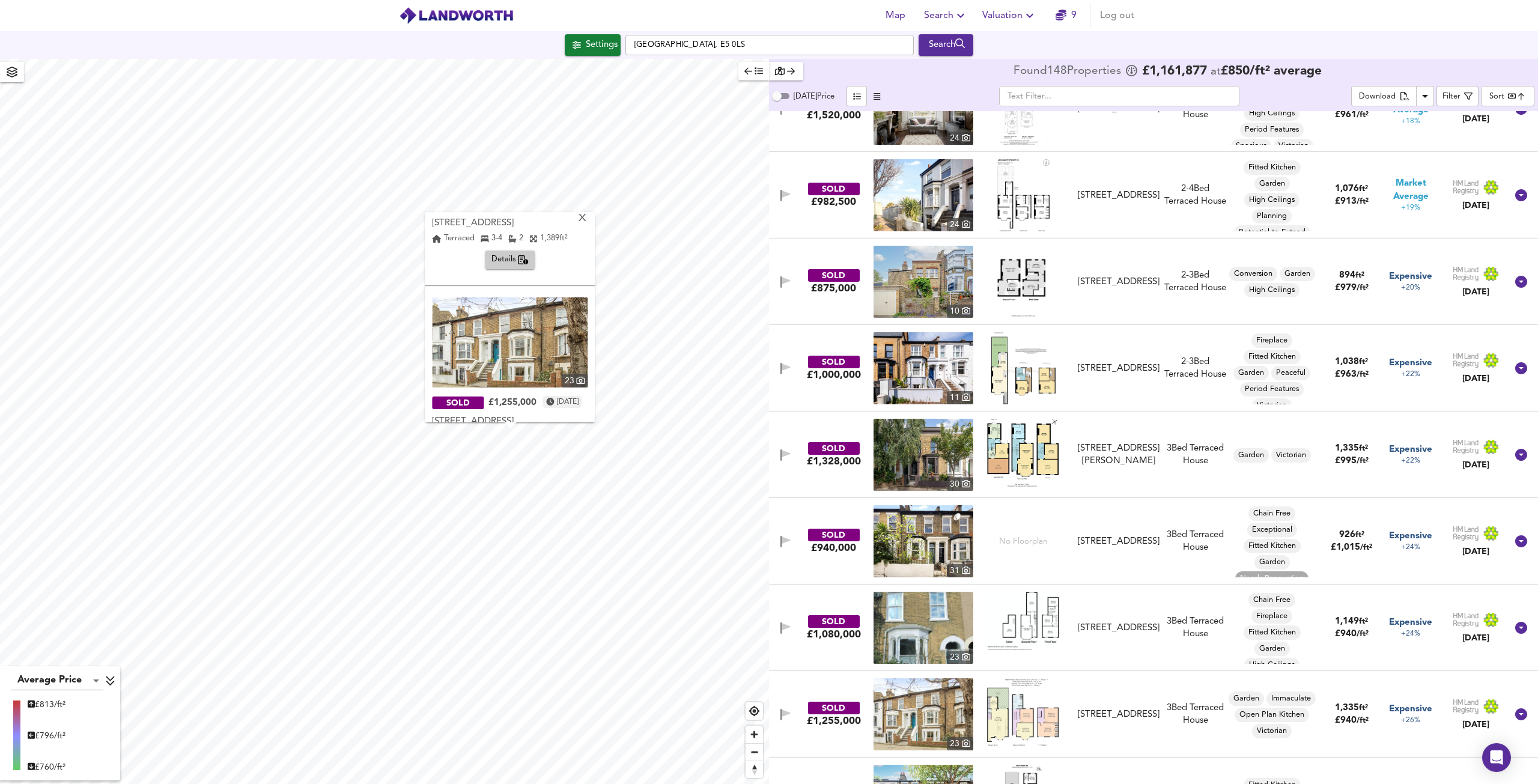
scroll to position [57, 0]
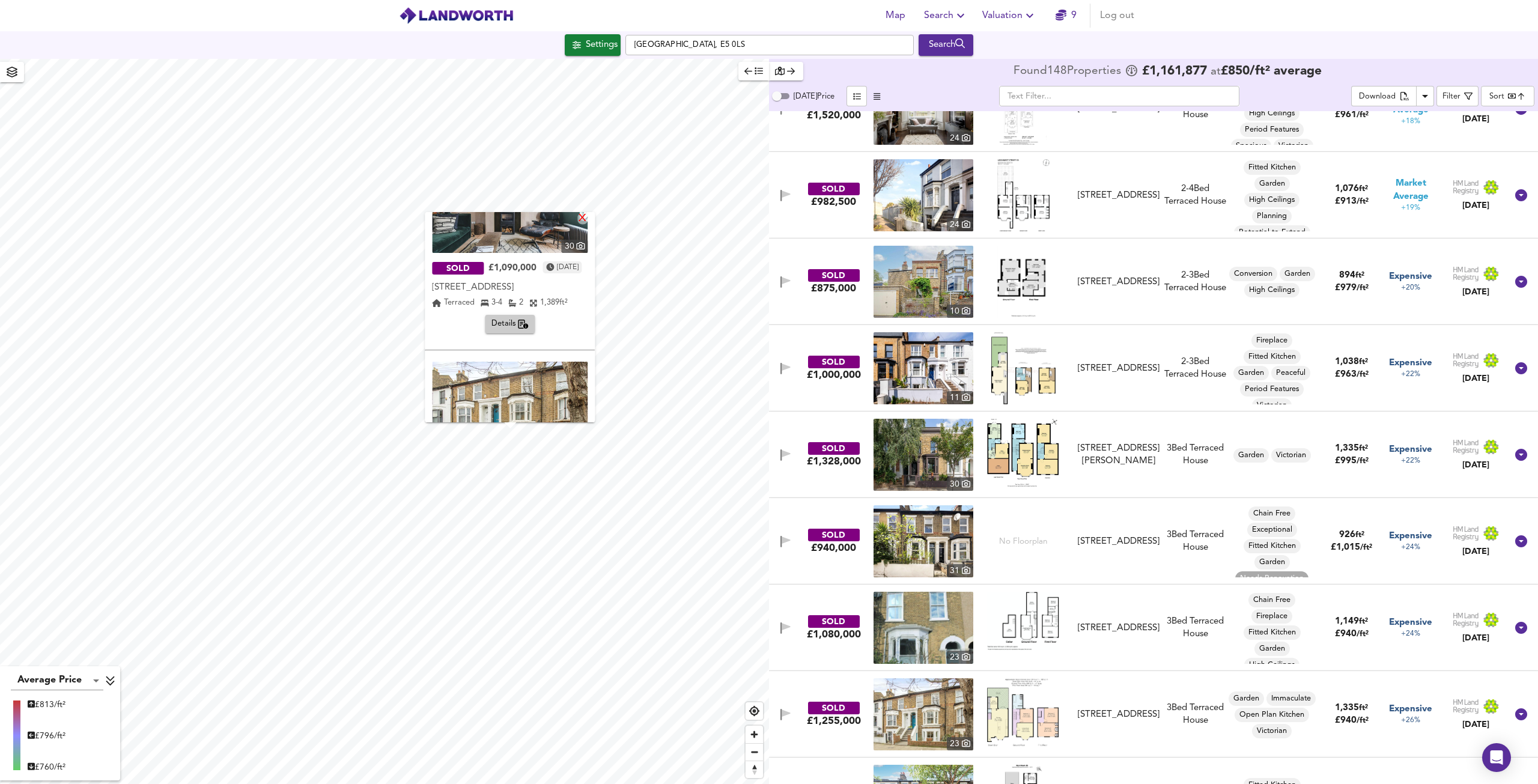
click at [588, 217] on div "X" at bounding box center [583, 218] width 10 height 11
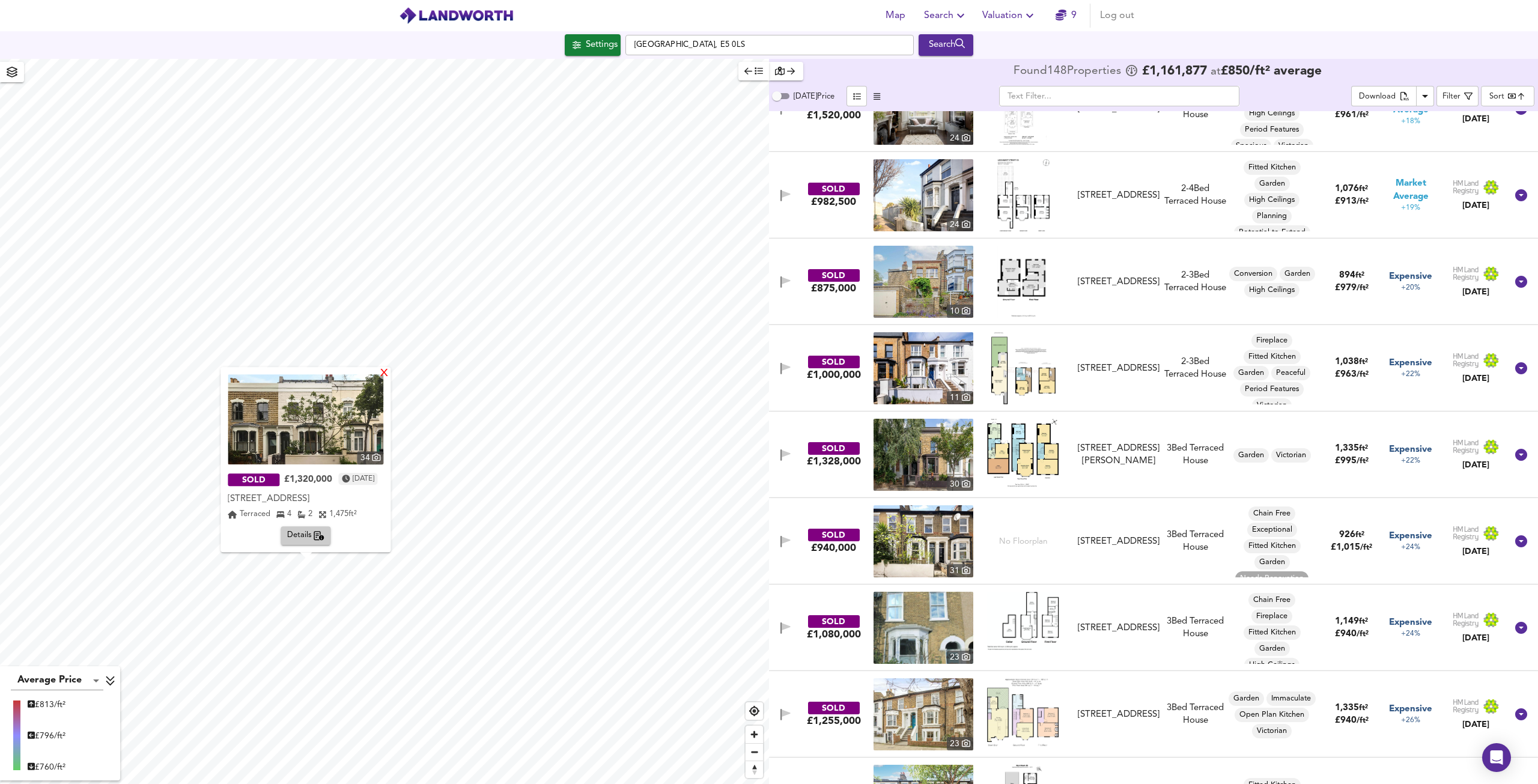
click at [390, 373] on div "X" at bounding box center [384, 374] width 10 height 11
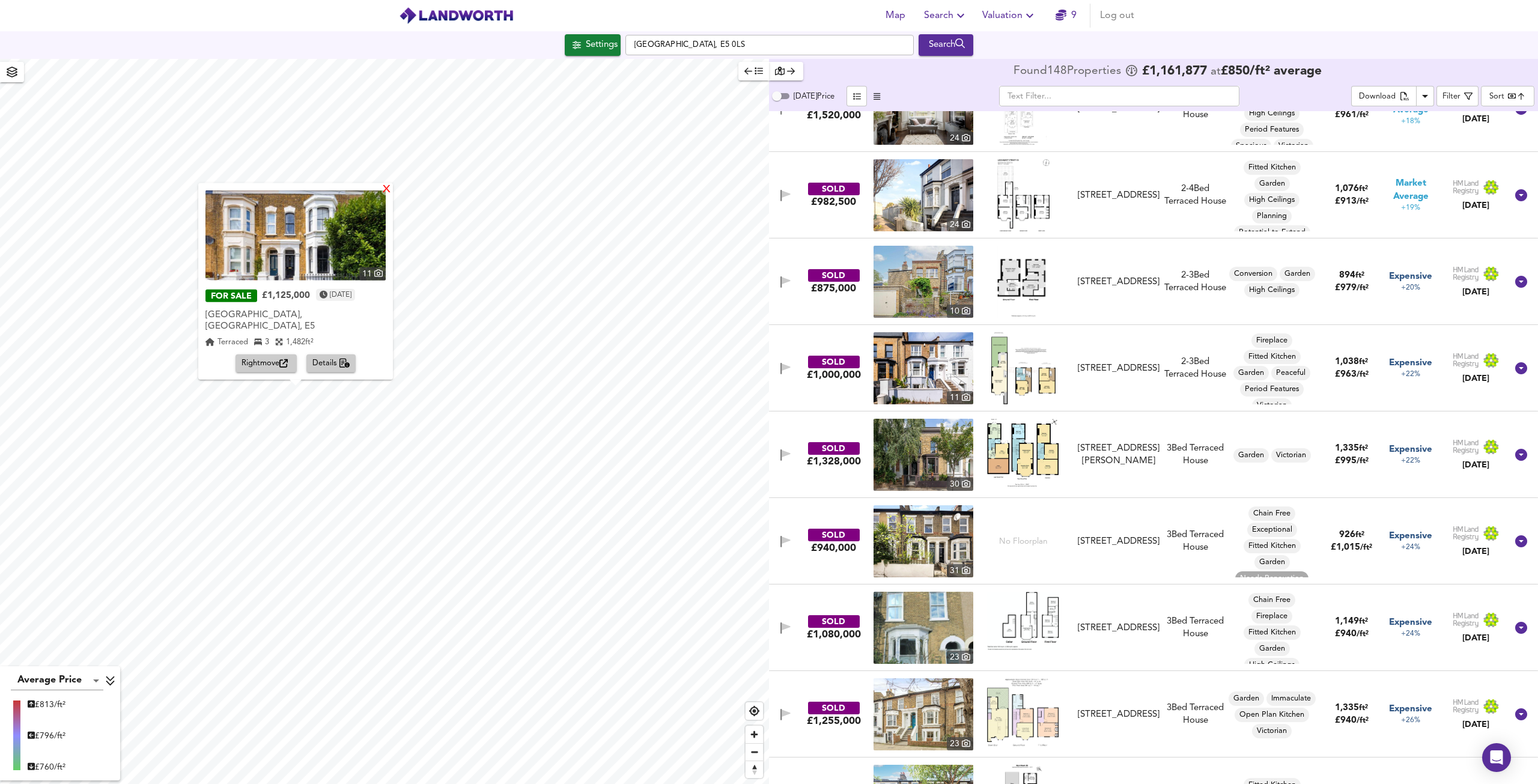
click at [385, 195] on div "X" at bounding box center [386, 189] width 10 height 11
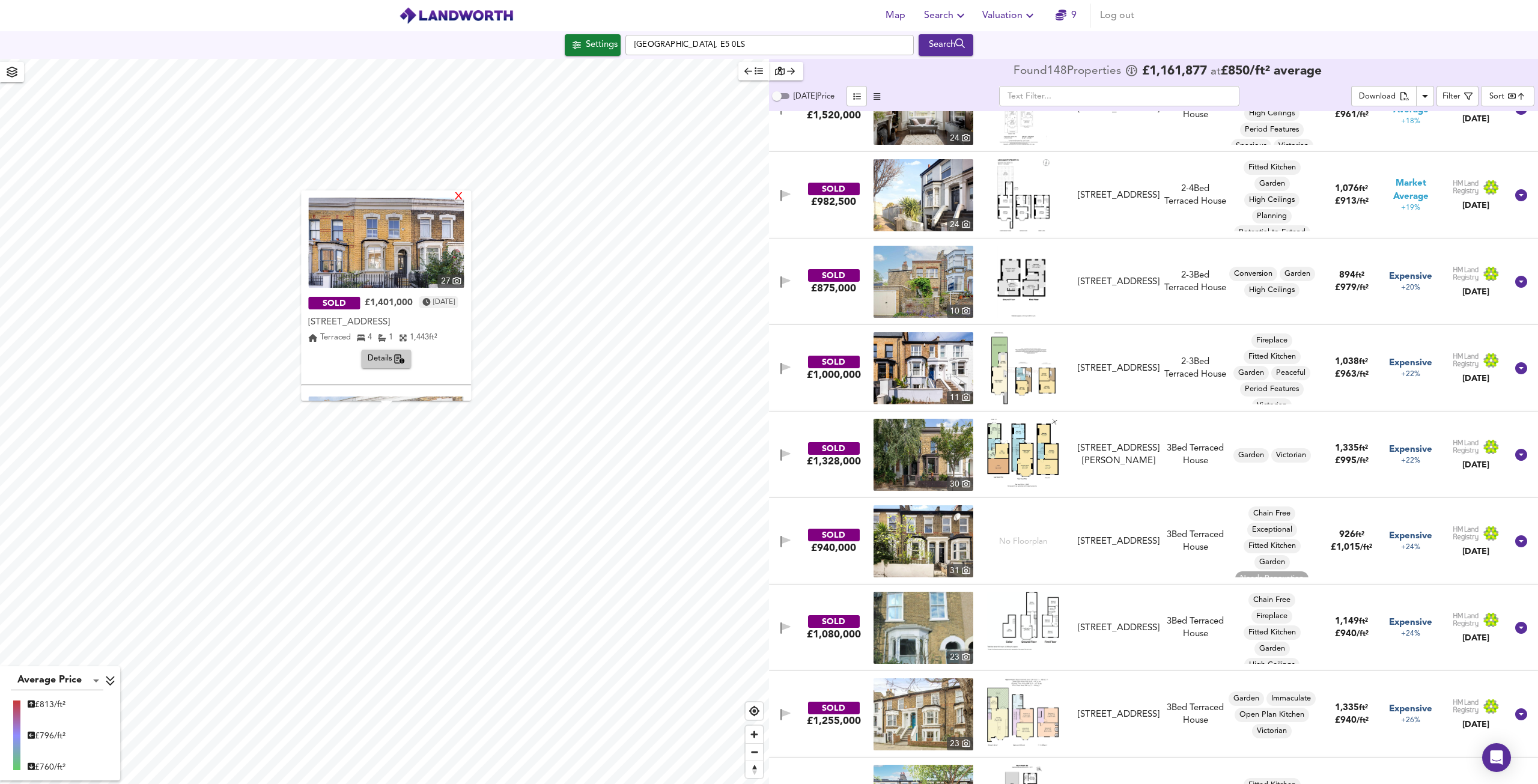
click at [465, 195] on div "X" at bounding box center [459, 197] width 10 height 11
click at [465, 197] on div "X" at bounding box center [459, 197] width 10 height 11
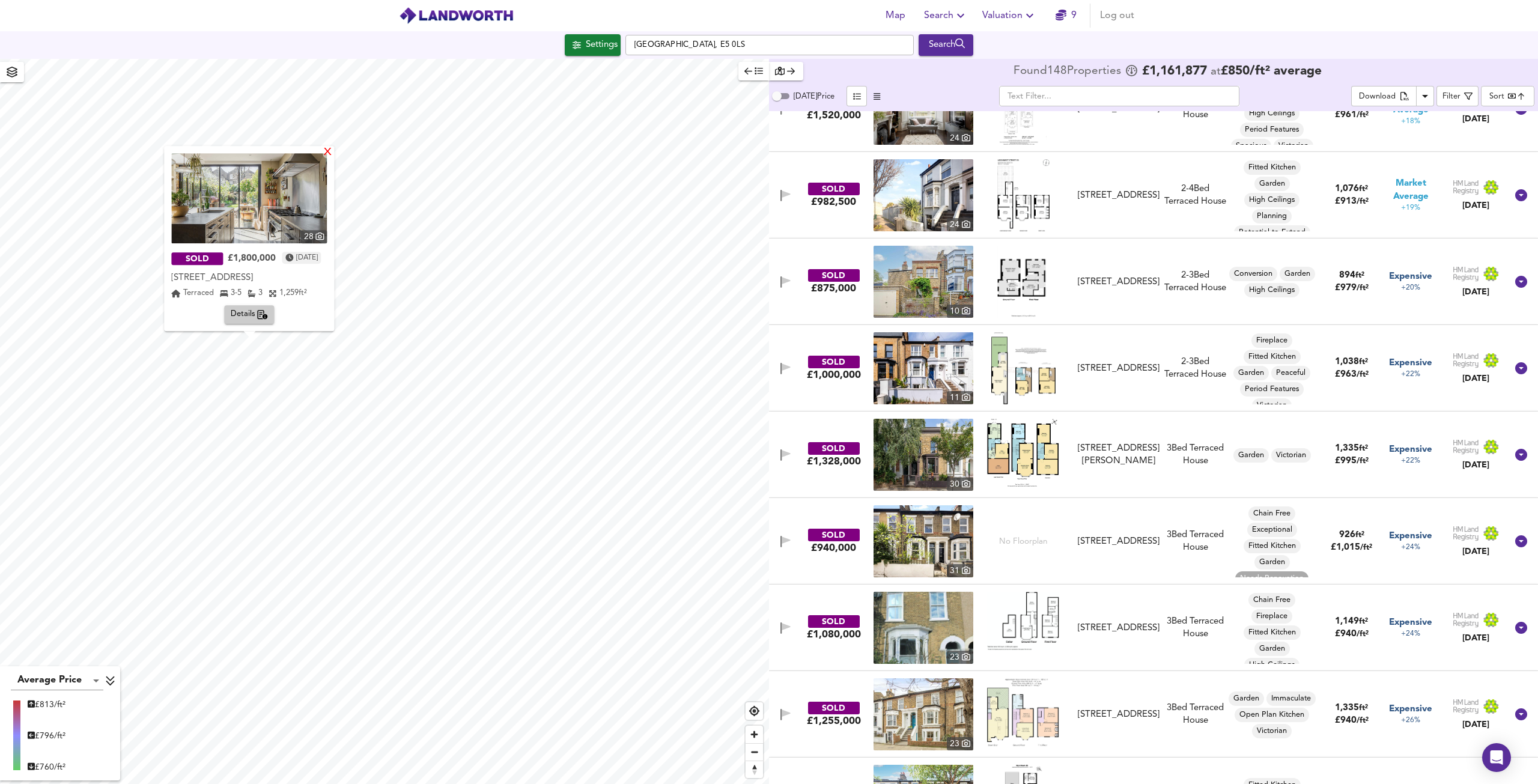
click at [333, 152] on div "X" at bounding box center [328, 152] width 10 height 11
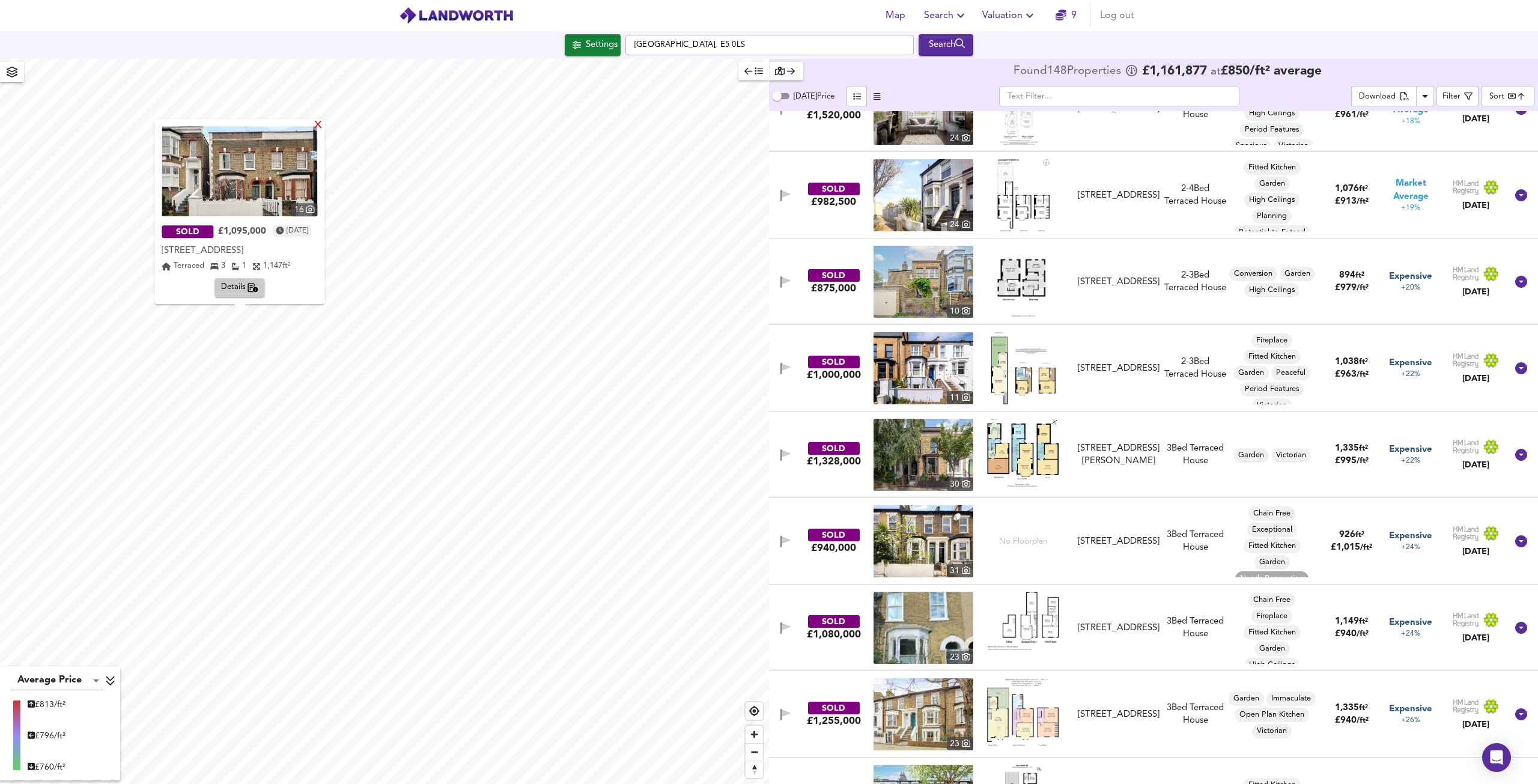
click at [323, 125] on div "X" at bounding box center [318, 125] width 10 height 11
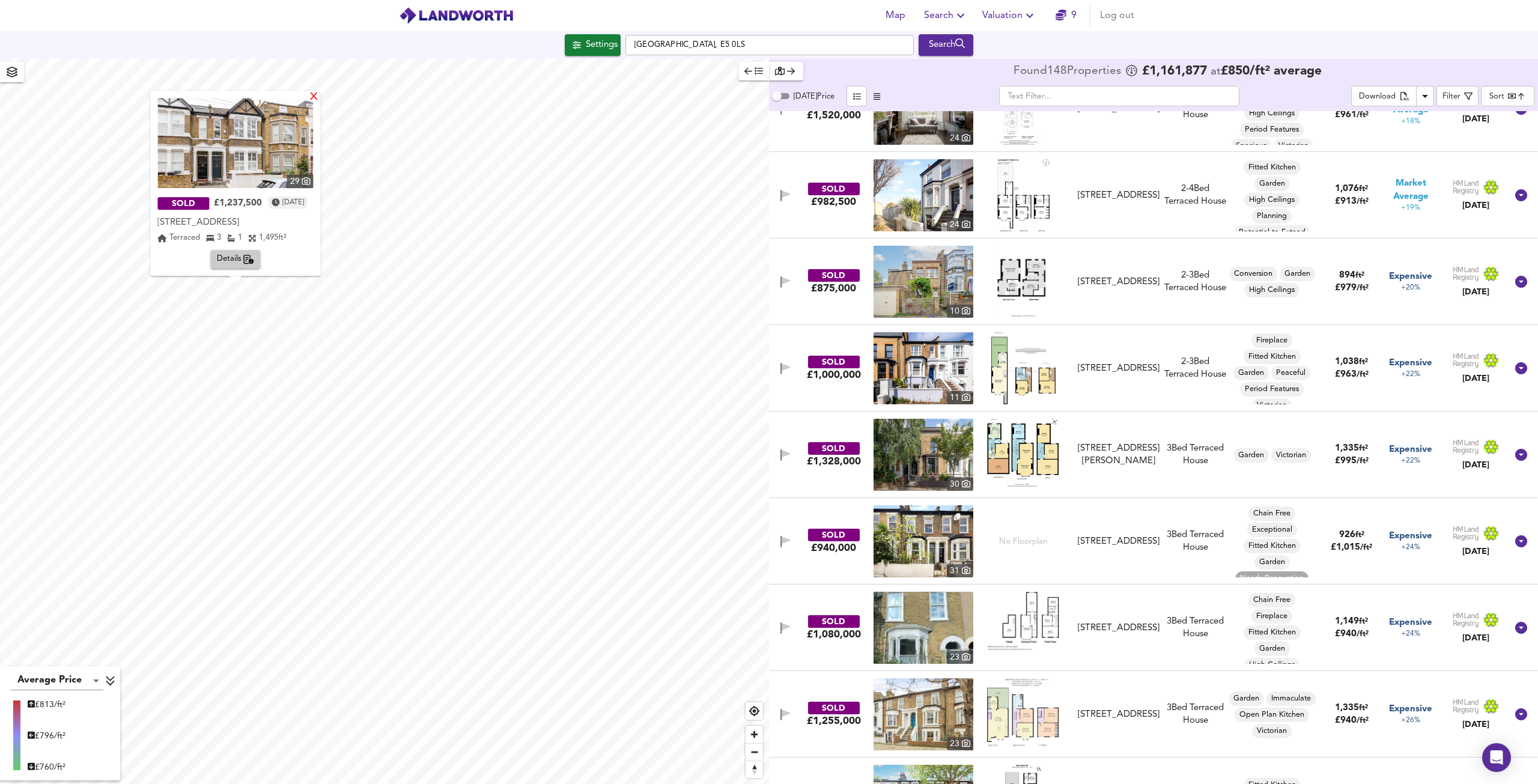
click at [319, 94] on div "X" at bounding box center [314, 97] width 10 height 11
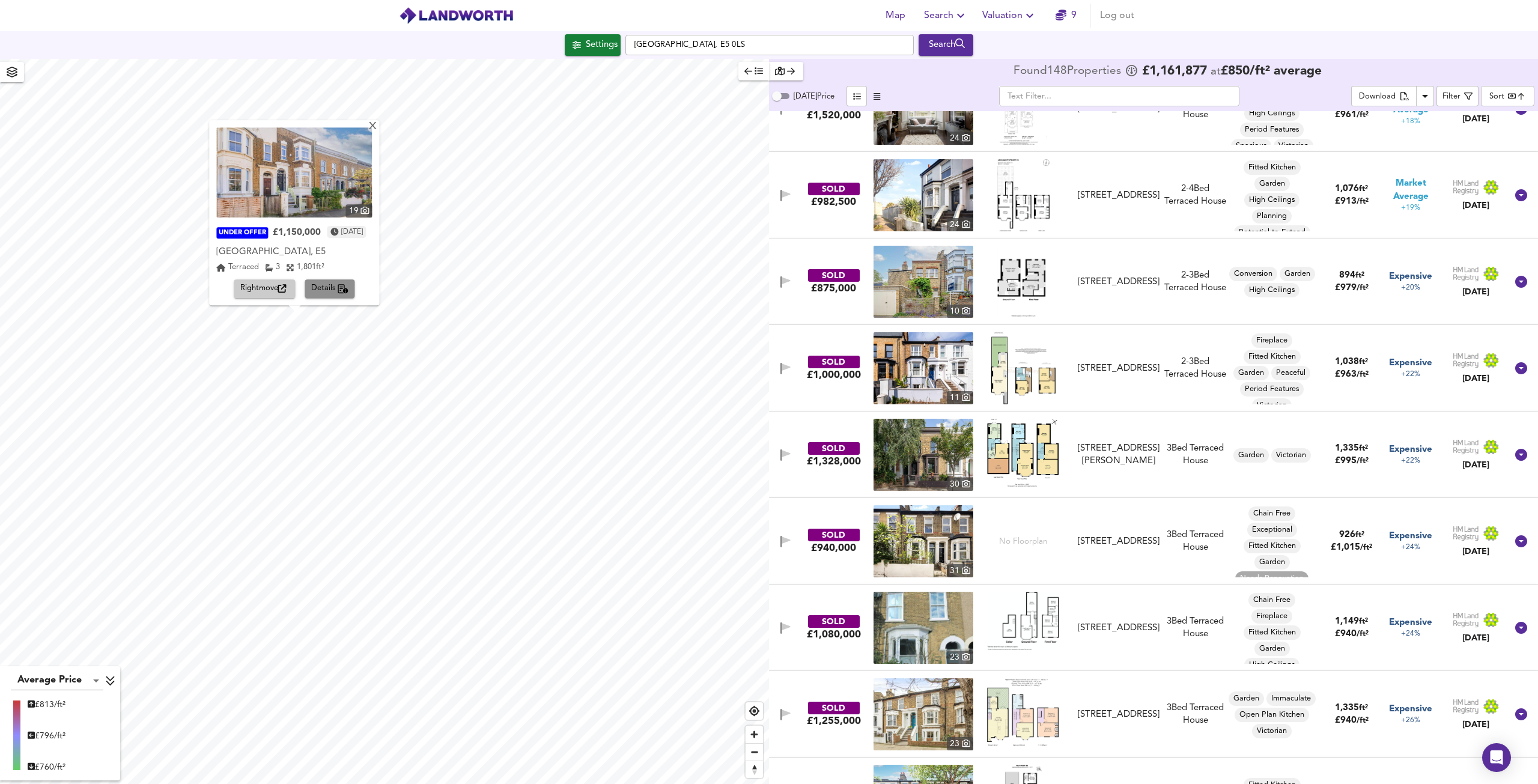
click at [318, 288] on span "Details" at bounding box center [330, 289] width 38 height 14
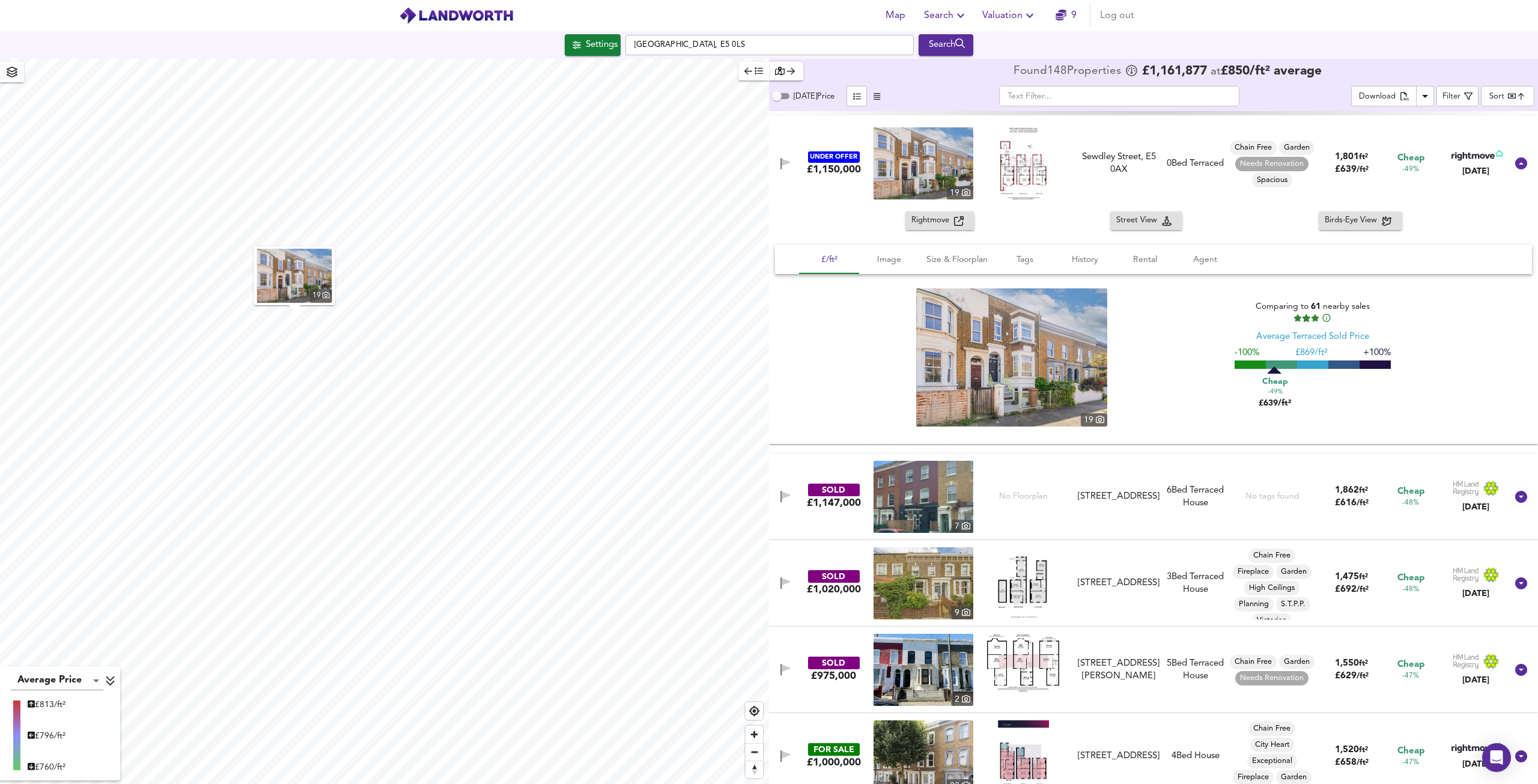
scroll to position [1471, 0]
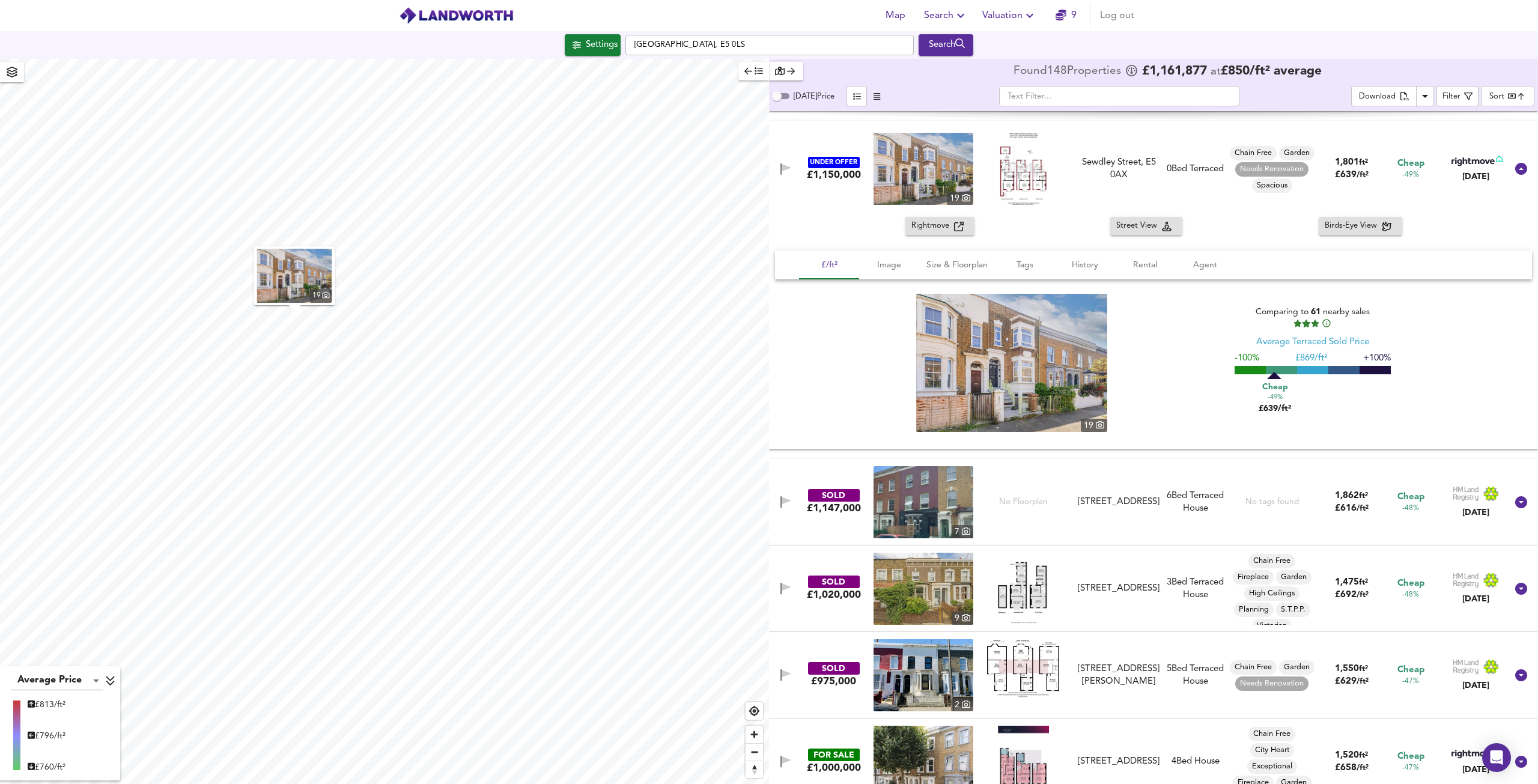
click at [1007, 387] on img at bounding box center [1011, 362] width 191 height 138
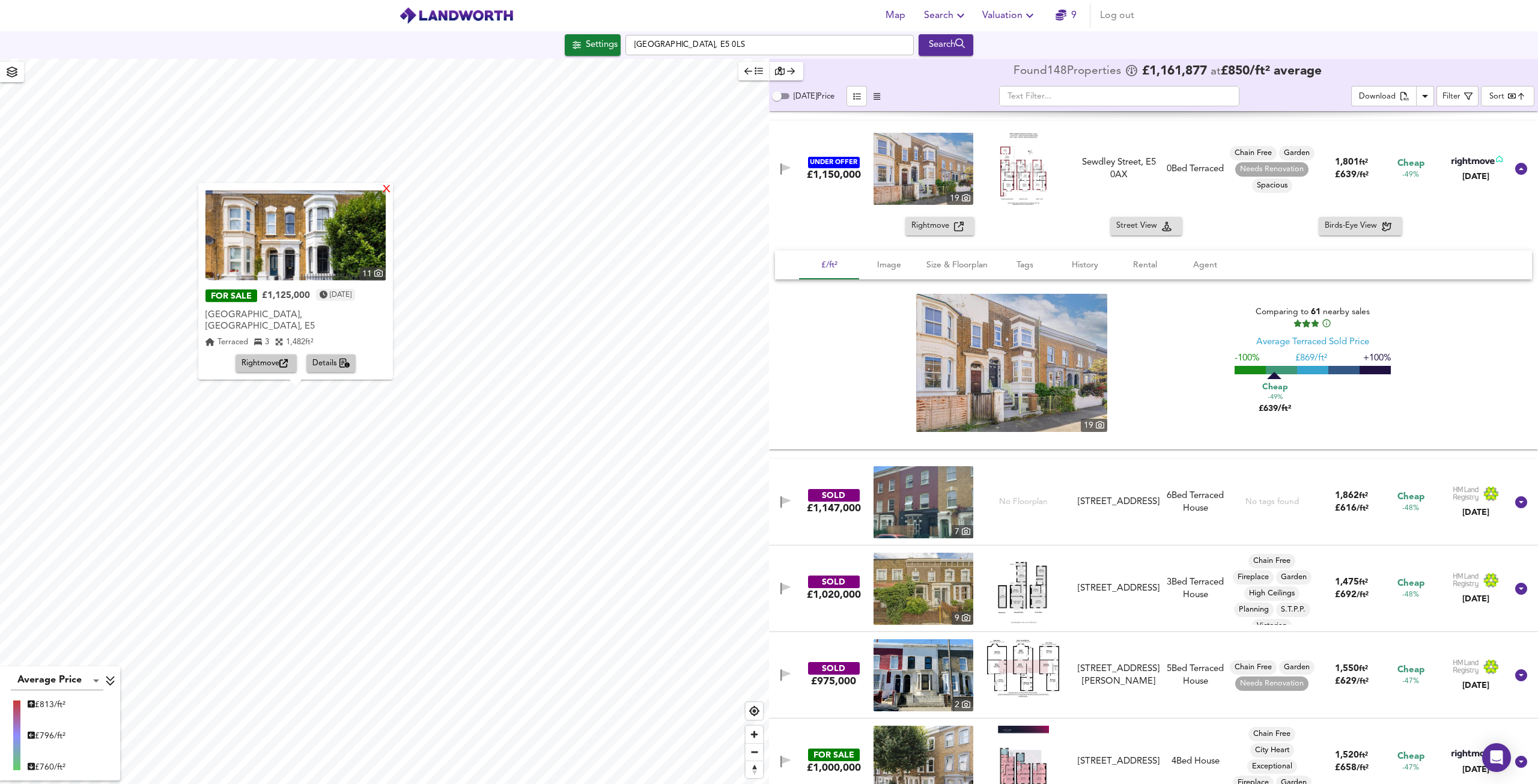
click at [385, 195] on div "X" at bounding box center [386, 189] width 10 height 11
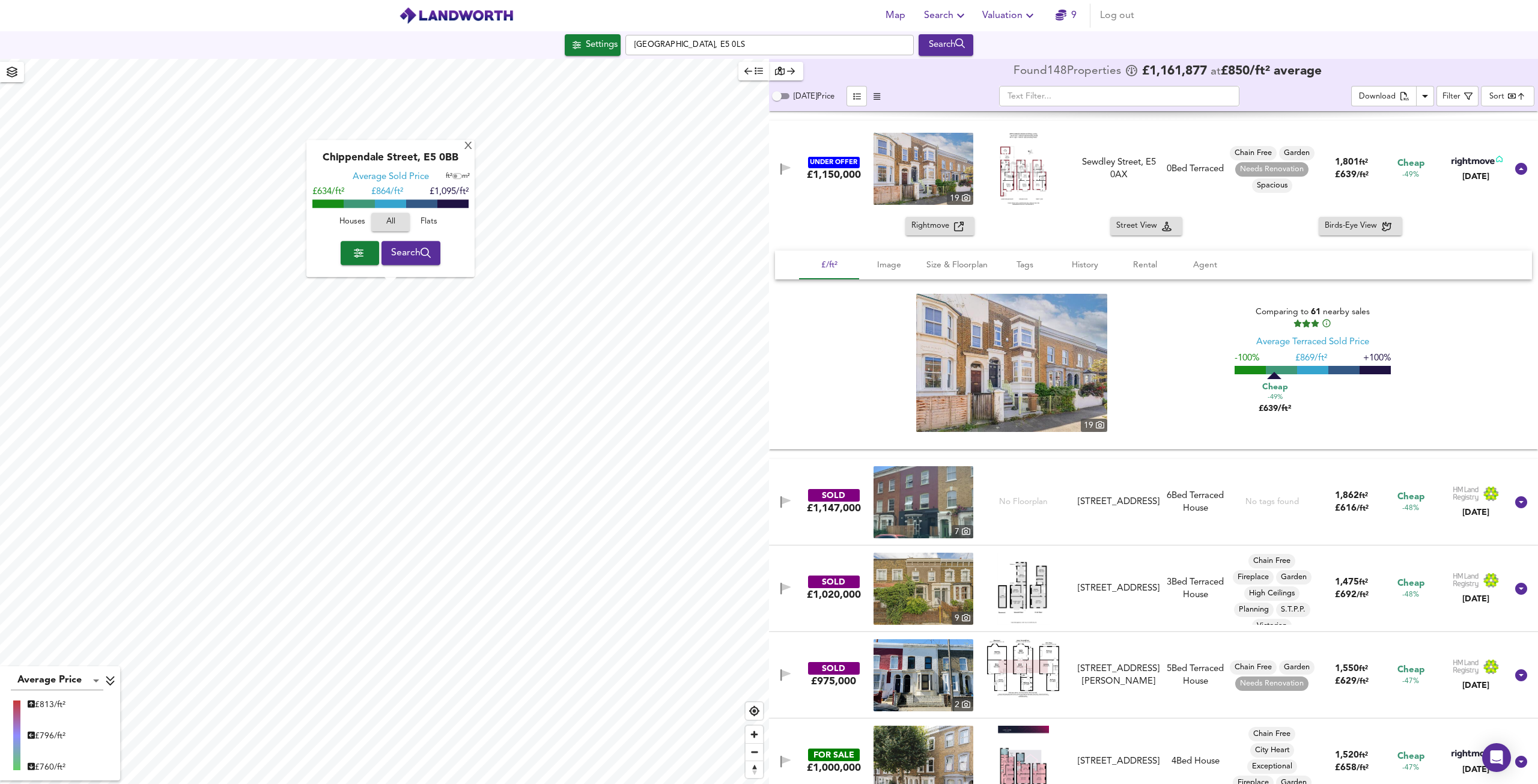
click at [346, 218] on span "Houses" at bounding box center [352, 222] width 32 height 14
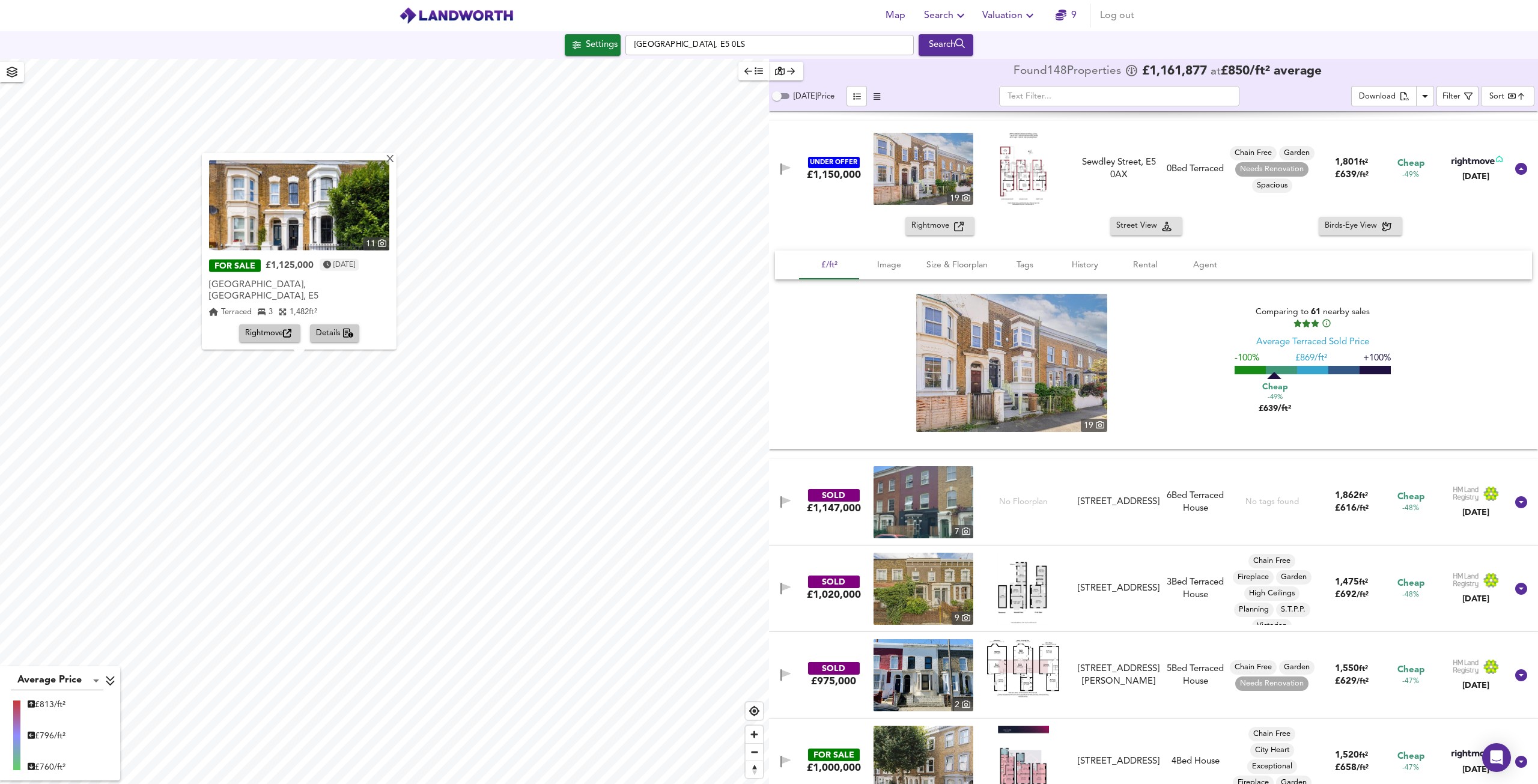
click at [333, 331] on span "Details" at bounding box center [335, 333] width 38 height 14
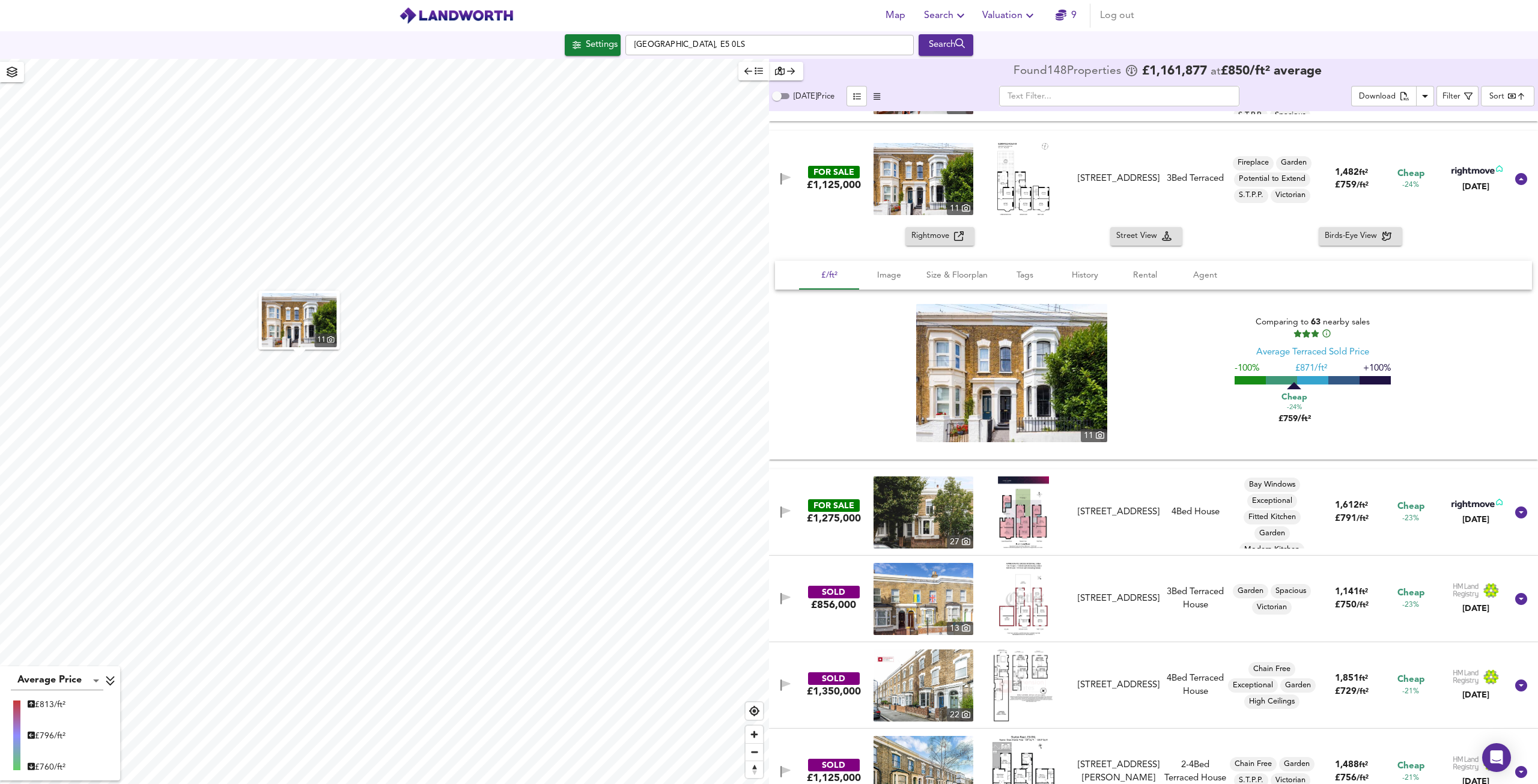
scroll to position [3808, 0]
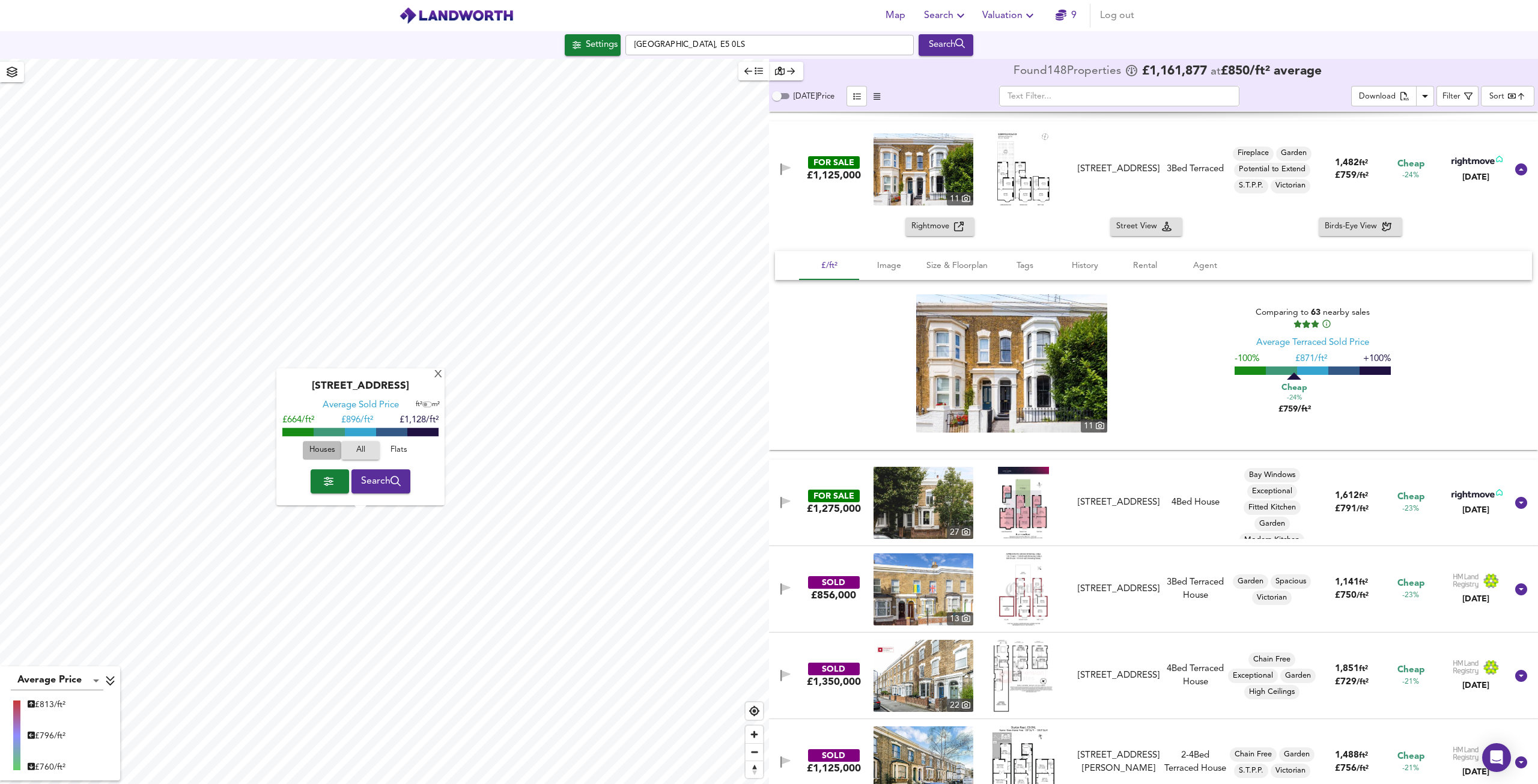
click at [318, 450] on span "Houses" at bounding box center [321, 451] width 32 height 14
click at [438, 375] on div "X" at bounding box center [438, 375] width 10 height 11
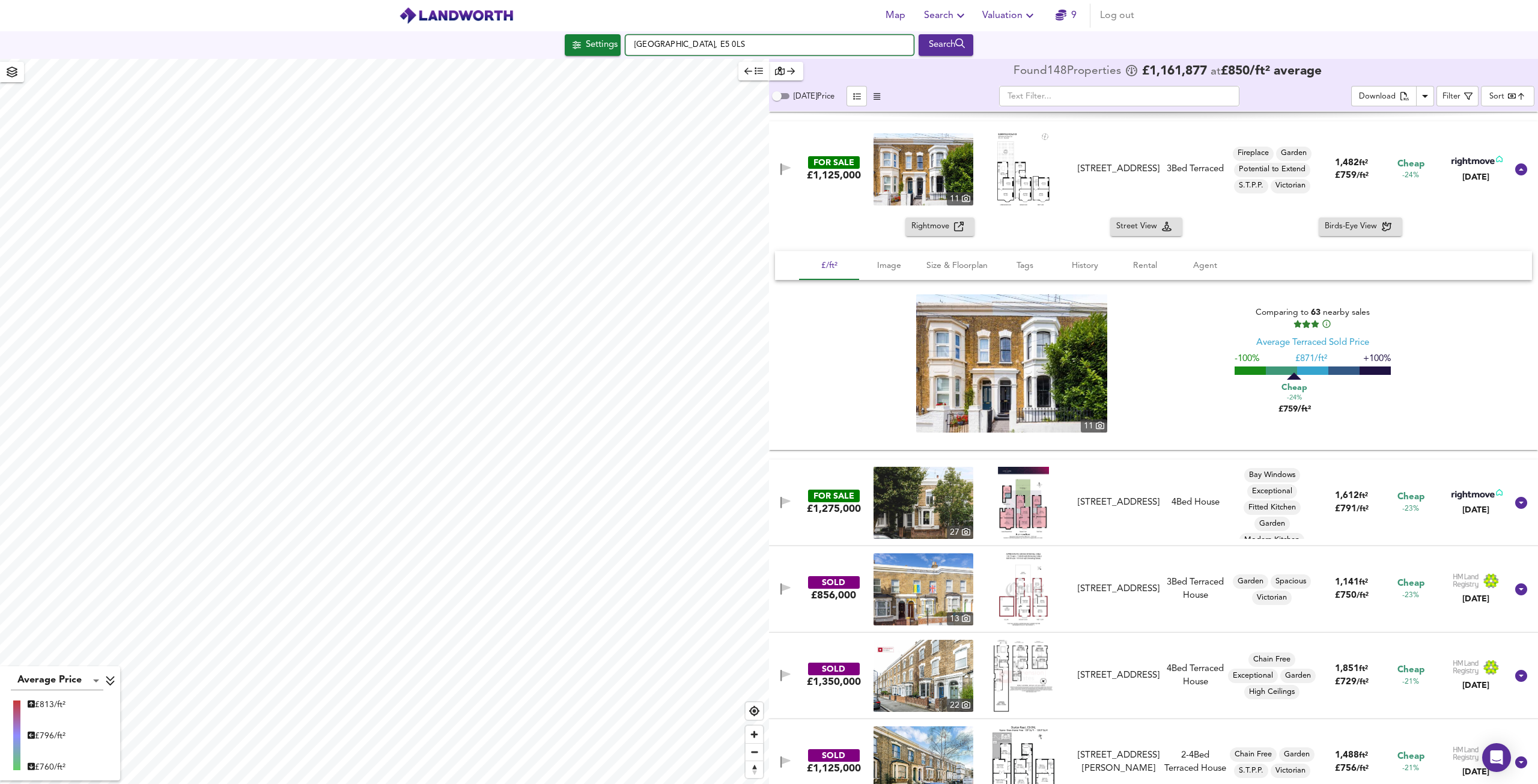
click at [694, 45] on input "[GEOGRAPHIC_DATA], E5 0LS" at bounding box center [770, 45] width 288 height 20
drag, startPoint x: 743, startPoint y: 46, endPoint x: 650, endPoint y: 44, distance: 93.0
click at [652, 44] on input "[GEOGRAPHIC_DATA], E5 0LS" at bounding box center [770, 45] width 288 height 20
type input "C"
paste input "[GEOGRAPHIC_DATA]"
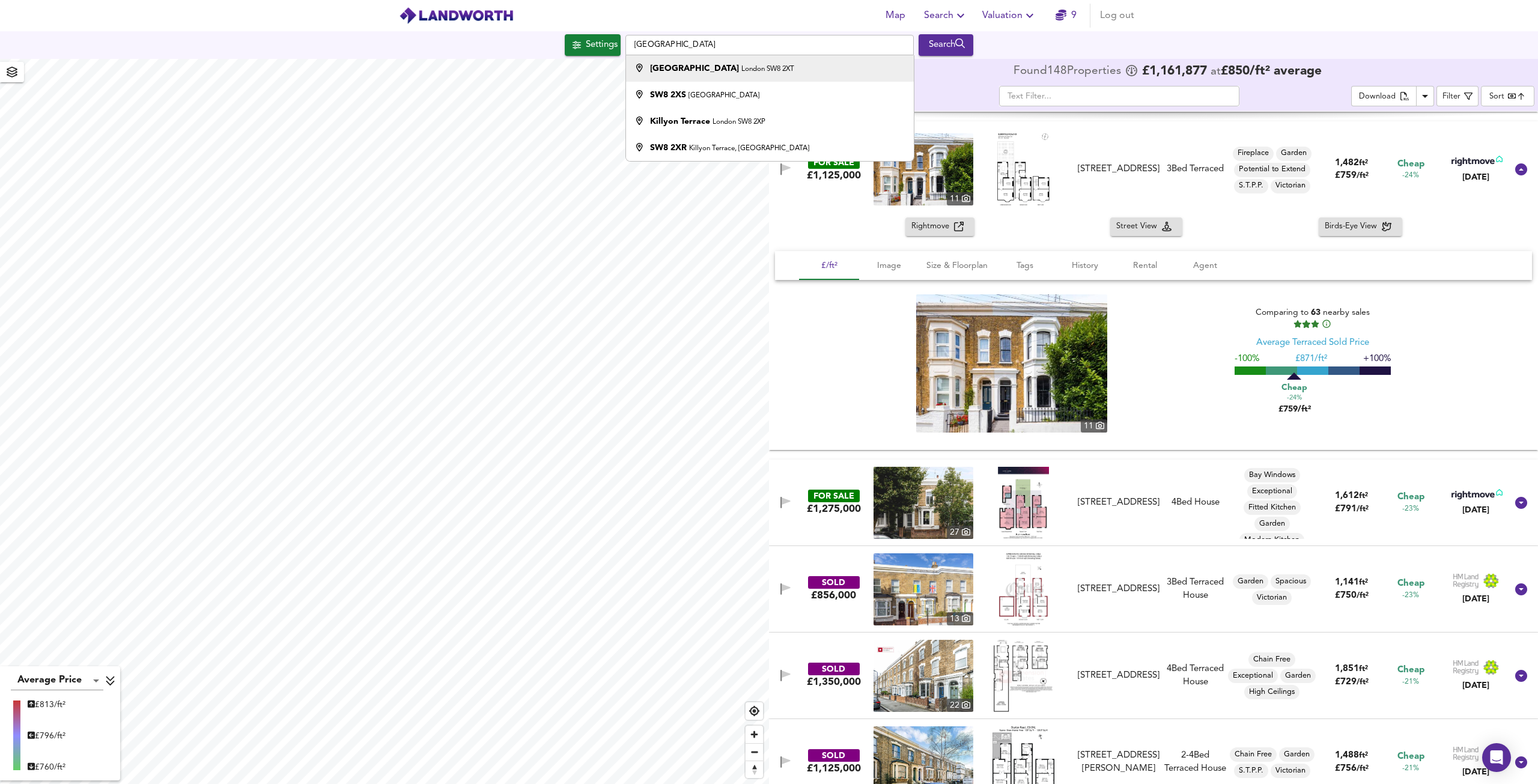
click at [667, 64] on strong "[GEOGRAPHIC_DATA]" at bounding box center [694, 68] width 89 height 9
type input "[STREET_ADDRESS]"
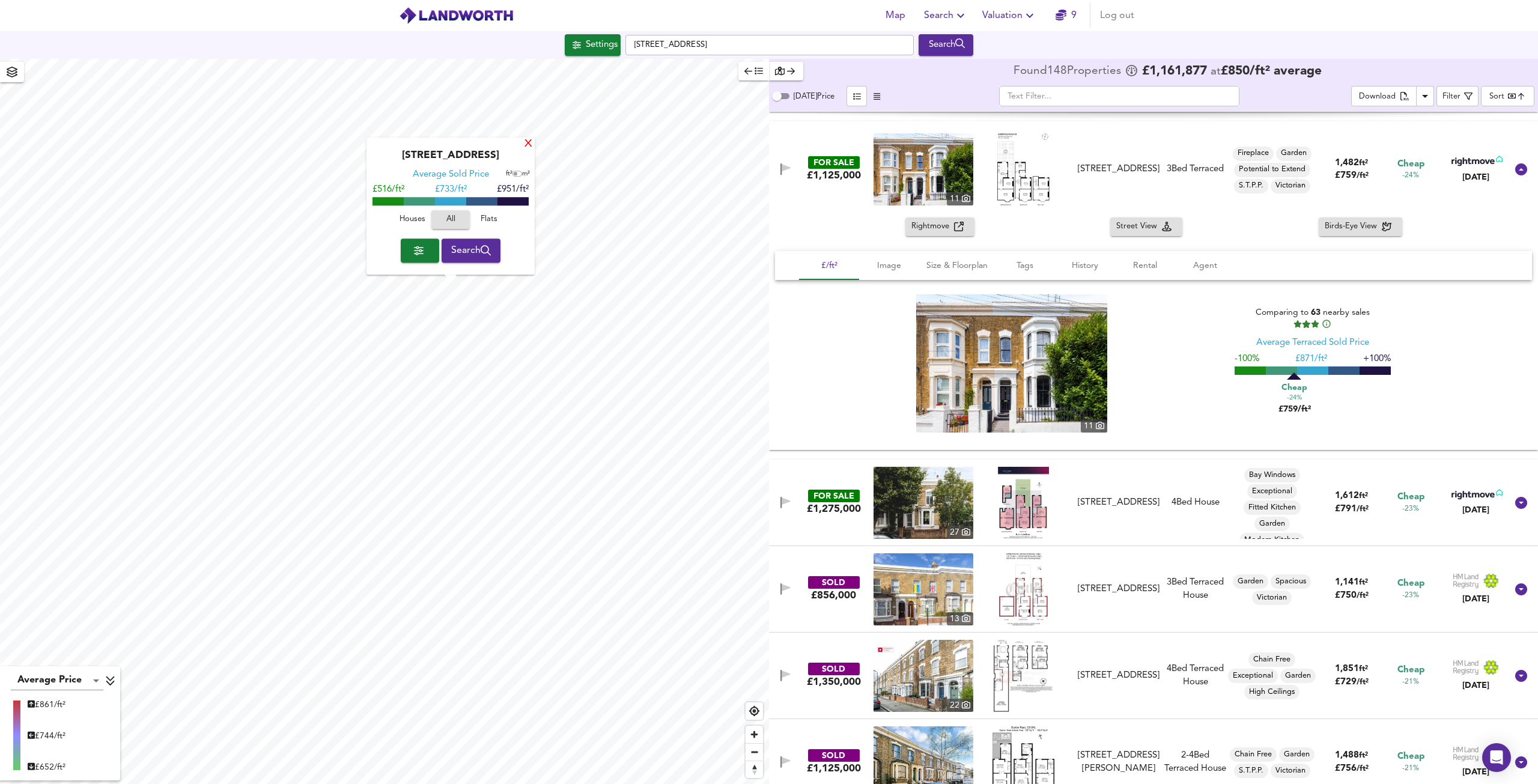
click at [527, 139] on div "X" at bounding box center [528, 144] width 10 height 11
click at [531, 137] on div "X" at bounding box center [530, 142] width 10 height 11
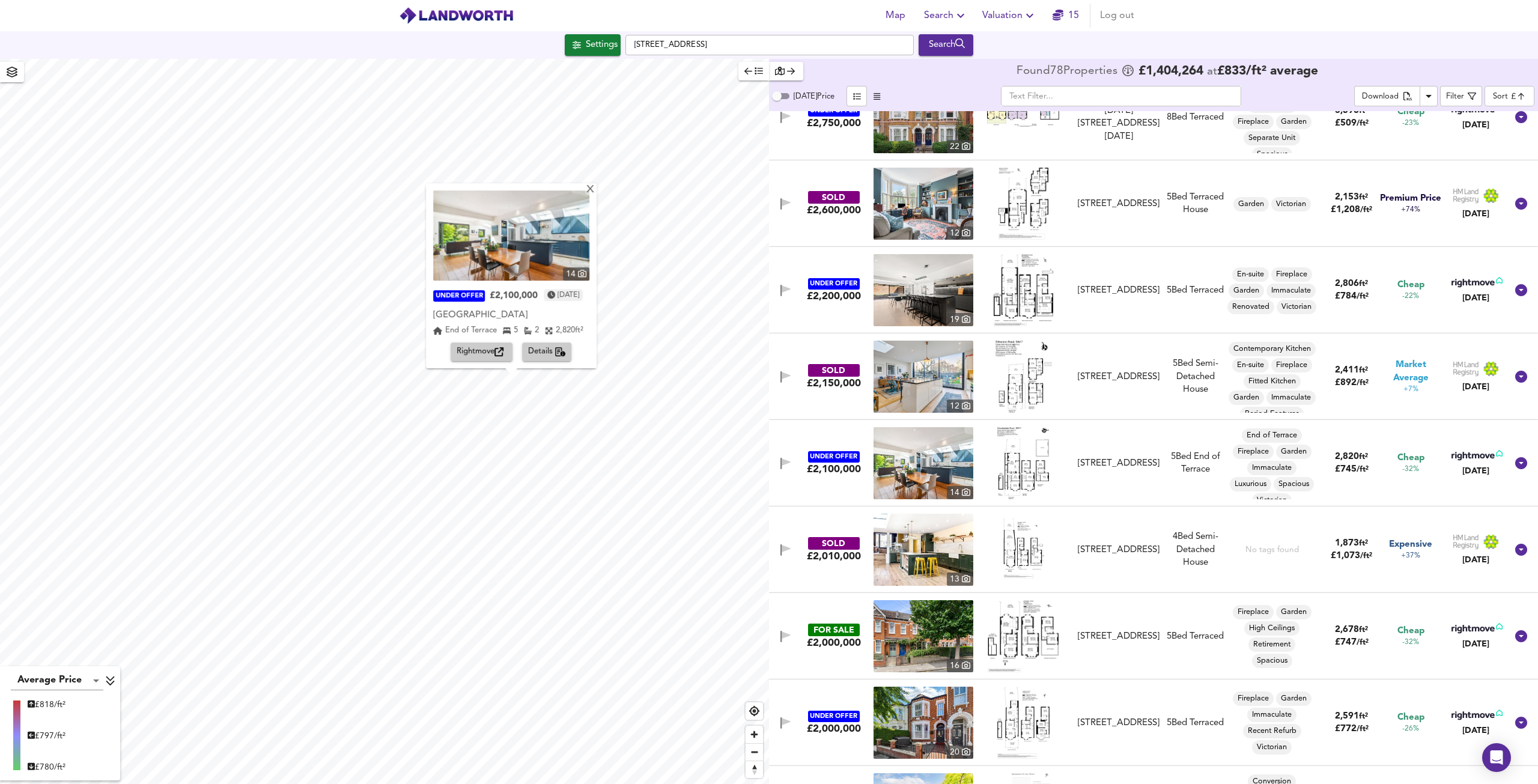
scroll to position [96, 0]
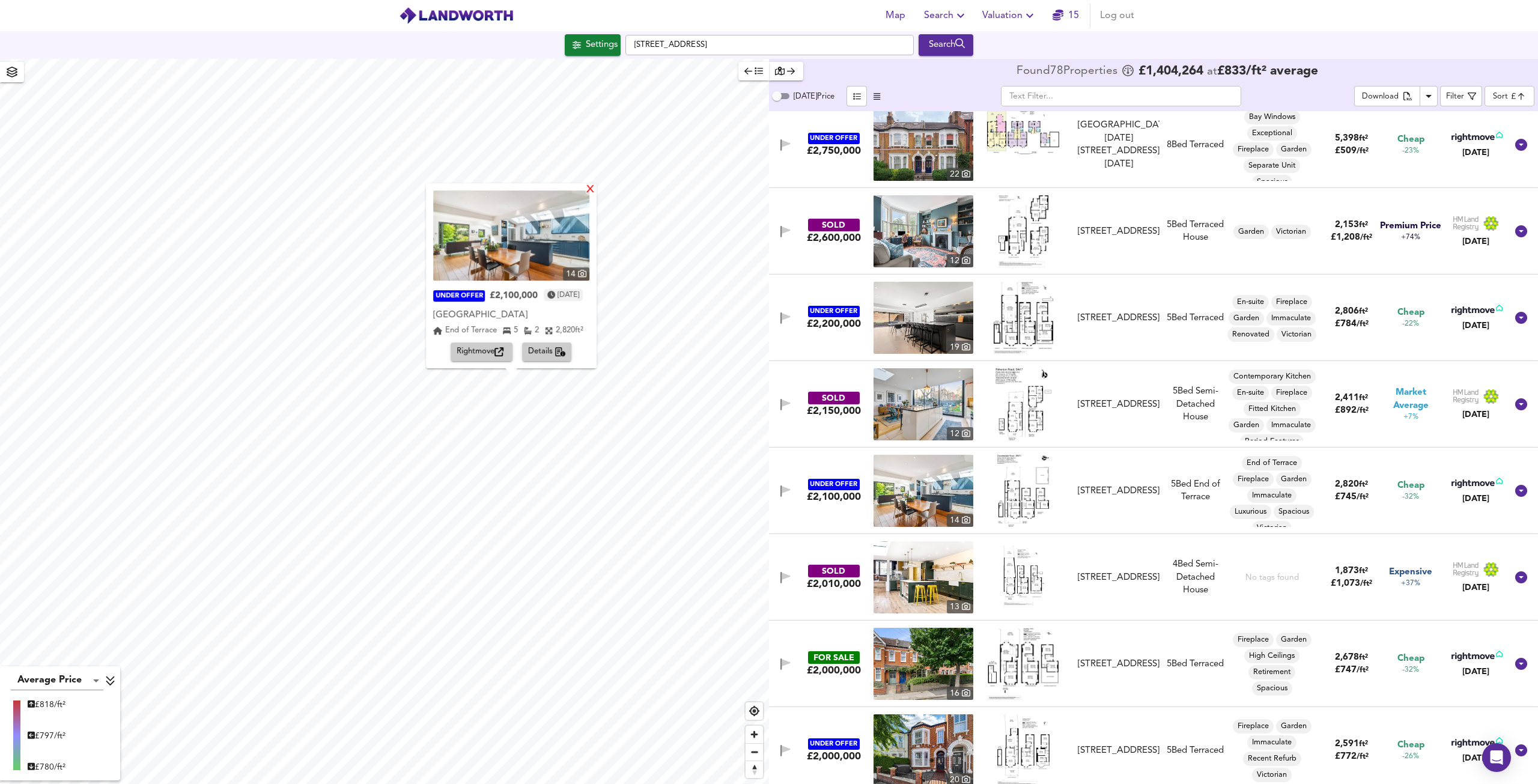
click at [595, 191] on div "X" at bounding box center [590, 189] width 10 height 11
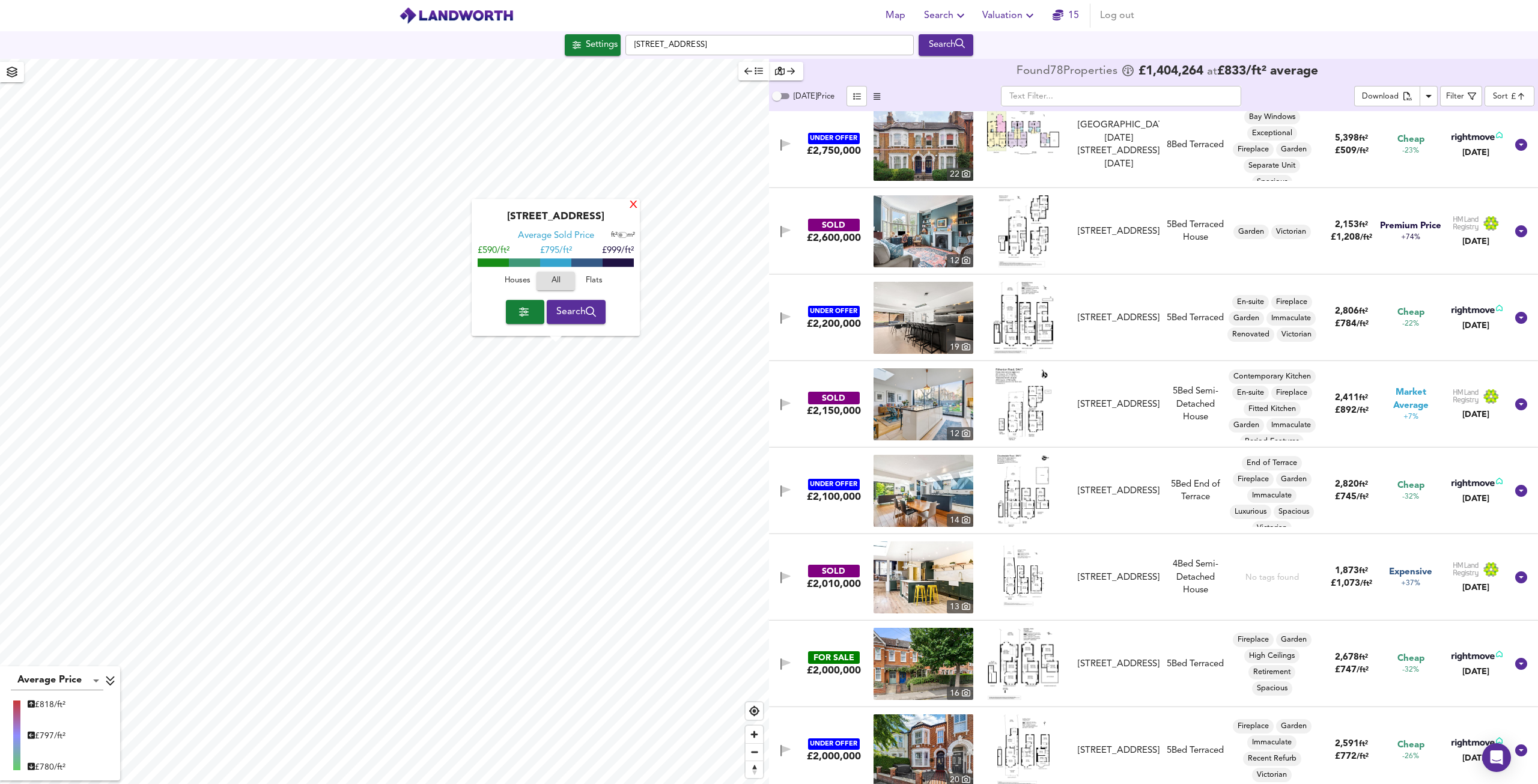
click at [634, 209] on div "X" at bounding box center [633, 205] width 10 height 11
